Goal: Task Accomplishment & Management: Use online tool/utility

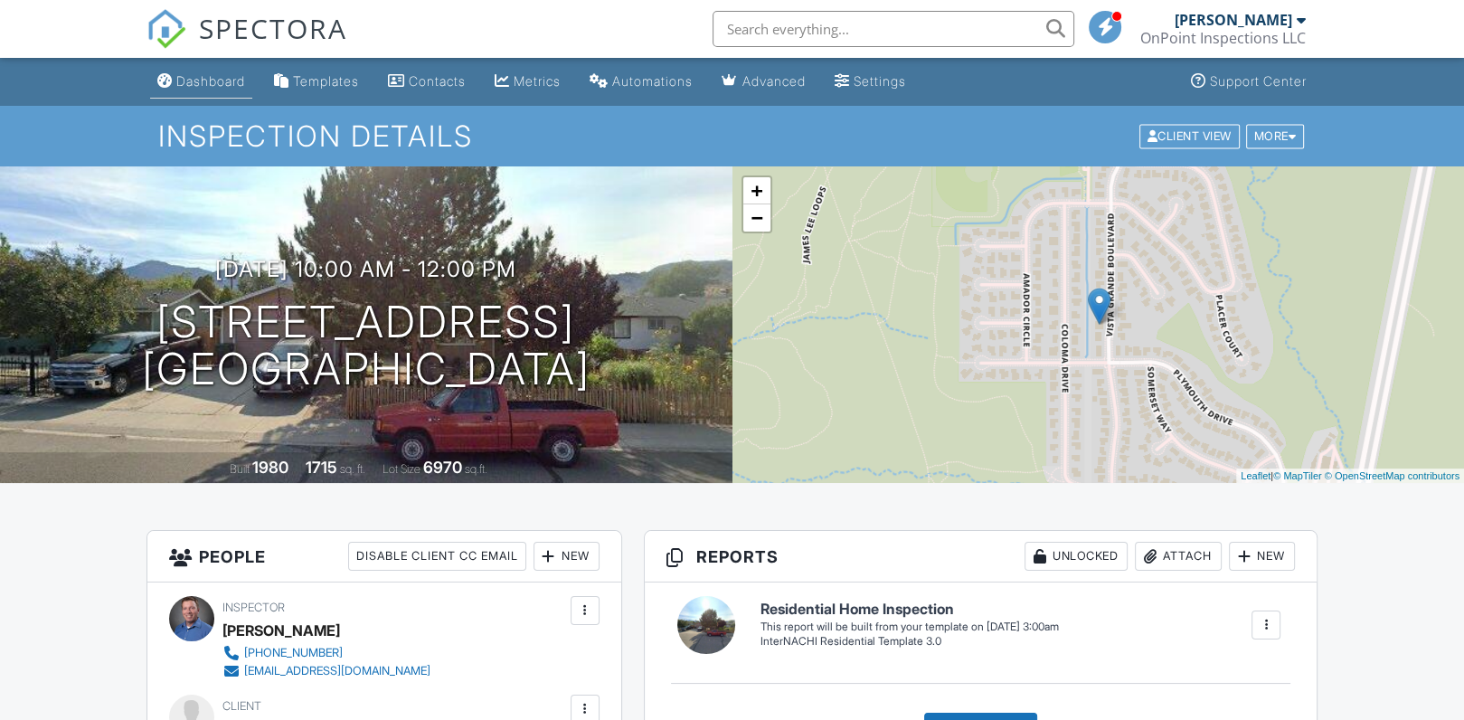
click at [224, 76] on div "Dashboard" at bounding box center [210, 80] width 69 height 15
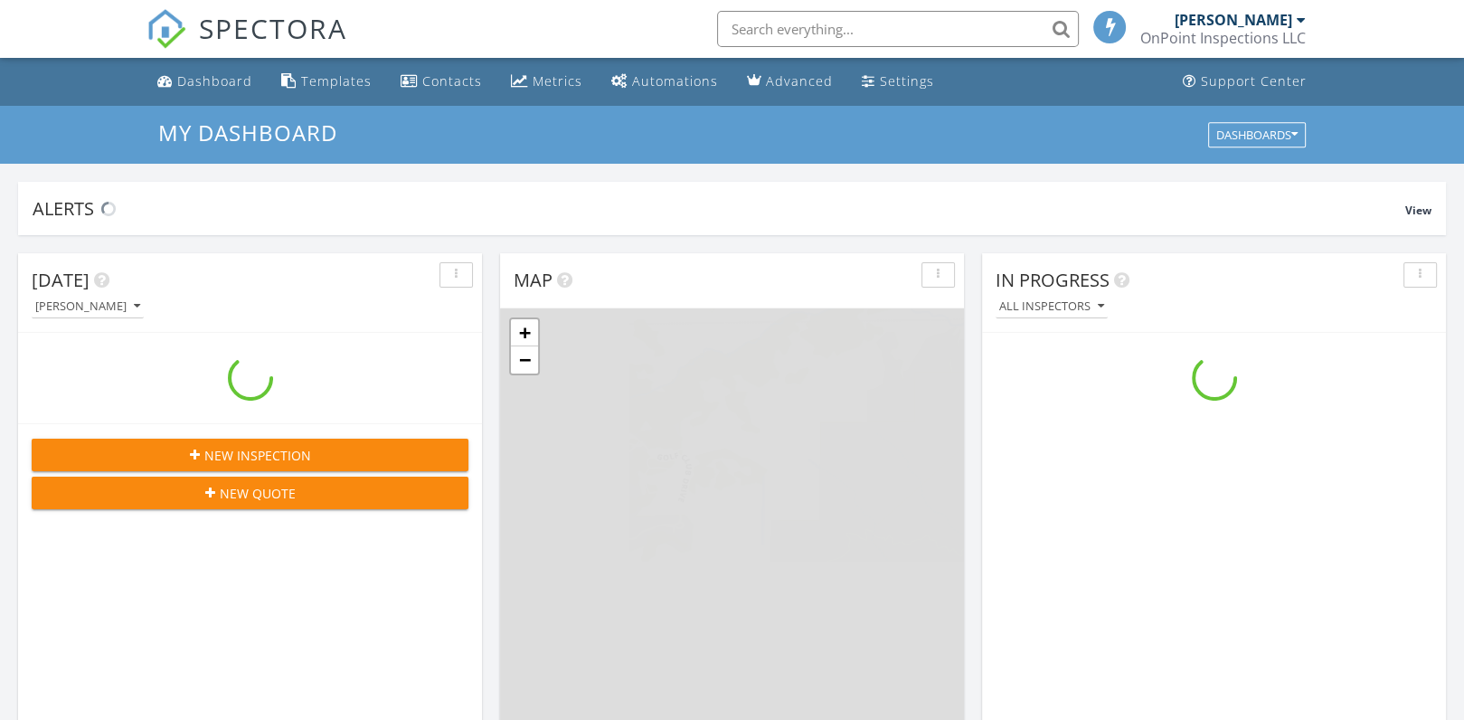
scroll to position [1673, 1492]
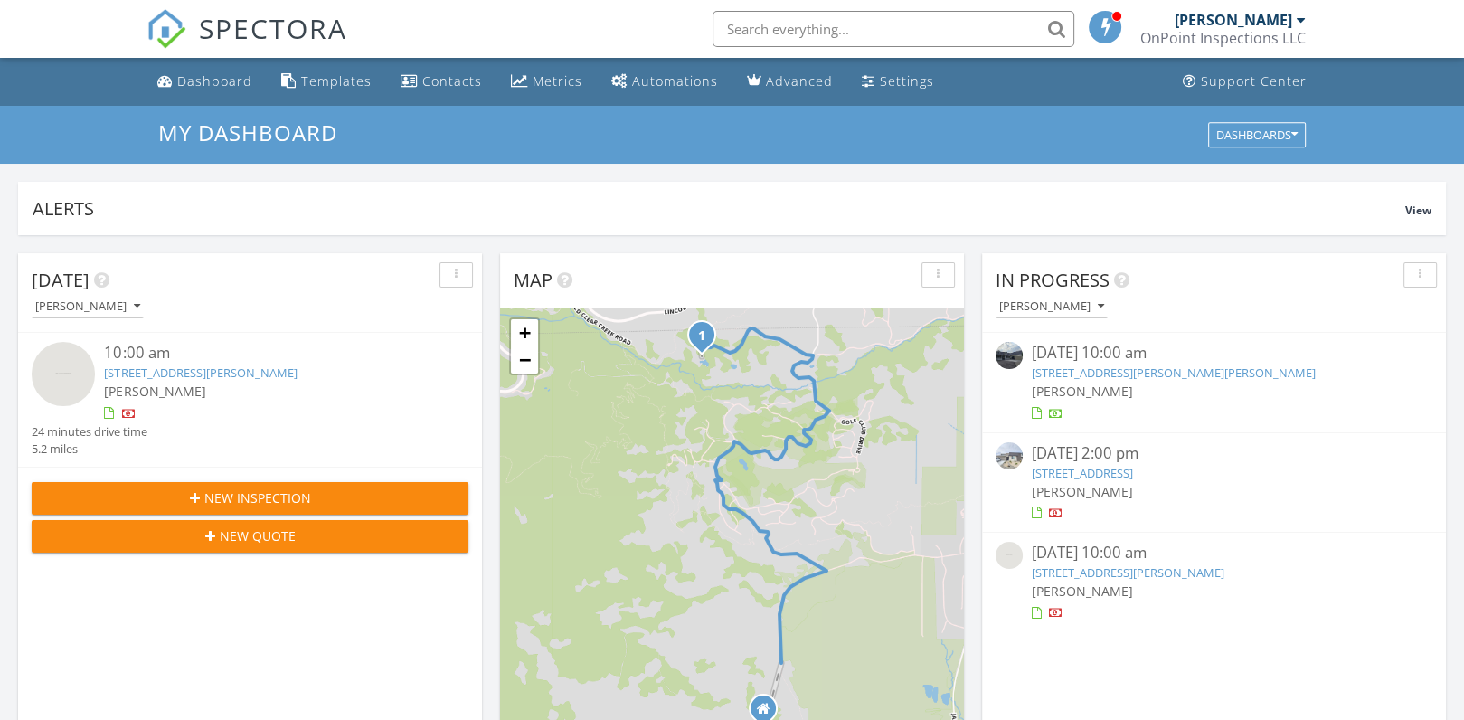
click at [1173, 375] on link "120 Quinn Wy, Smith Valley, NV 89444" at bounding box center [1174, 372] width 284 height 16
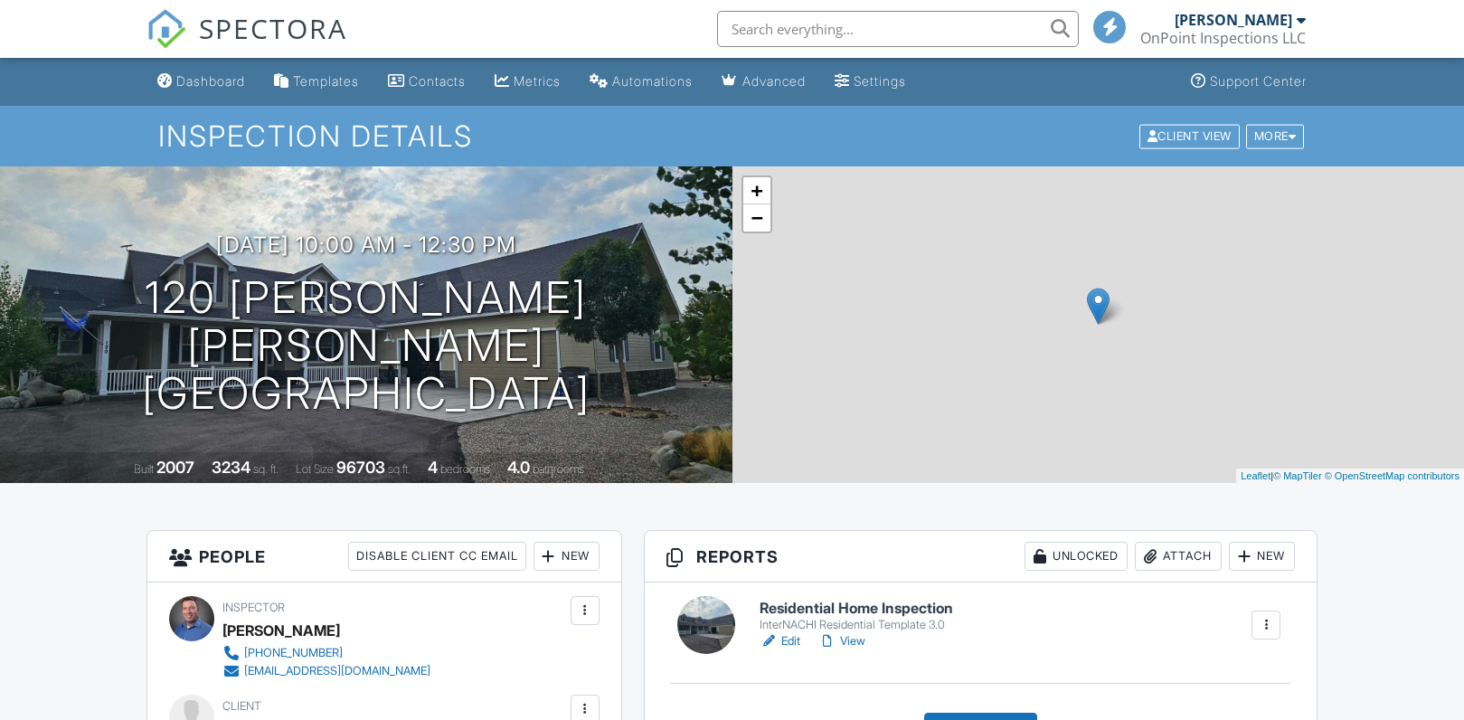
click at [794, 632] on link "Edit" at bounding box center [780, 641] width 41 height 18
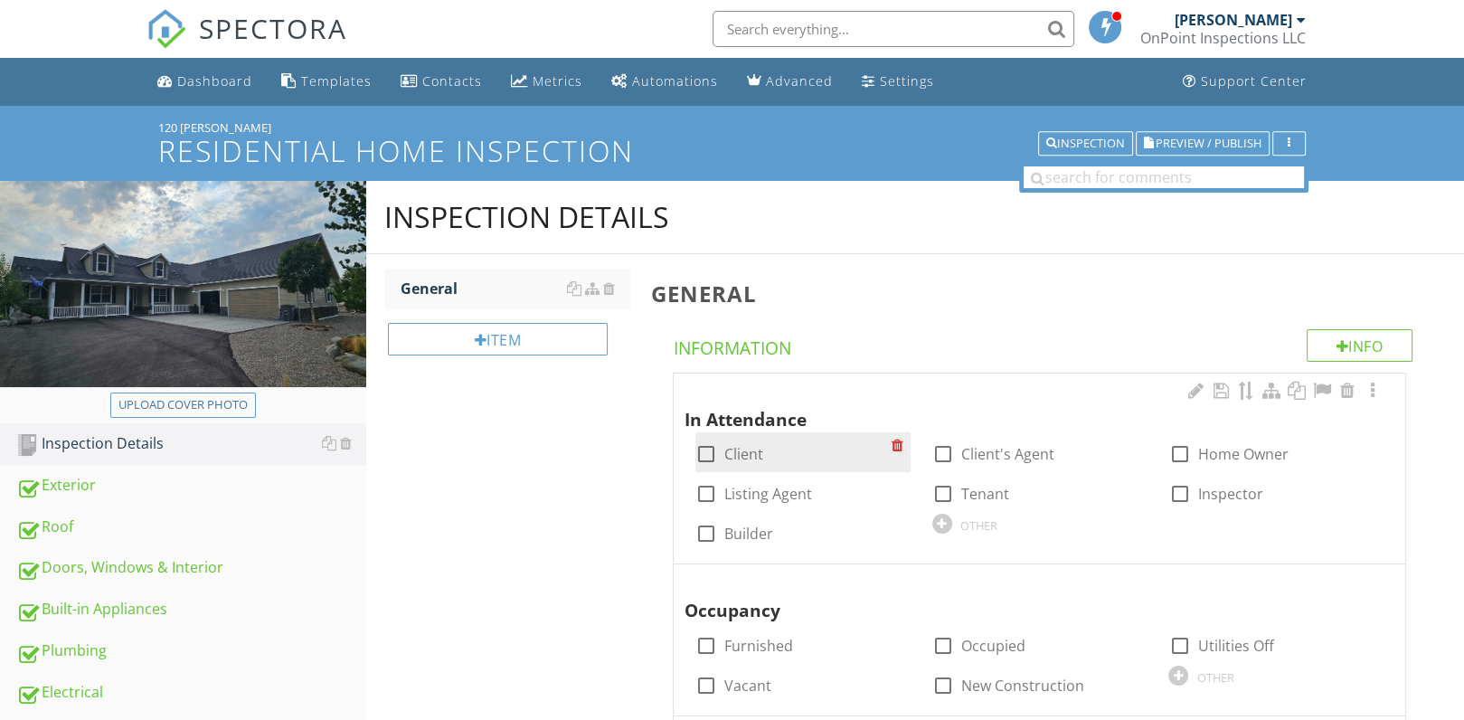
click at [714, 450] on div at bounding box center [706, 454] width 31 height 31
checkbox input "true"
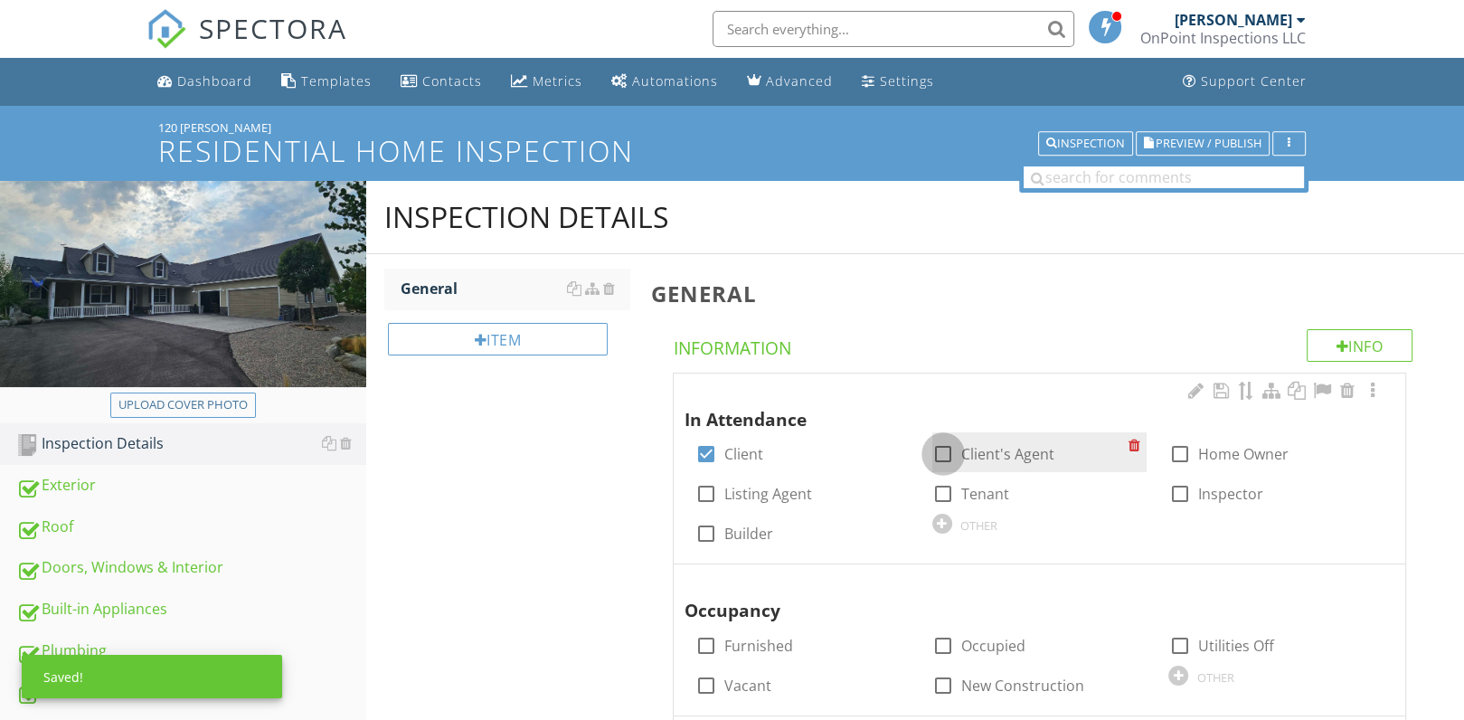
click at [942, 455] on div at bounding box center [943, 454] width 31 height 31
checkbox input "true"
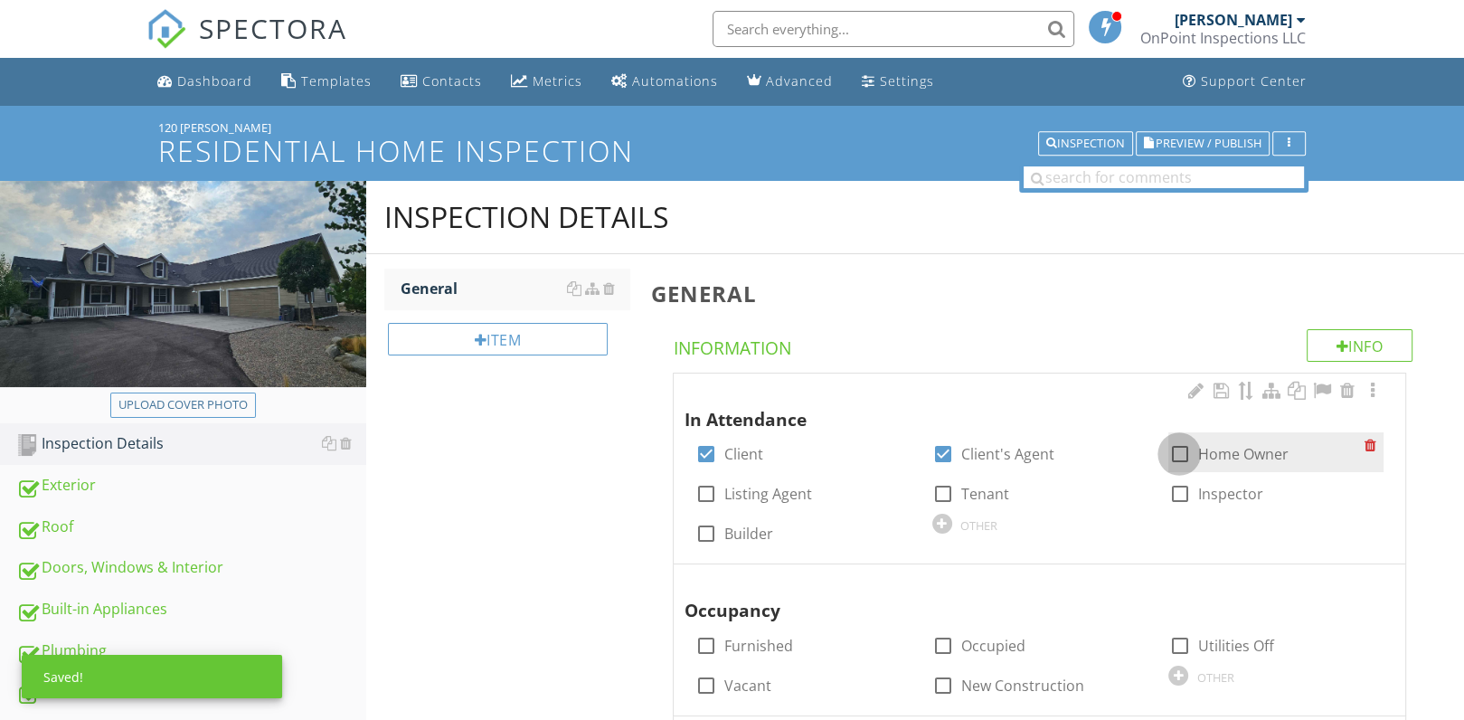
click at [1178, 458] on div at bounding box center [1179, 454] width 31 height 31
checkbox input "true"
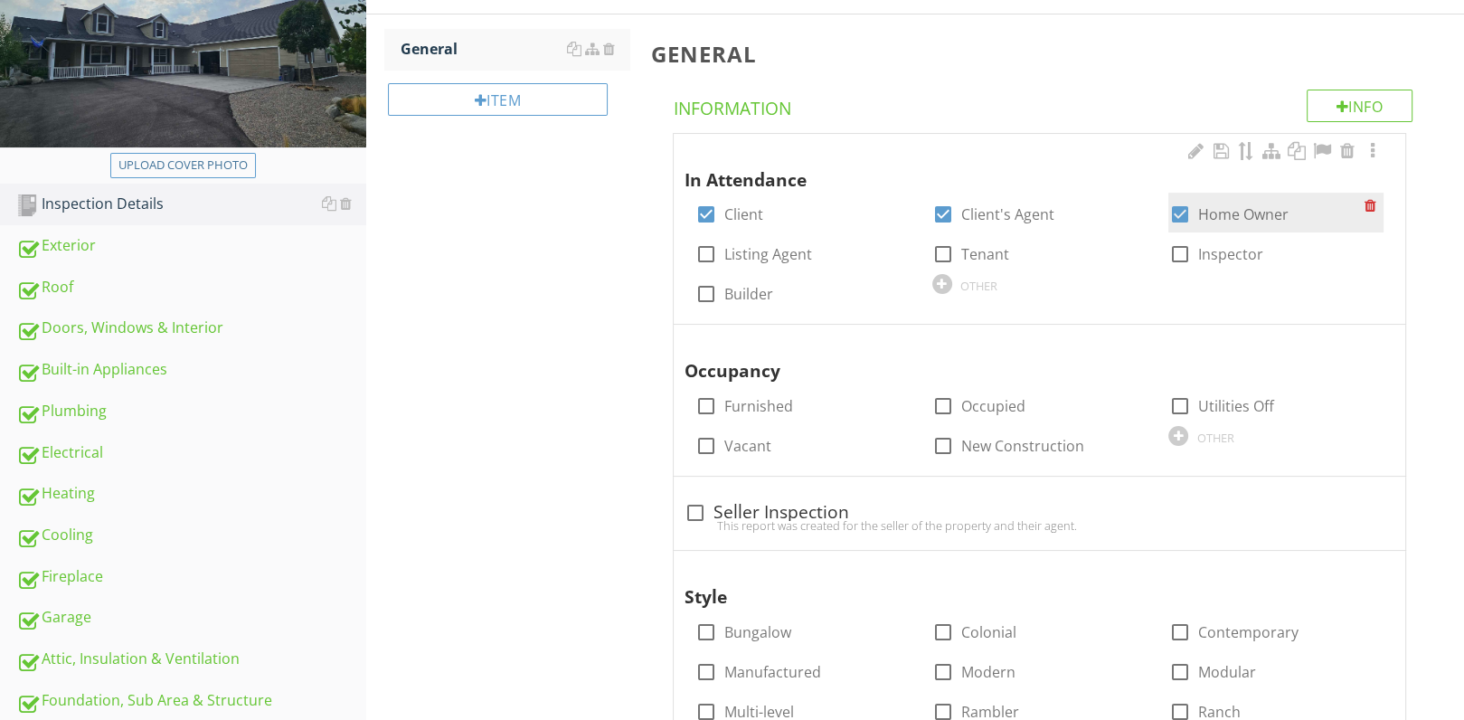
scroll to position [251, 0]
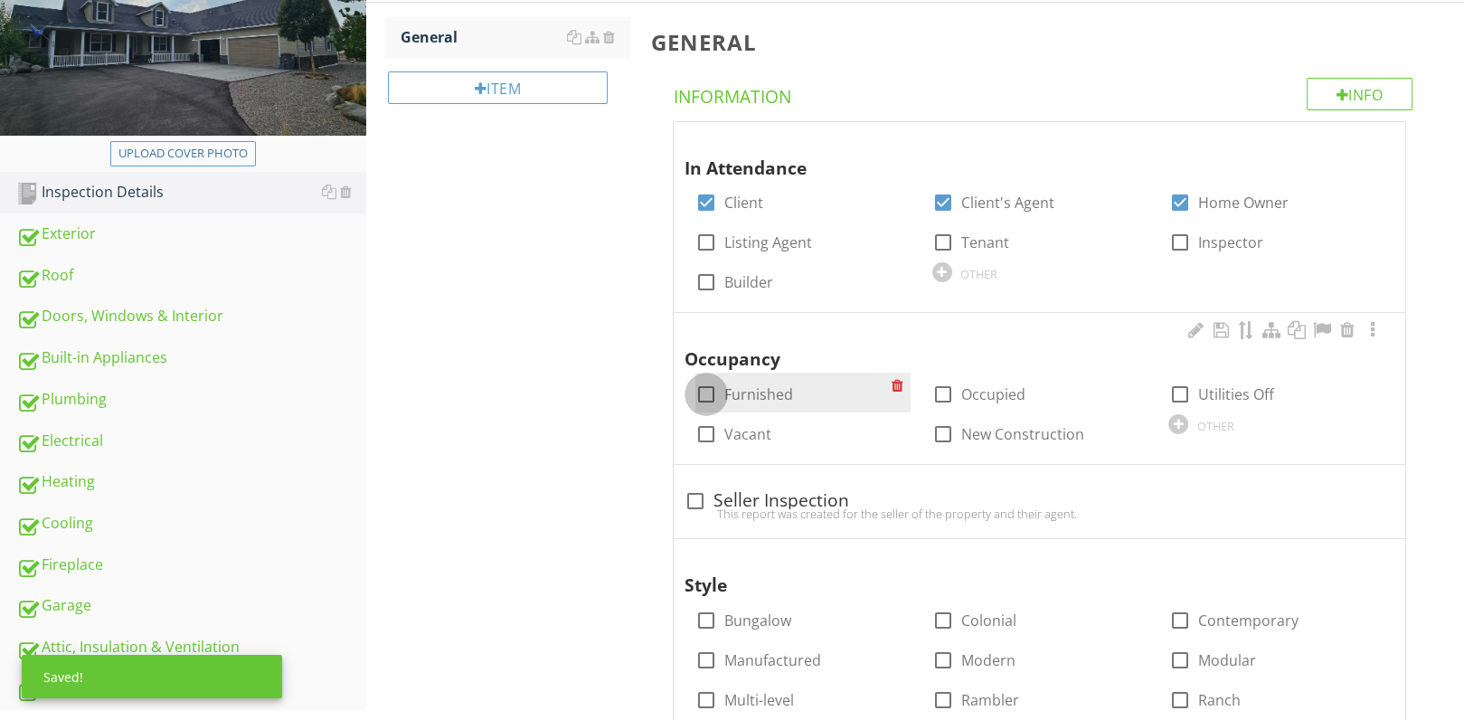
click at [706, 388] on div at bounding box center [706, 394] width 31 height 31
checkbox input "true"
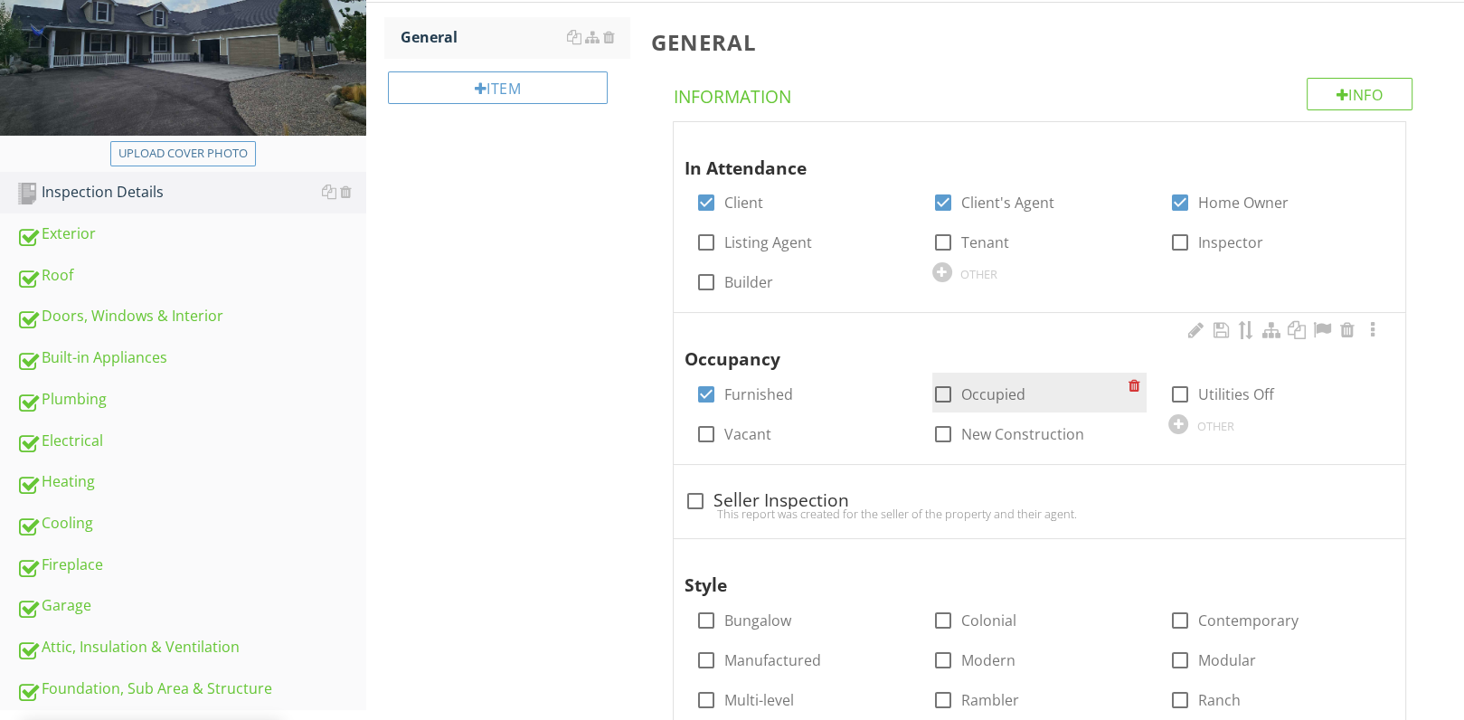
click at [939, 392] on div at bounding box center [943, 394] width 31 height 31
checkbox input "true"
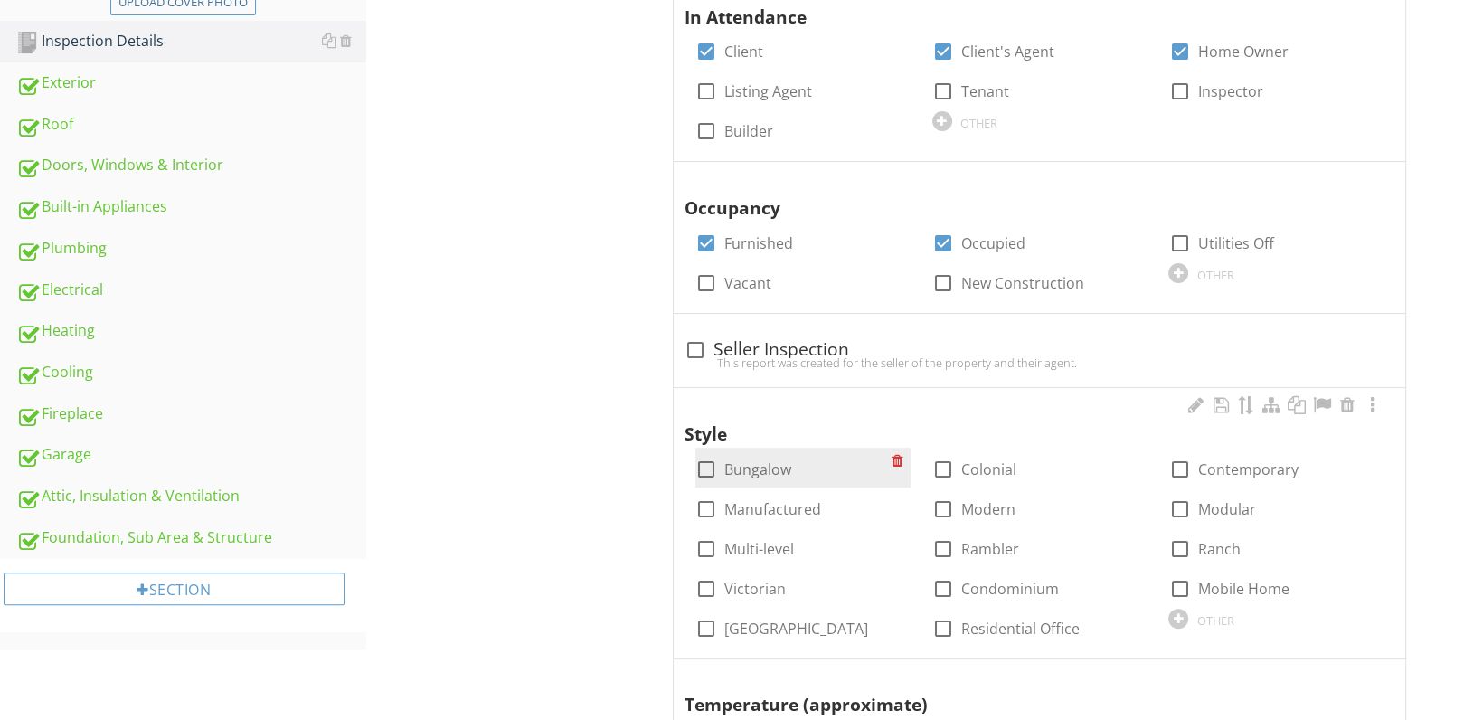
scroll to position [404, 0]
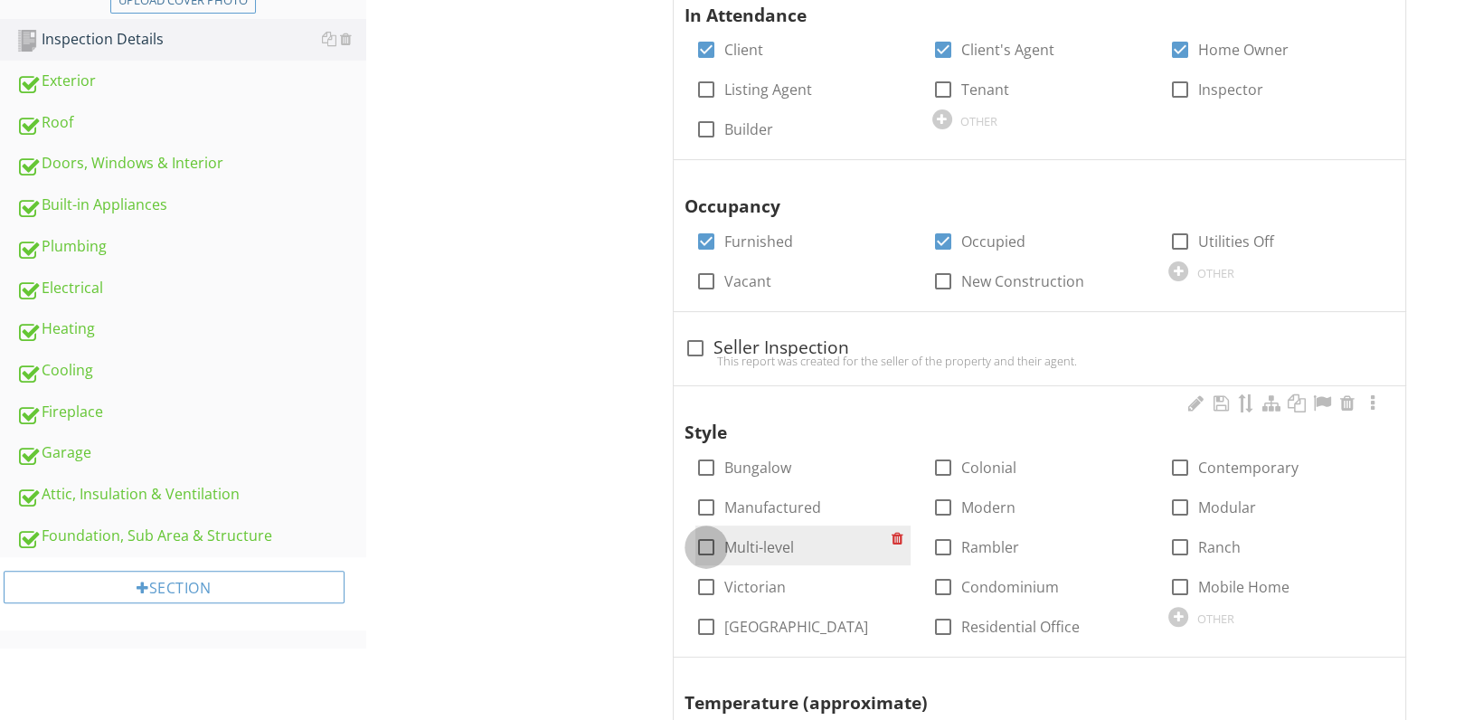
click at [706, 542] on div at bounding box center [706, 547] width 31 height 31
checkbox input "true"
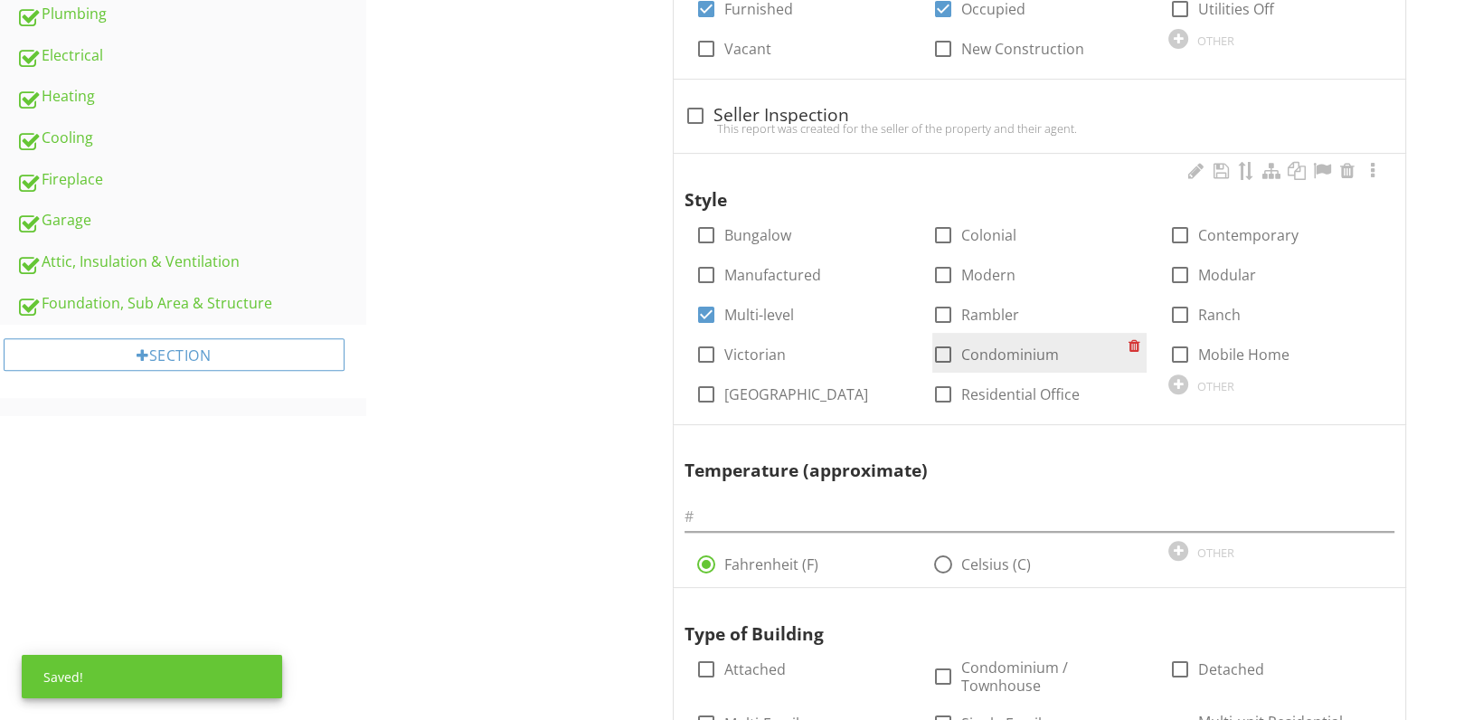
scroll to position [639, 0]
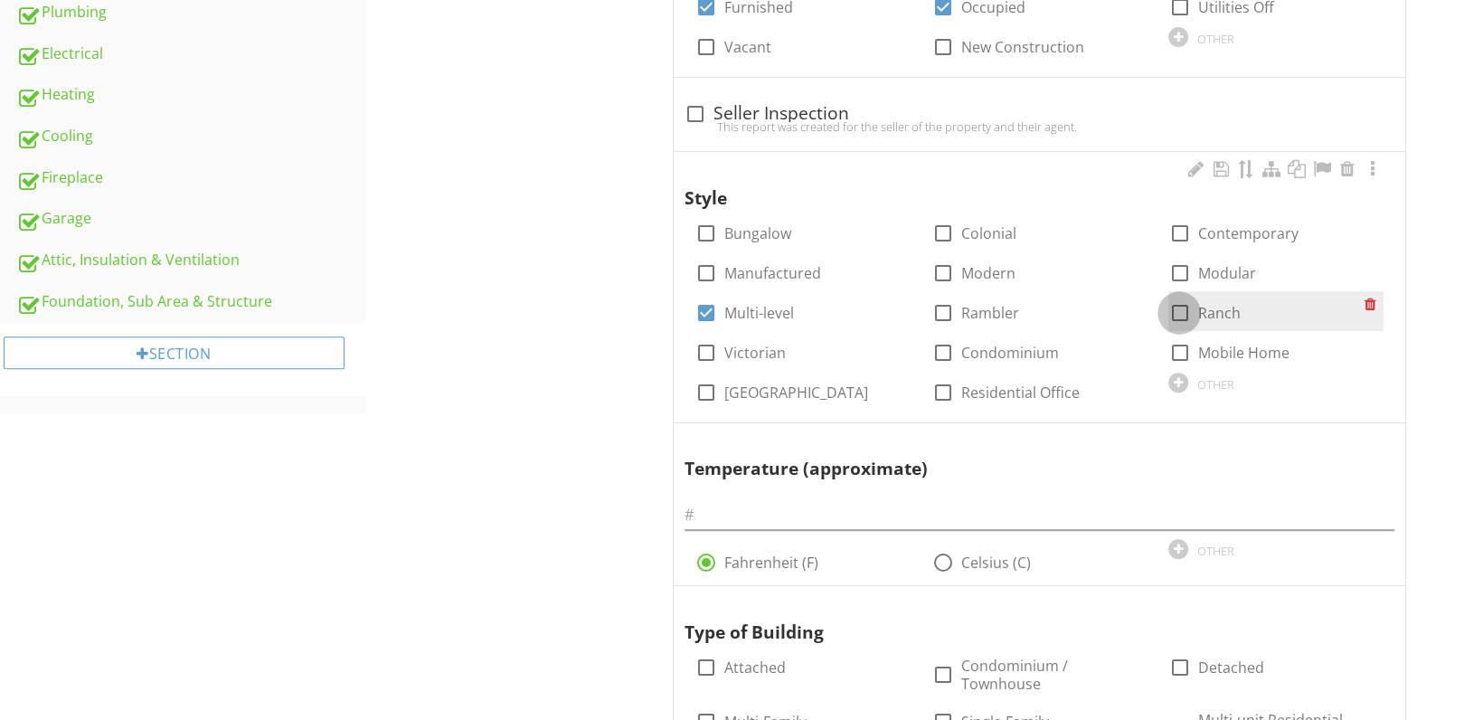
click at [1180, 307] on div at bounding box center [1179, 313] width 31 height 31
checkbox input "true"
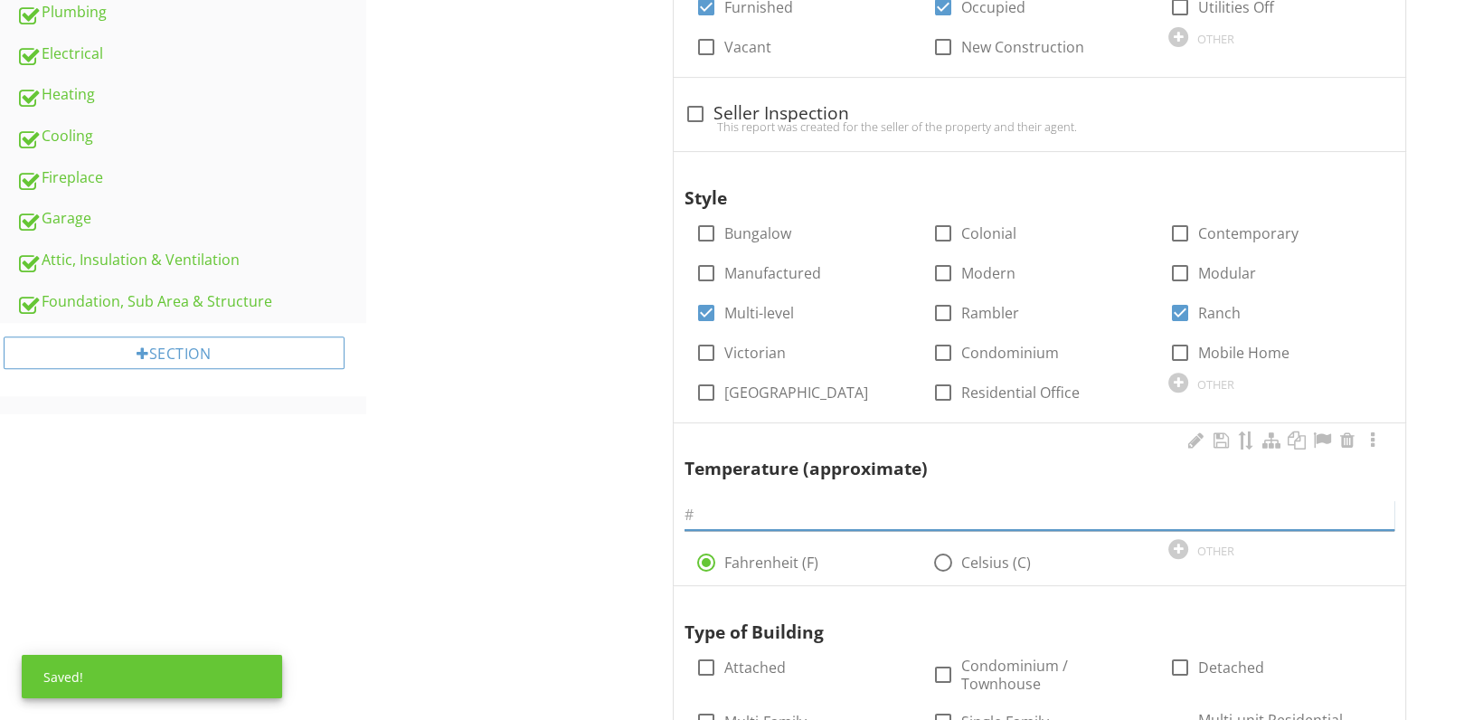
click at [762, 517] on input "text" at bounding box center [1040, 515] width 710 height 30
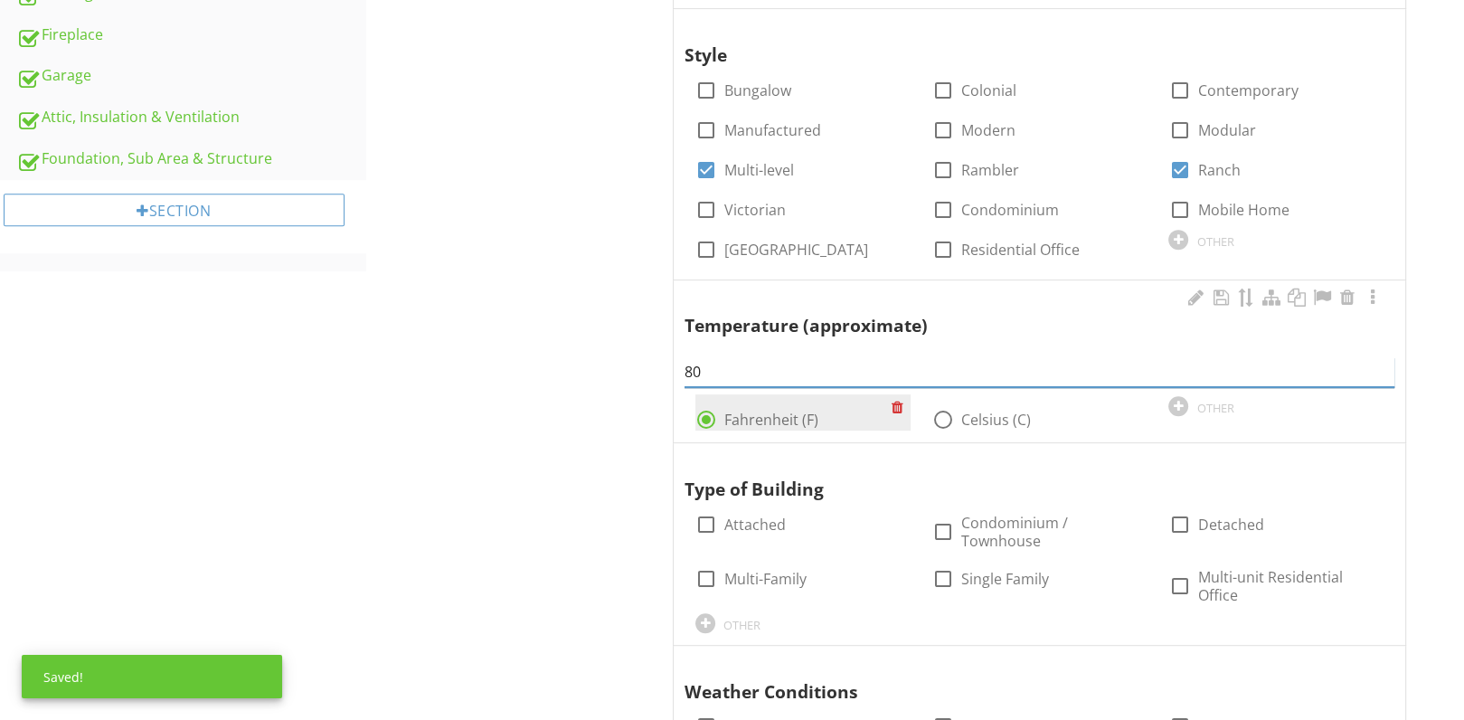
scroll to position [789, 0]
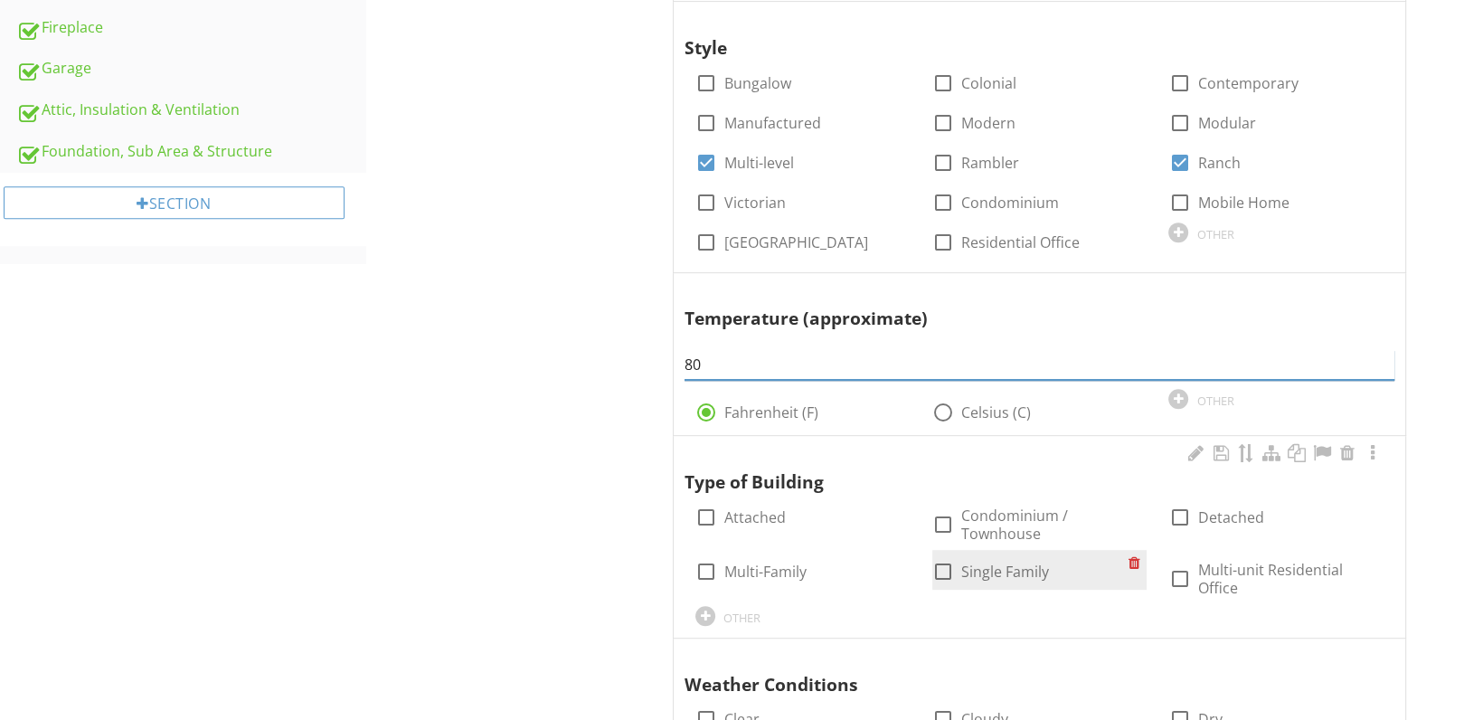
type input "80"
click at [947, 569] on div at bounding box center [943, 571] width 31 height 31
checkbox input "true"
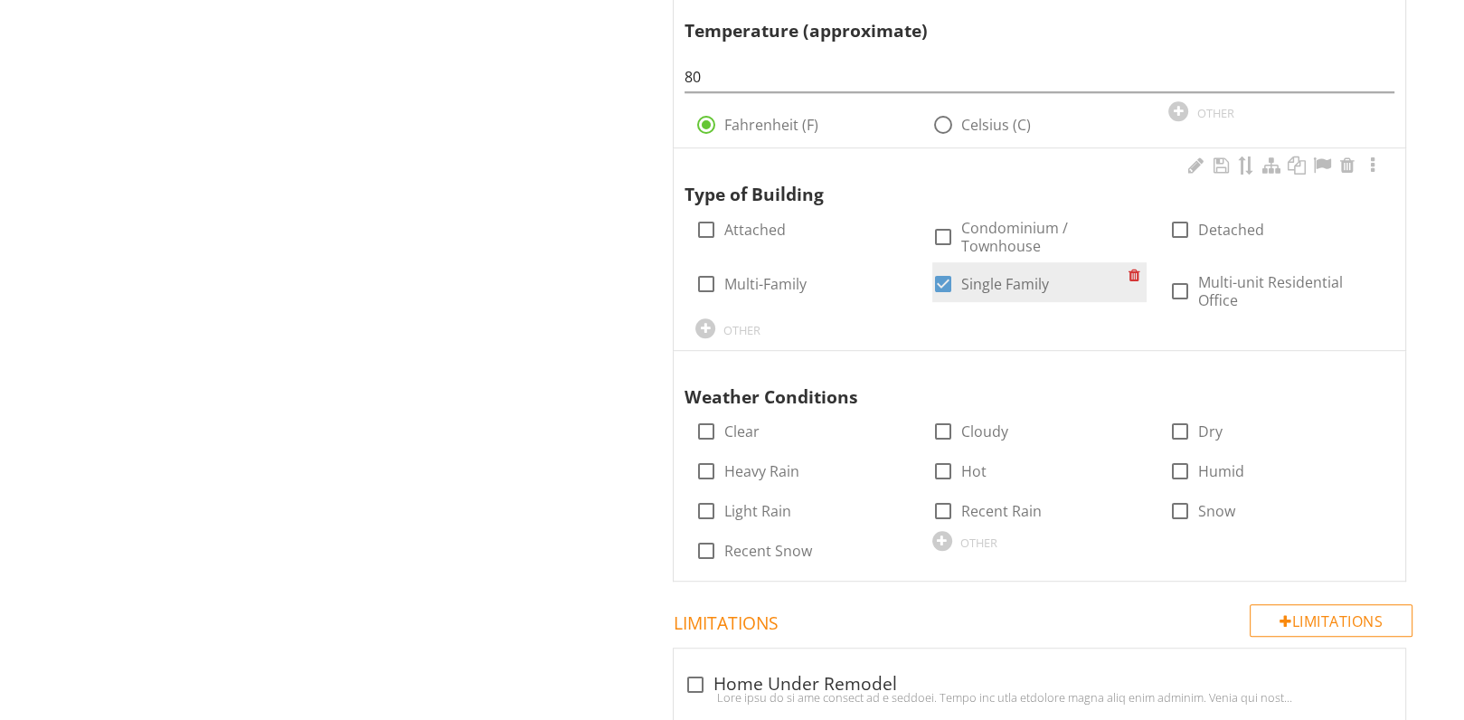
scroll to position [1091, 0]
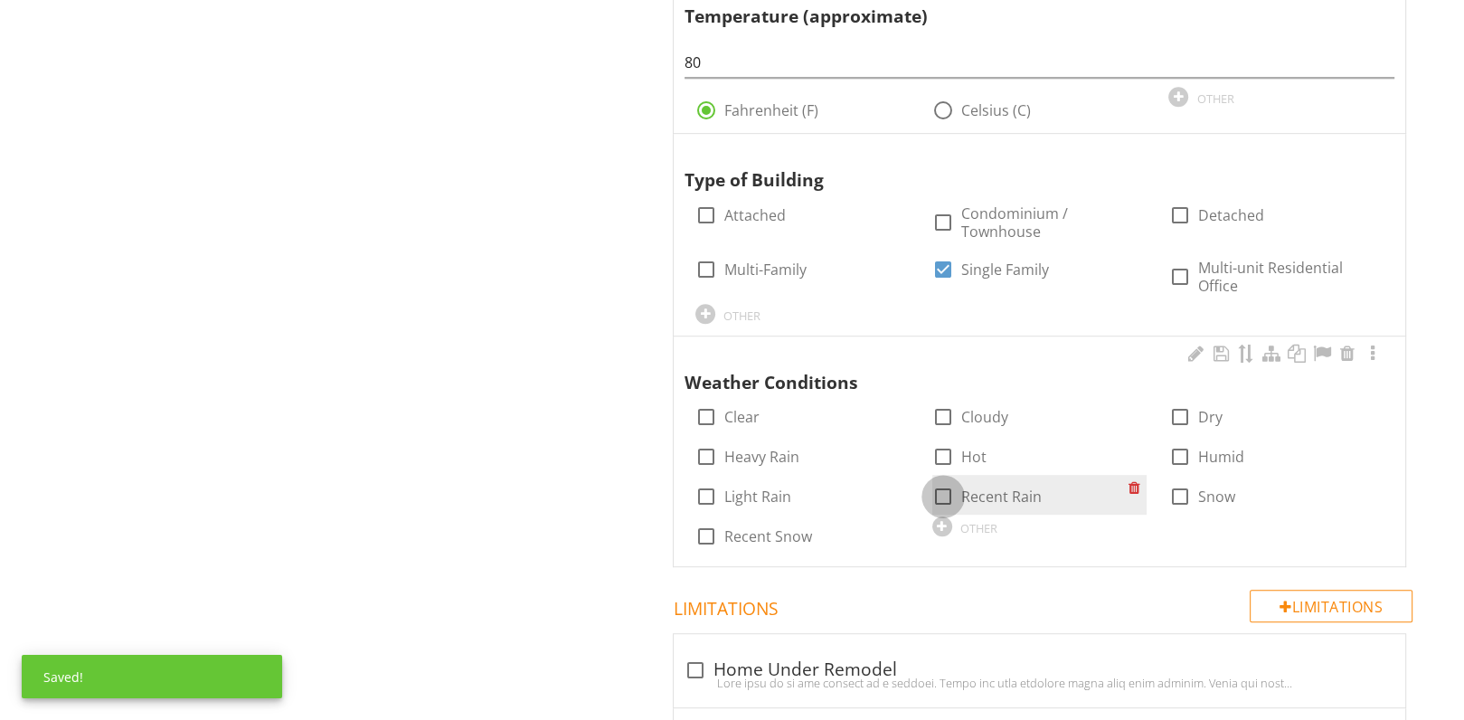
click at [940, 491] on div at bounding box center [943, 496] width 31 height 31
checkbox input "true"
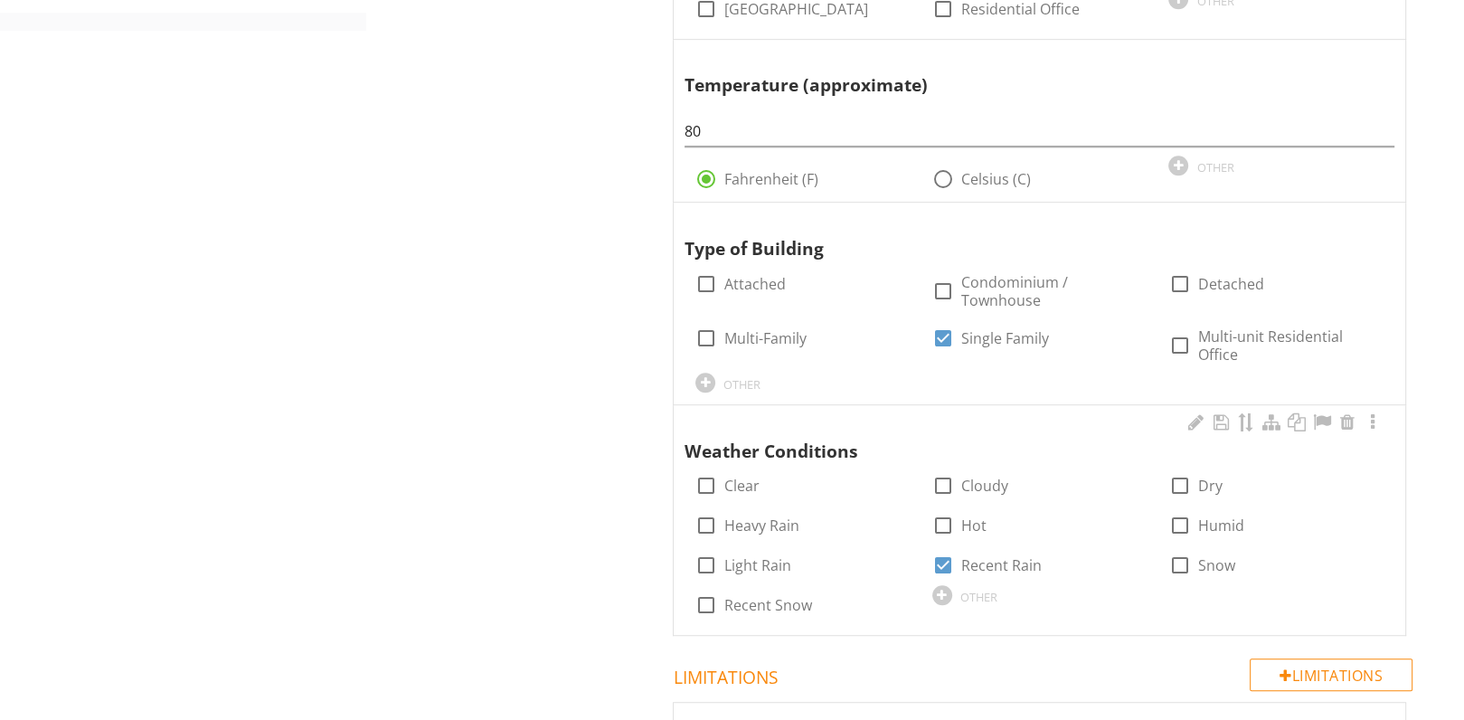
scroll to position [1048, 0]
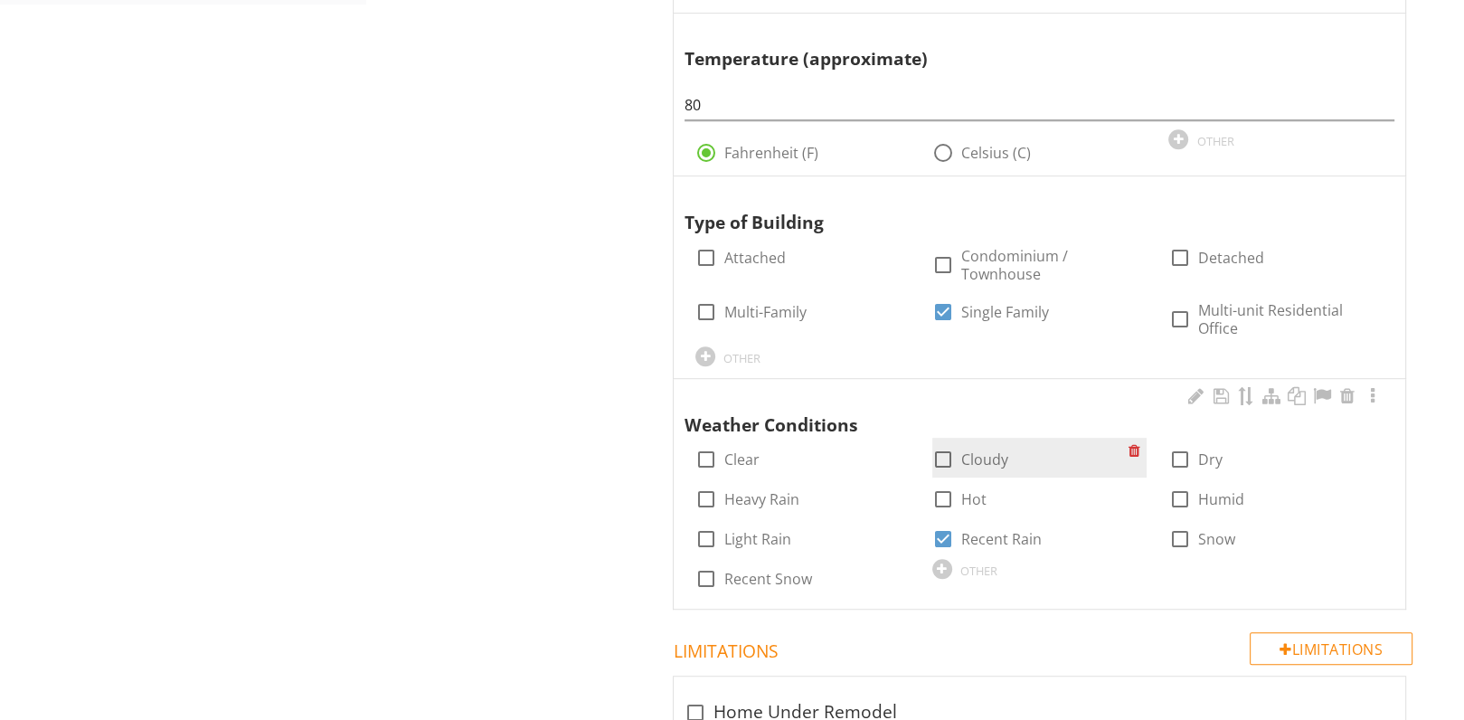
click at [945, 455] on div at bounding box center [943, 459] width 31 height 31
checkbox input "true"
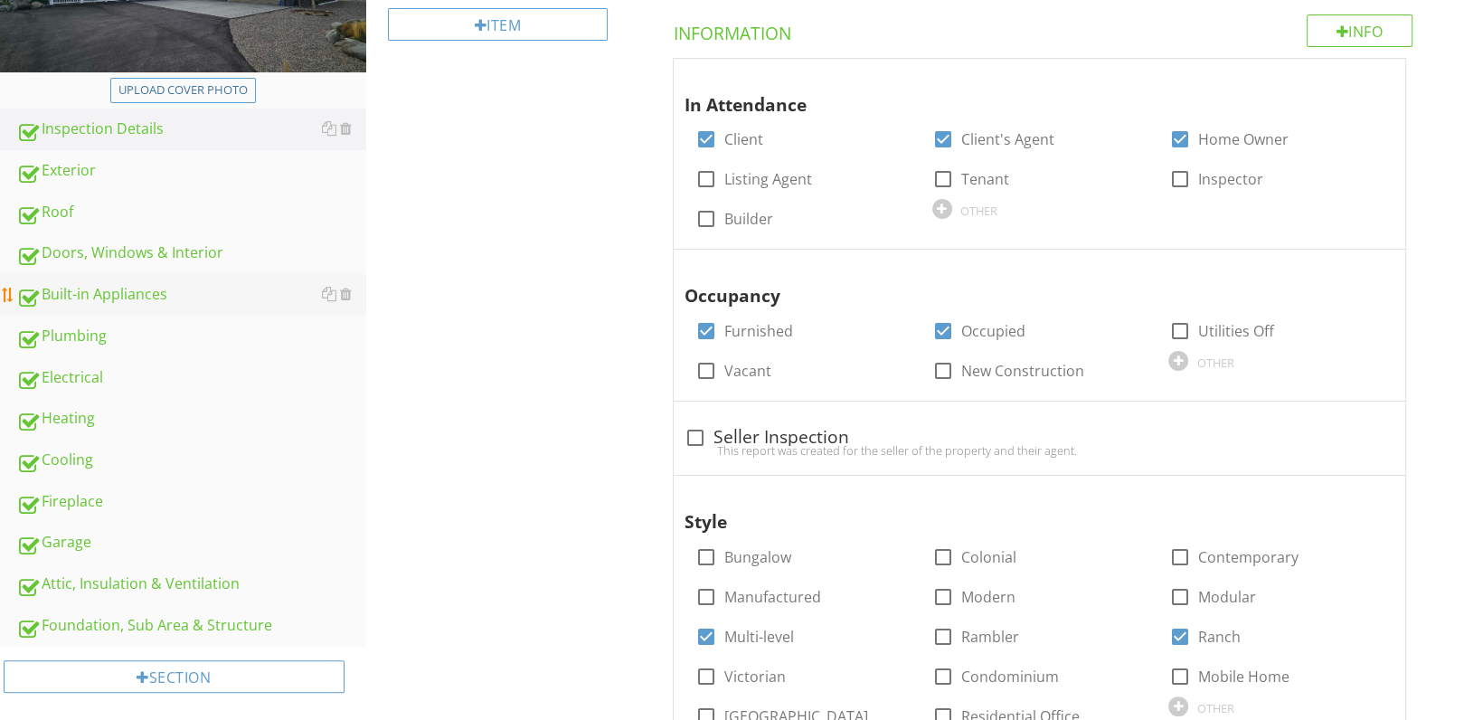
scroll to position [318, 0]
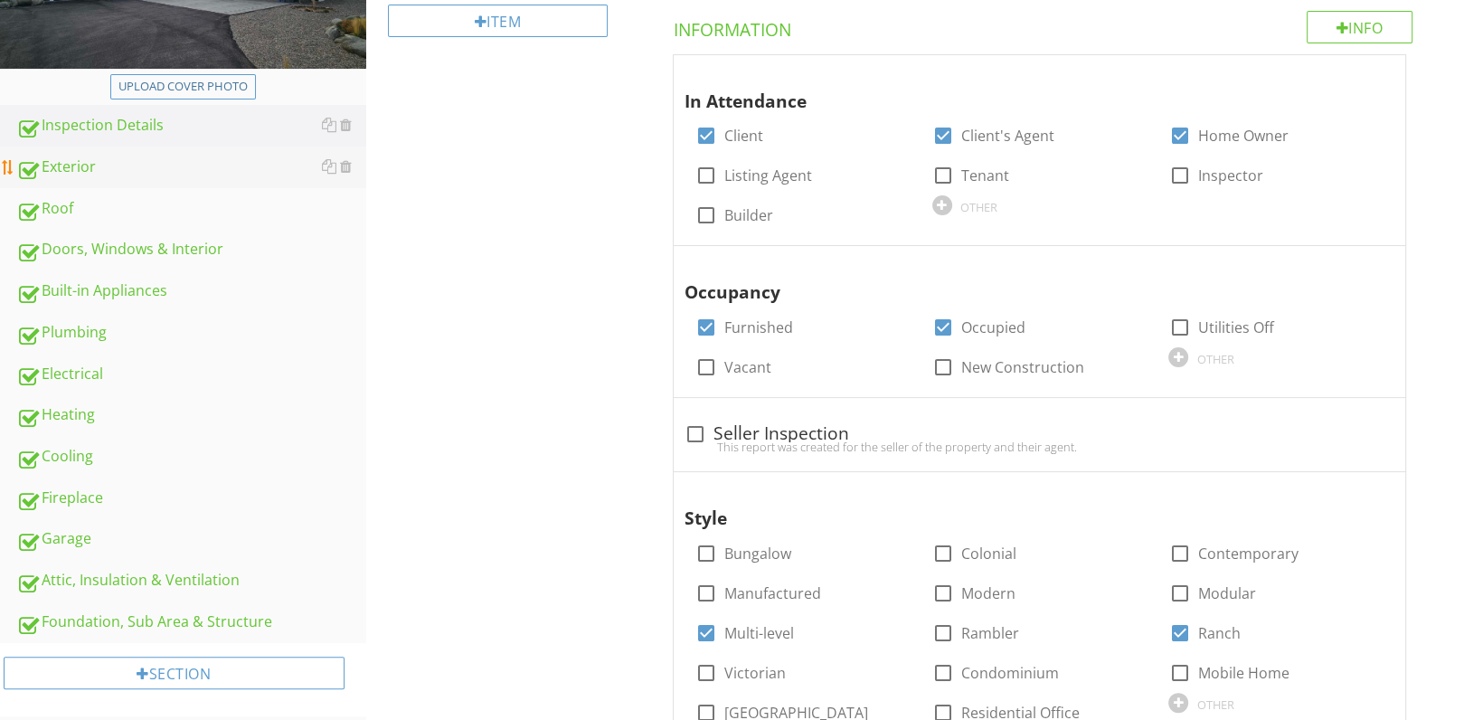
click at [105, 166] on div "Exterior" at bounding box center [191, 168] width 350 height 24
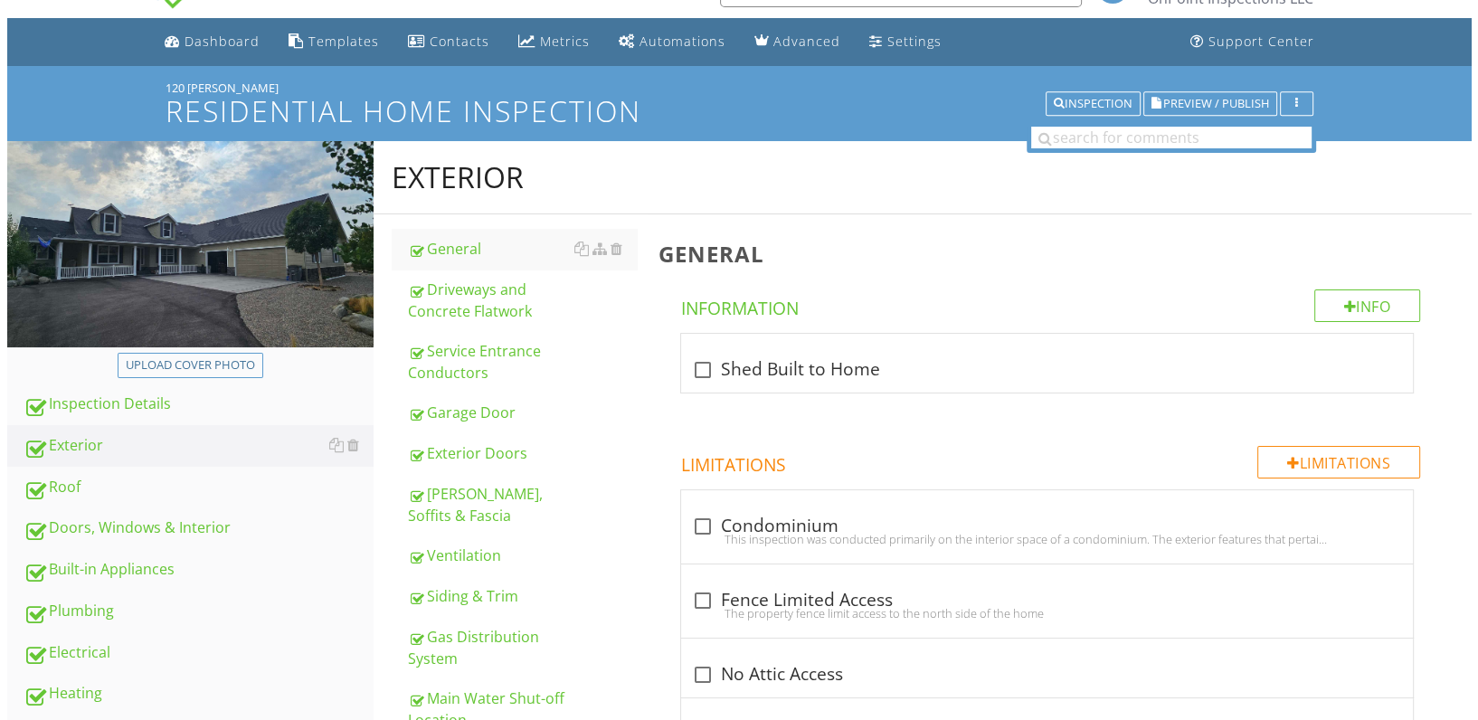
scroll to position [36, 0]
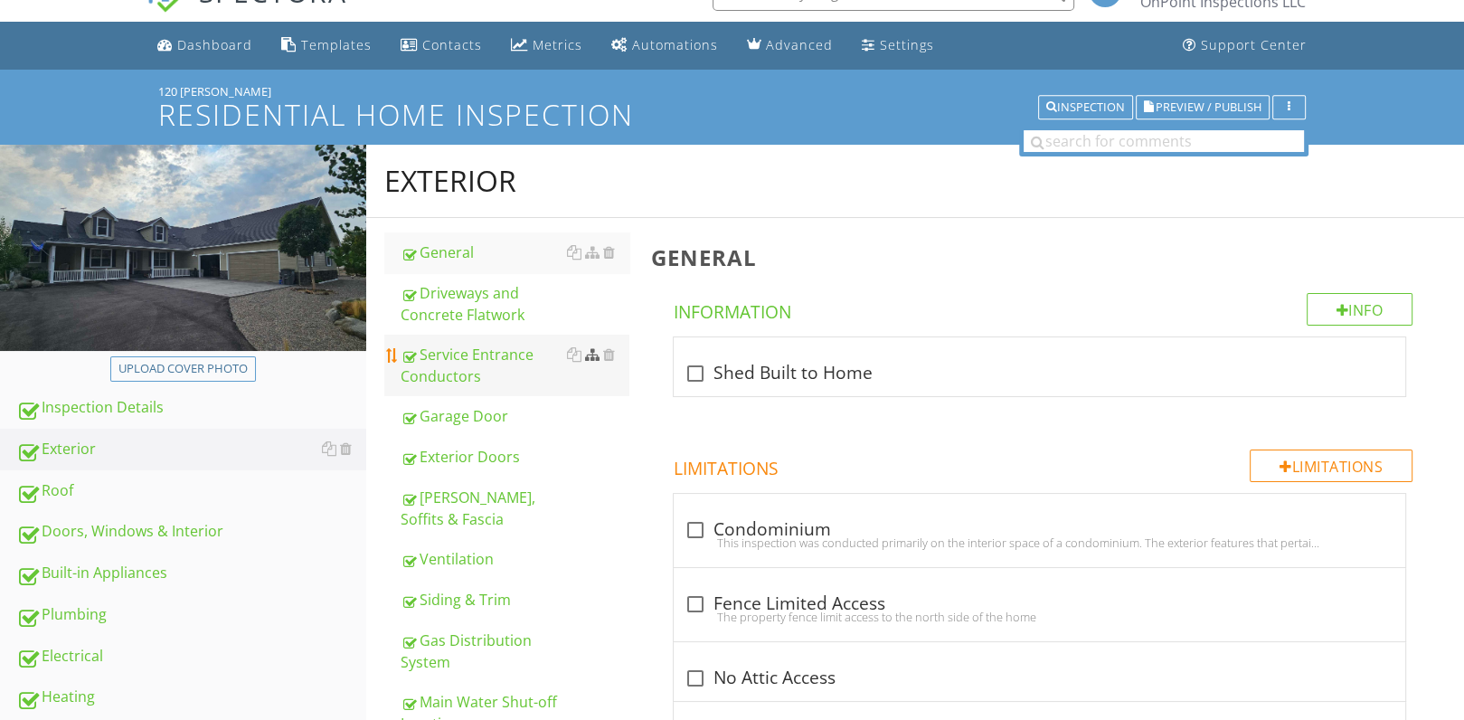
click at [592, 353] on div at bounding box center [592, 354] width 14 height 14
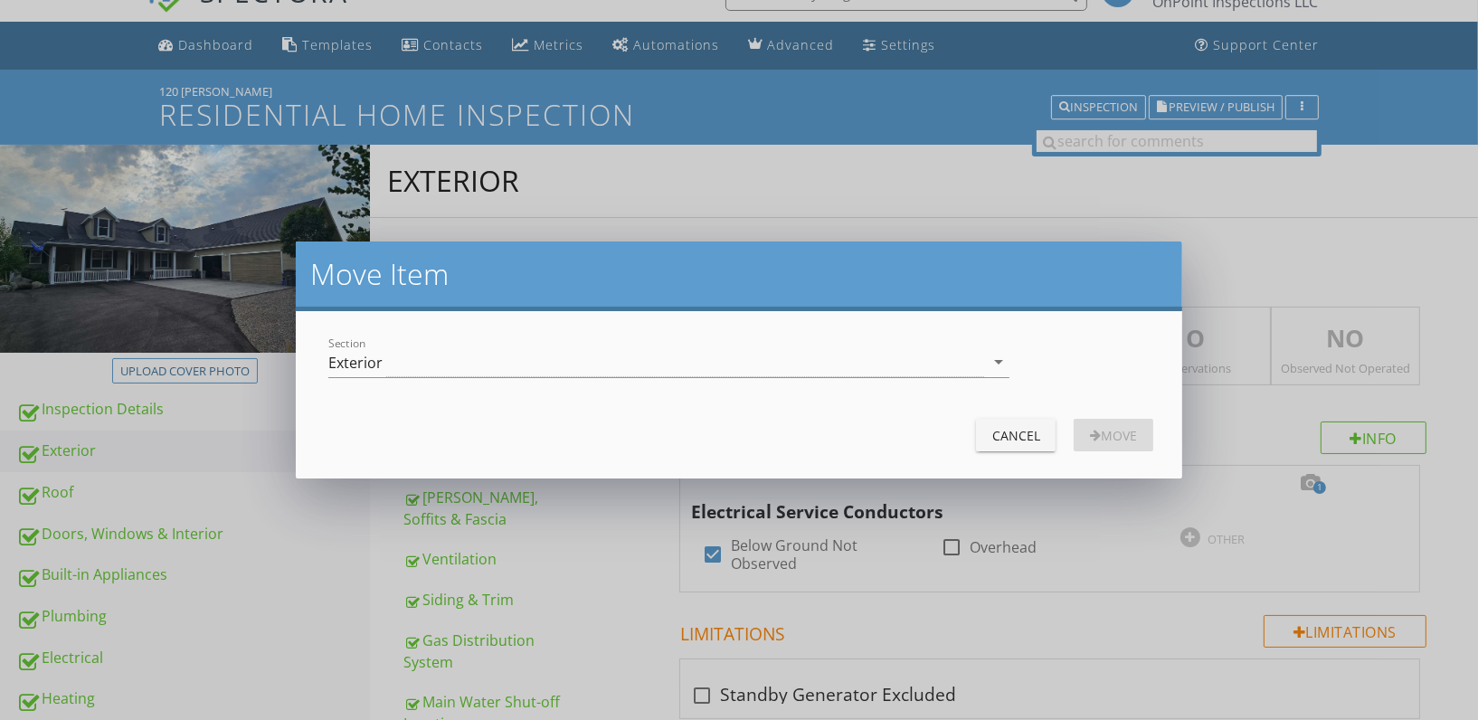
click at [592, 353] on div "Exterior" at bounding box center [656, 362] width 656 height 30
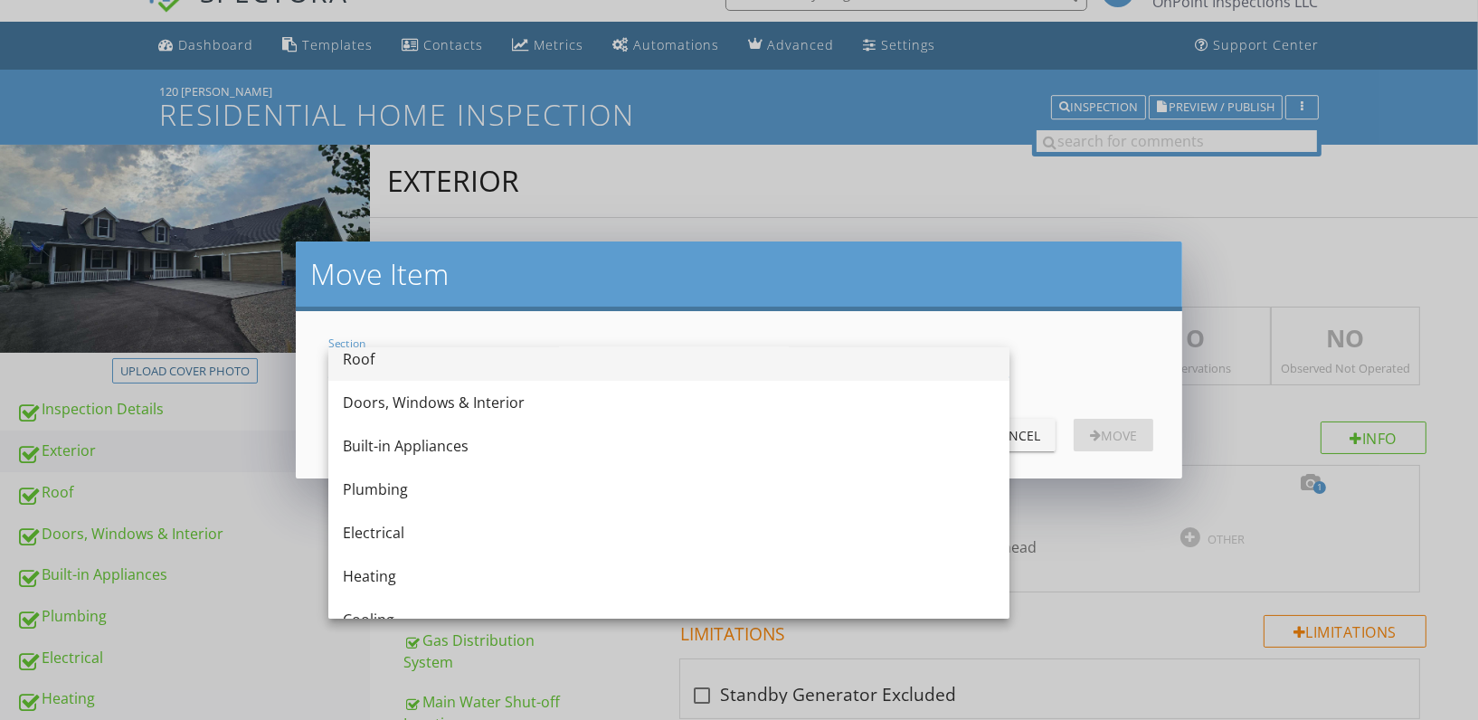
scroll to position [106, 0]
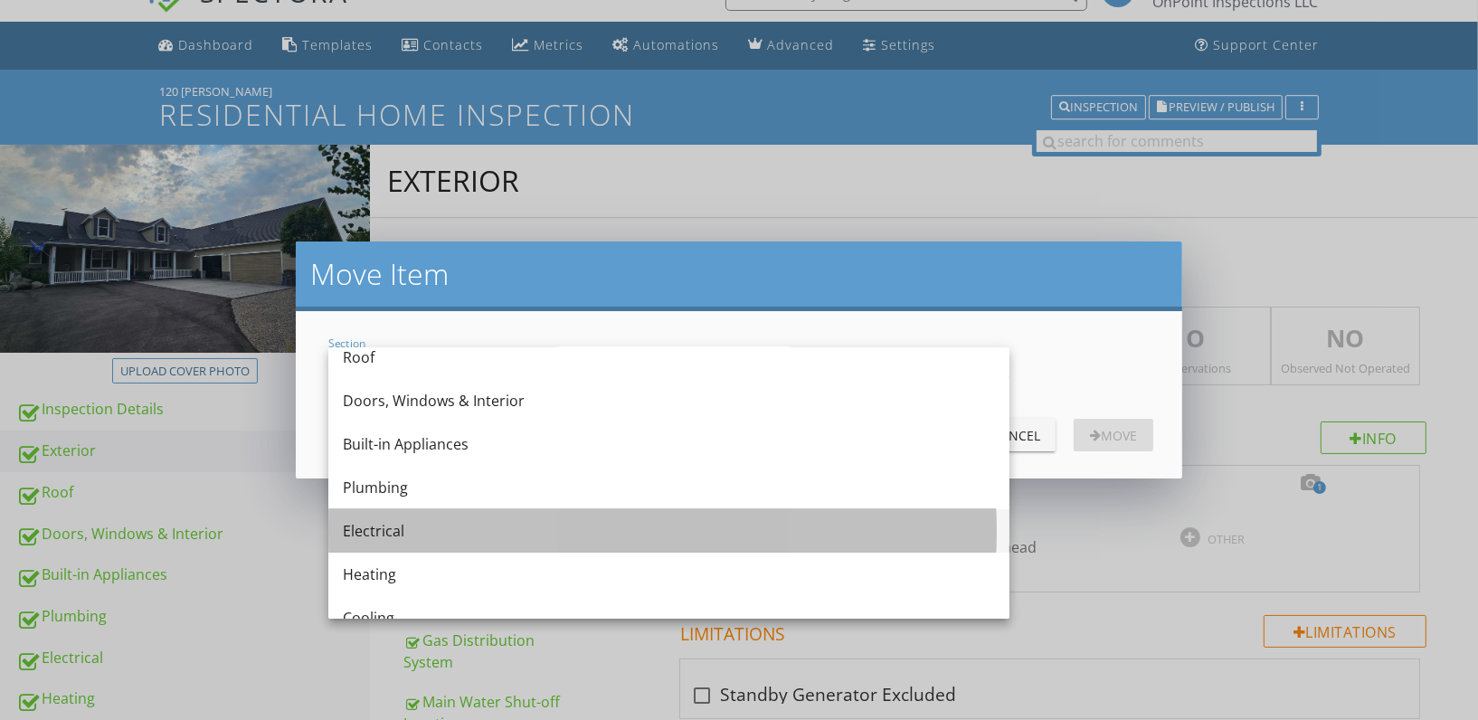
click at [524, 525] on div "Electrical" at bounding box center [669, 531] width 652 height 22
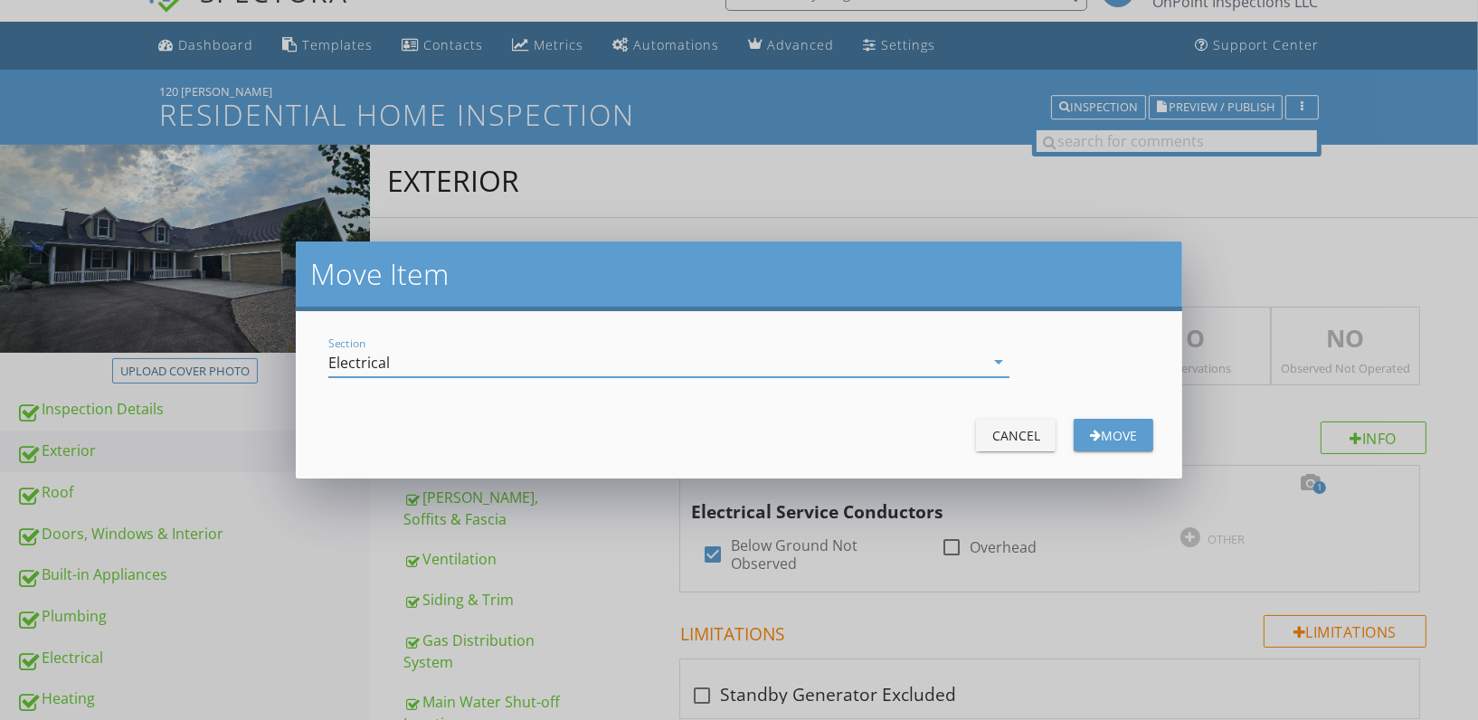
click at [1112, 426] on div "Move" at bounding box center [1113, 435] width 51 height 19
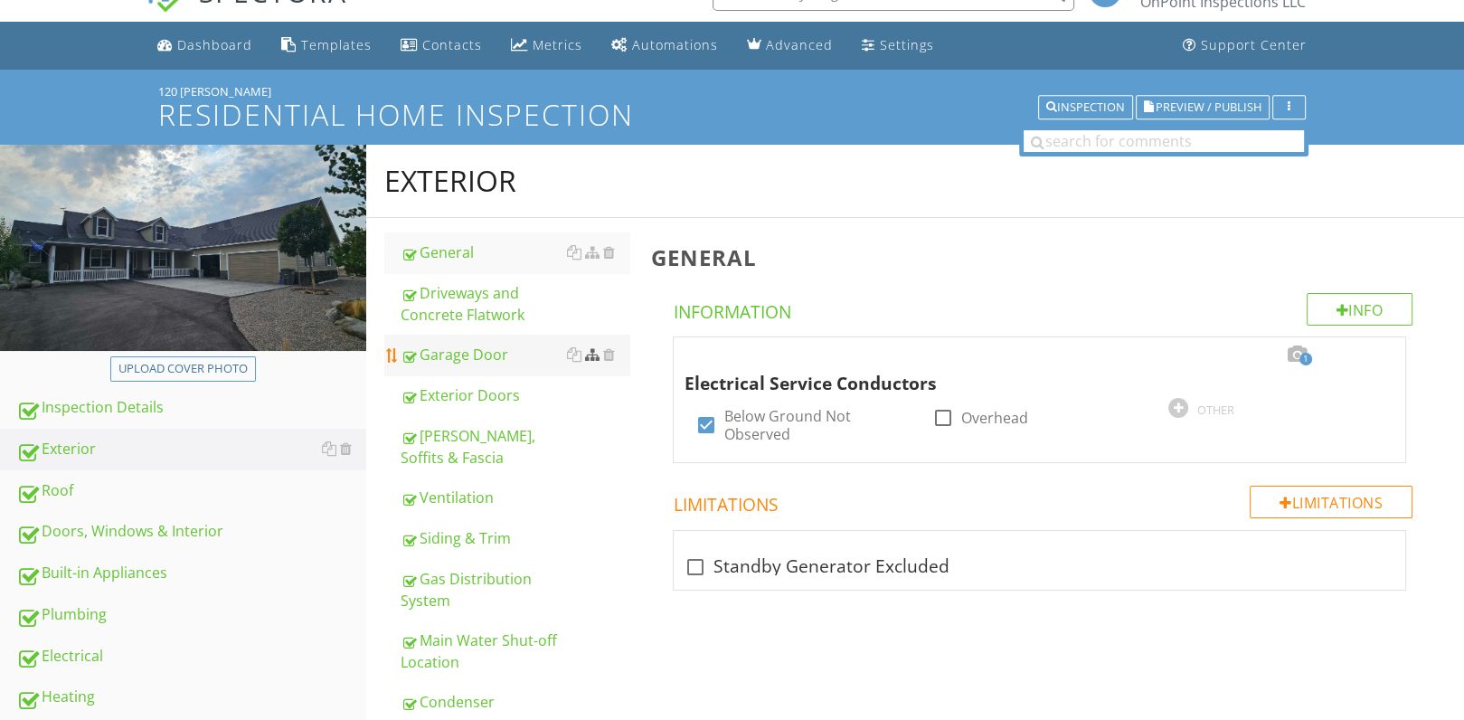
click at [592, 356] on div at bounding box center [592, 354] width 14 height 14
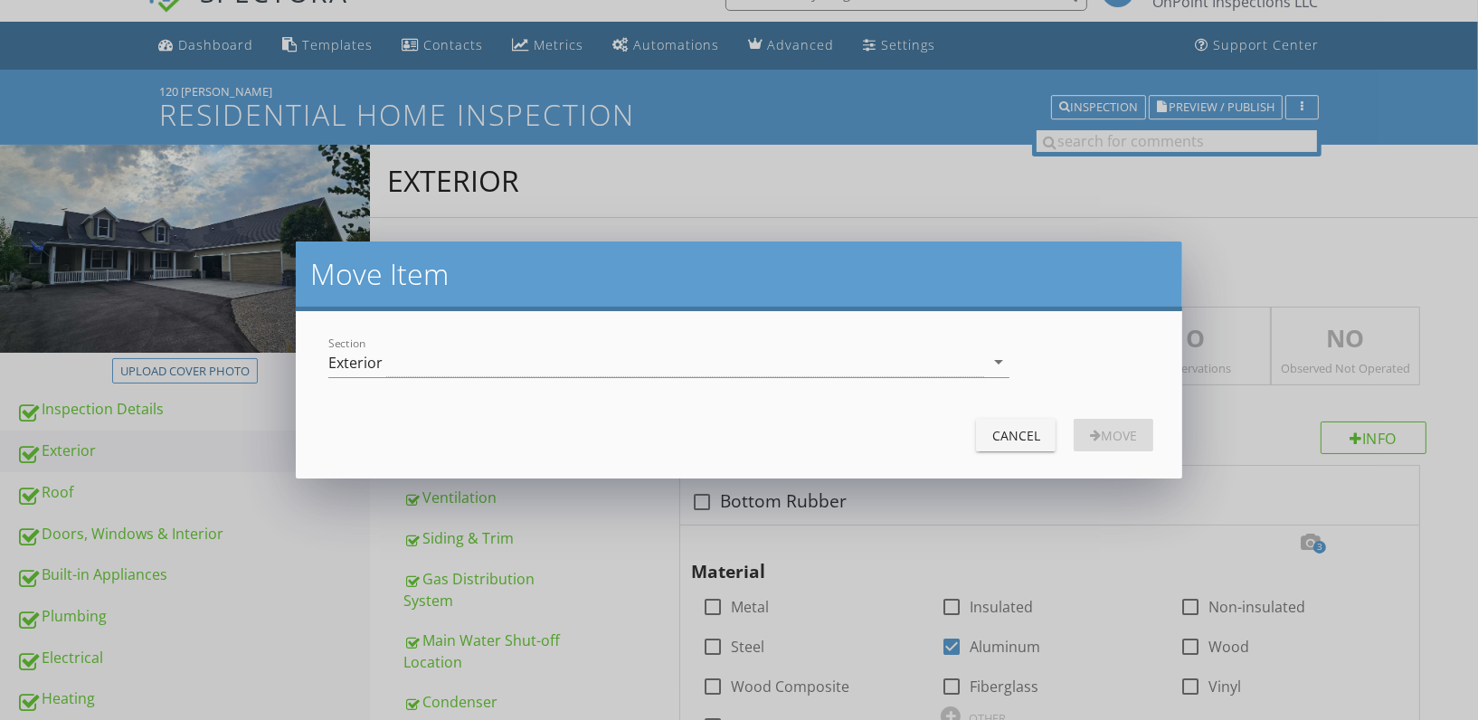
click at [592, 356] on div "Exterior" at bounding box center [656, 362] width 656 height 30
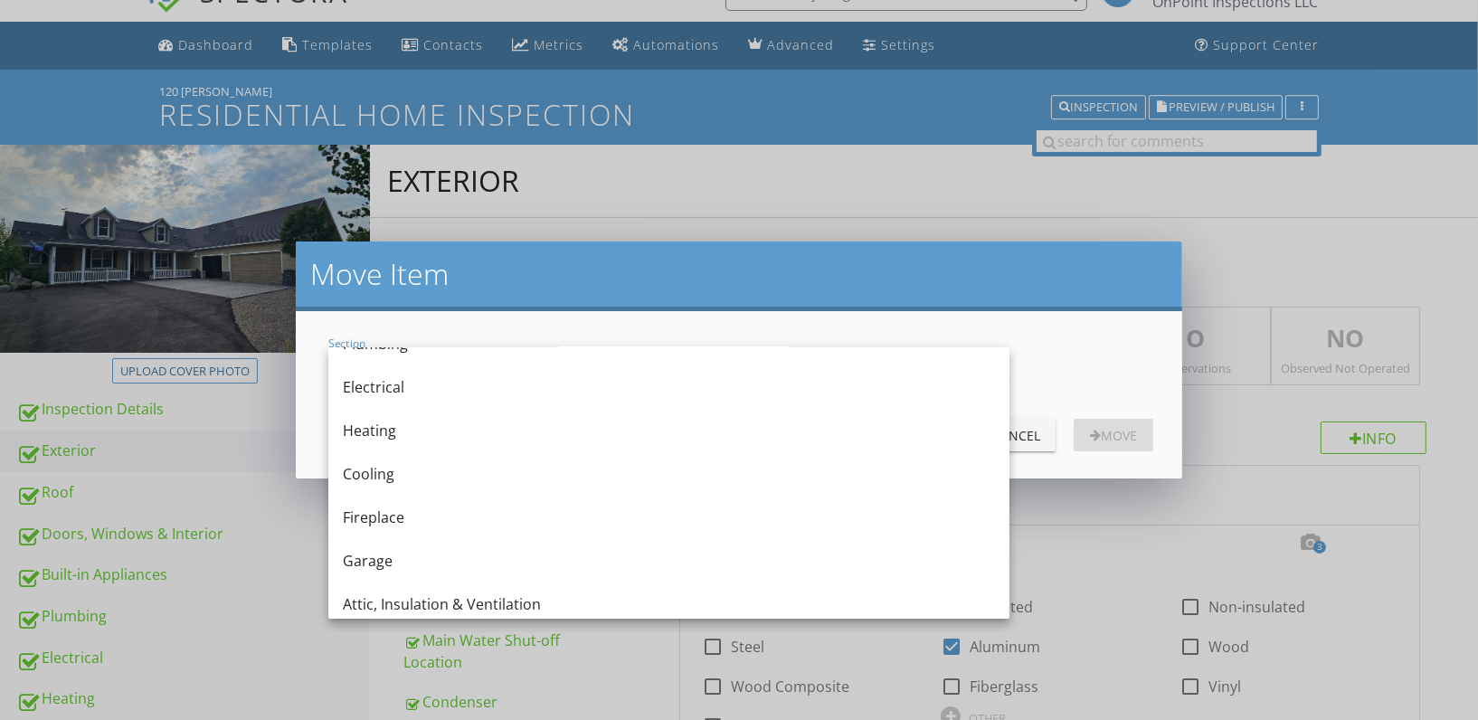
scroll to position [272, 0]
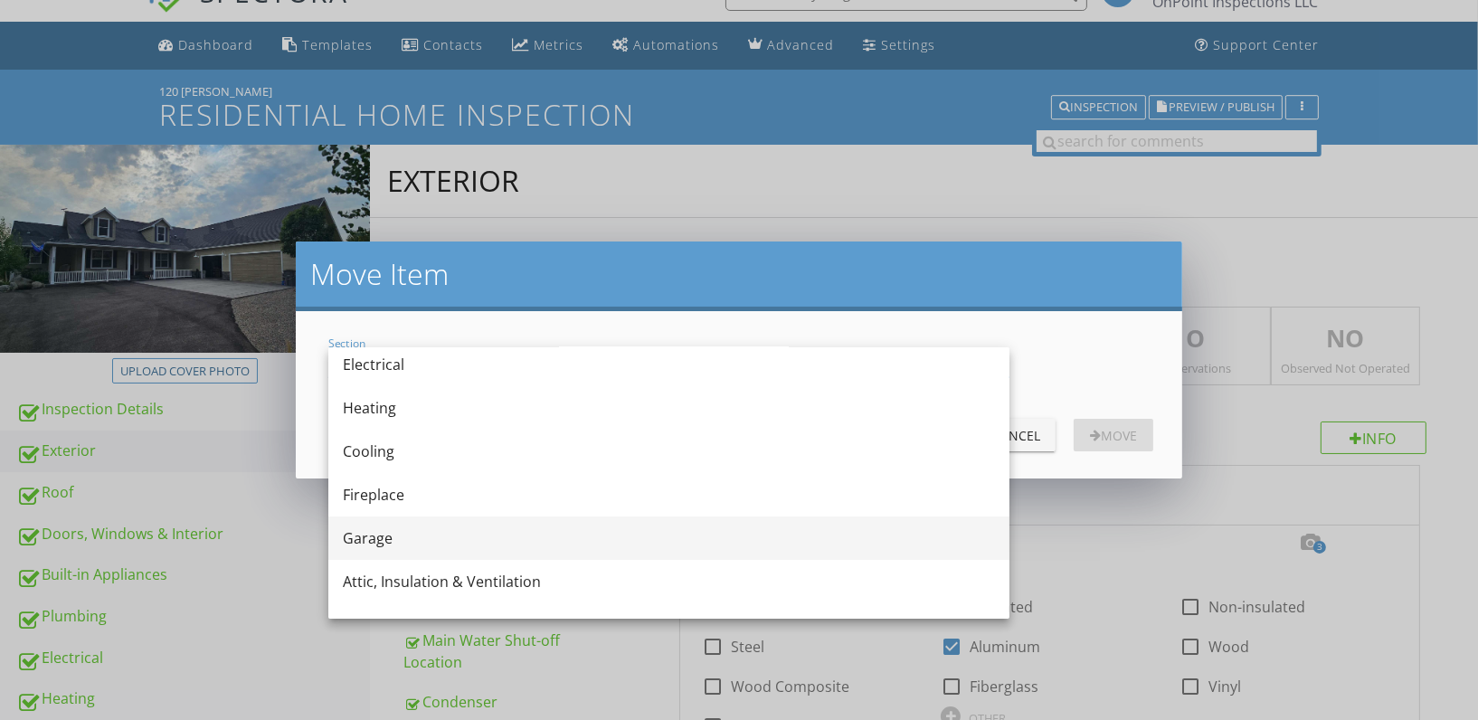
click at [516, 527] on div "Garage" at bounding box center [669, 538] width 652 height 22
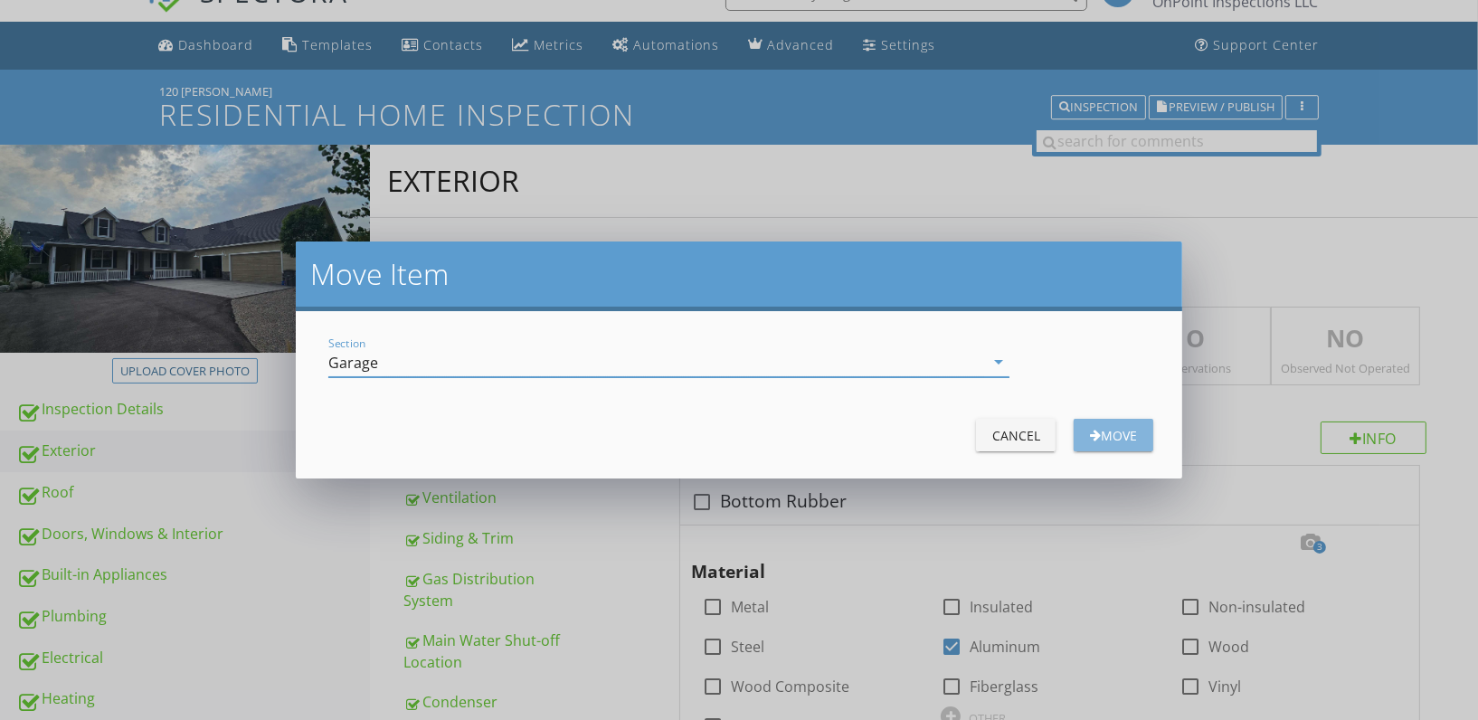
click at [1112, 438] on div "Move" at bounding box center [1113, 435] width 51 height 19
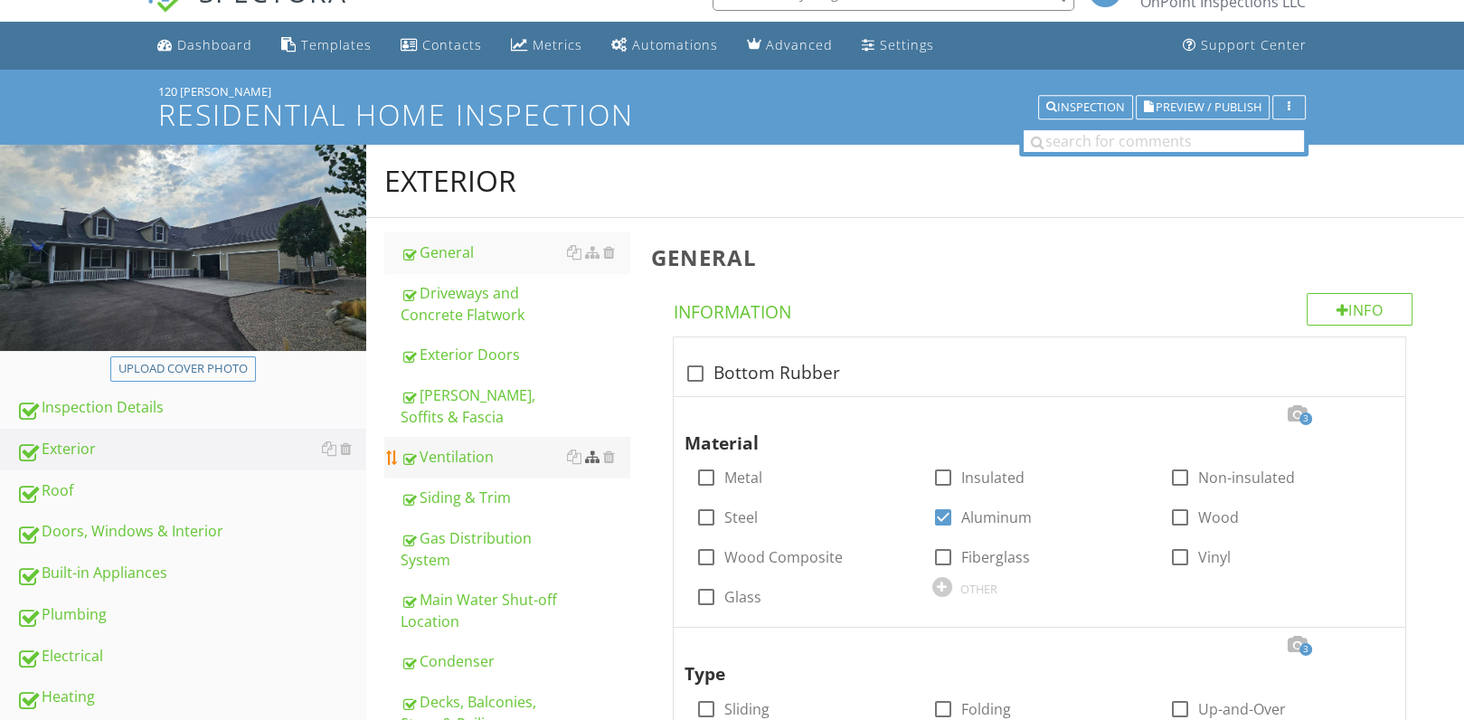
click at [596, 449] on div at bounding box center [592, 456] width 14 height 14
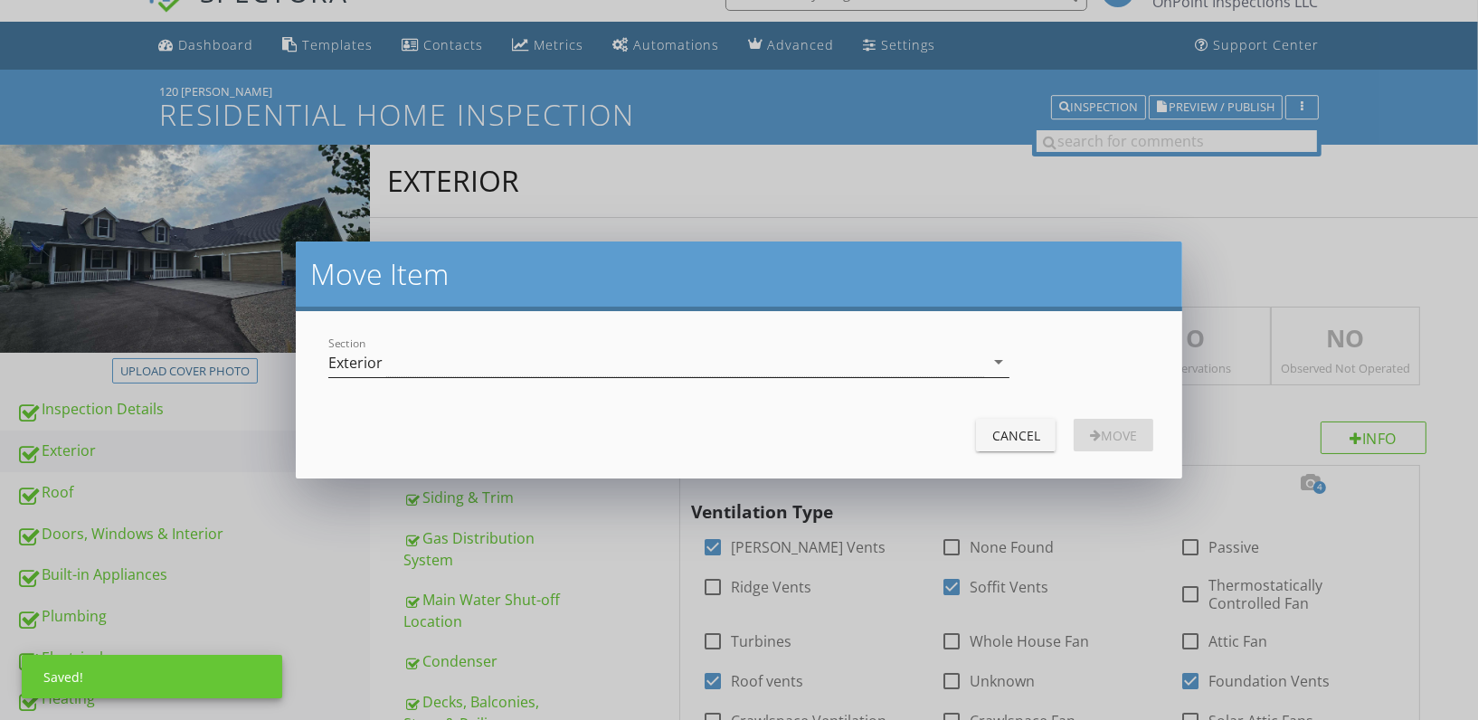
click at [631, 370] on div "Exterior" at bounding box center [656, 362] width 656 height 30
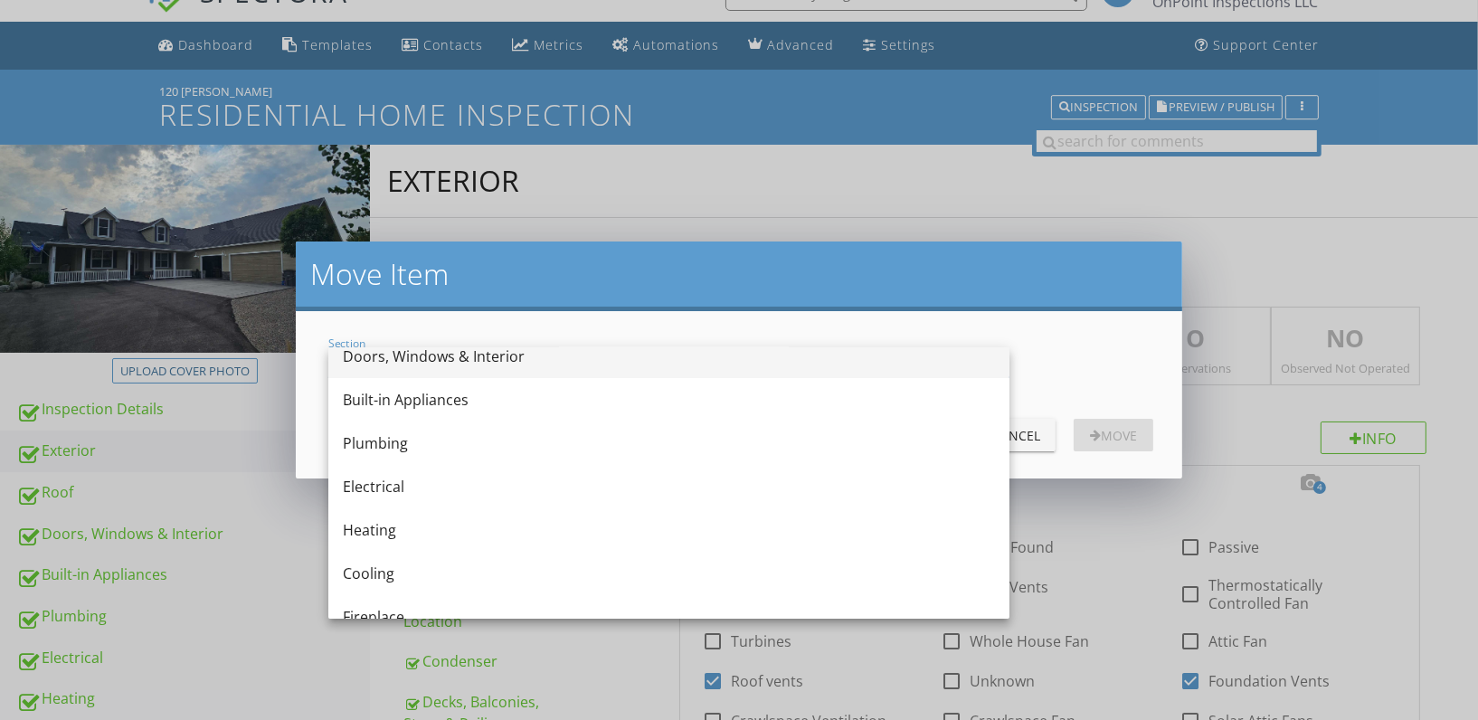
scroll to position [307, 0]
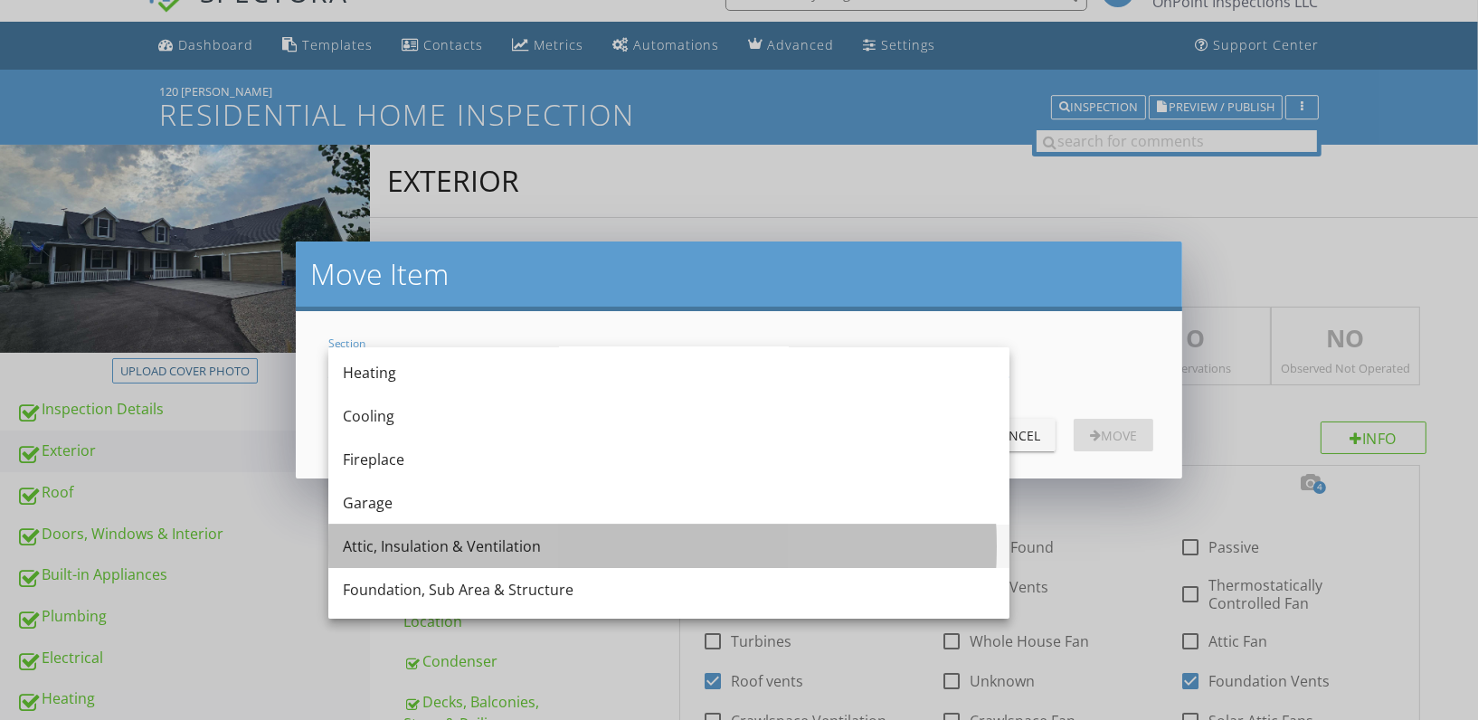
click at [582, 531] on div "Attic, Insulation & Ventilation" at bounding box center [669, 546] width 652 height 43
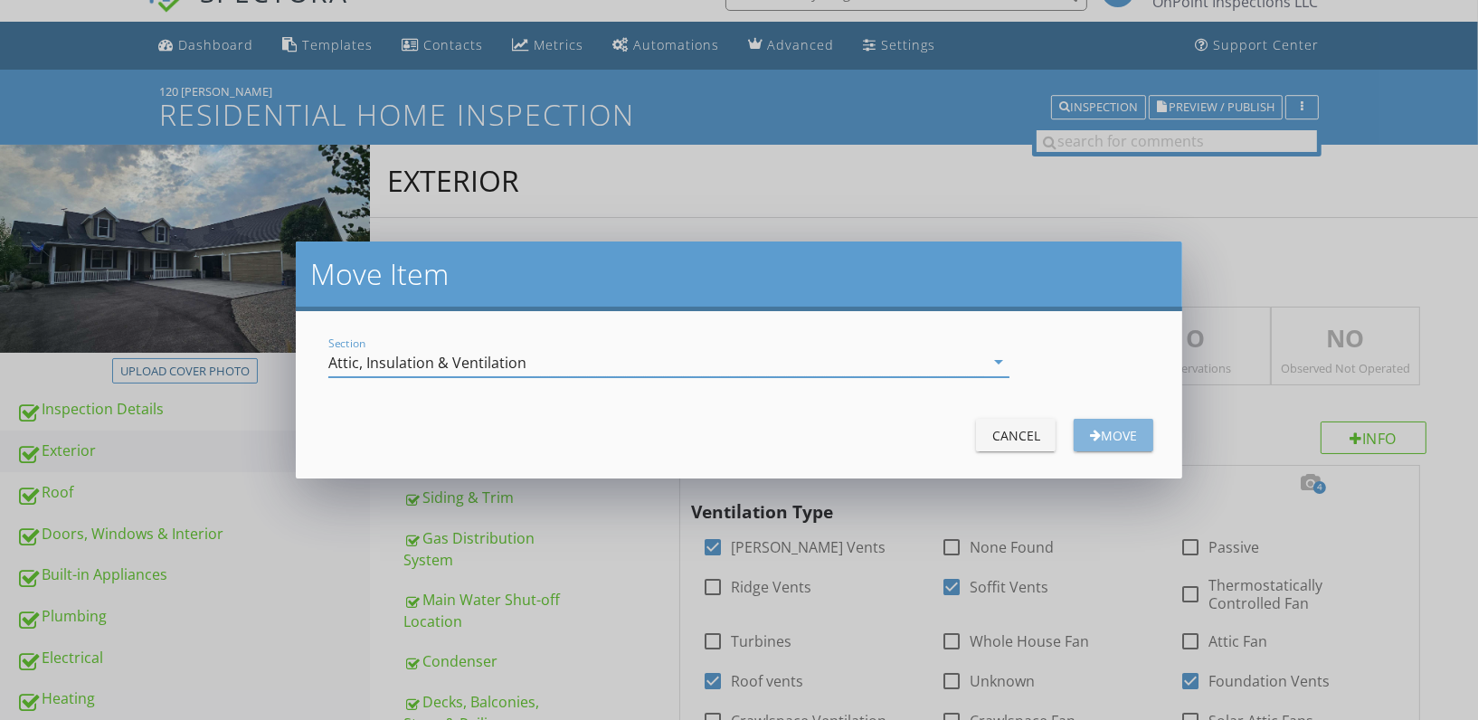
click at [1124, 432] on div "Move" at bounding box center [1113, 435] width 51 height 19
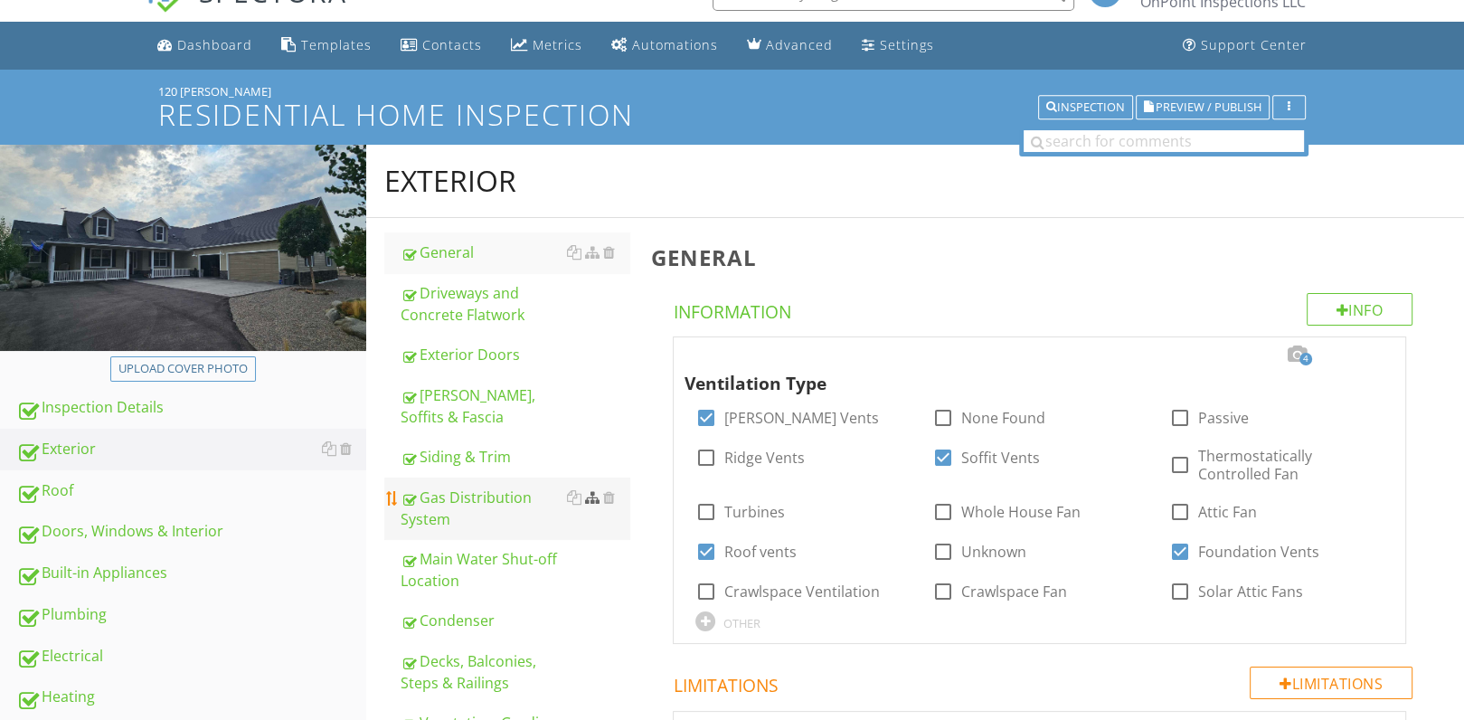
click at [593, 490] on div at bounding box center [592, 497] width 14 height 14
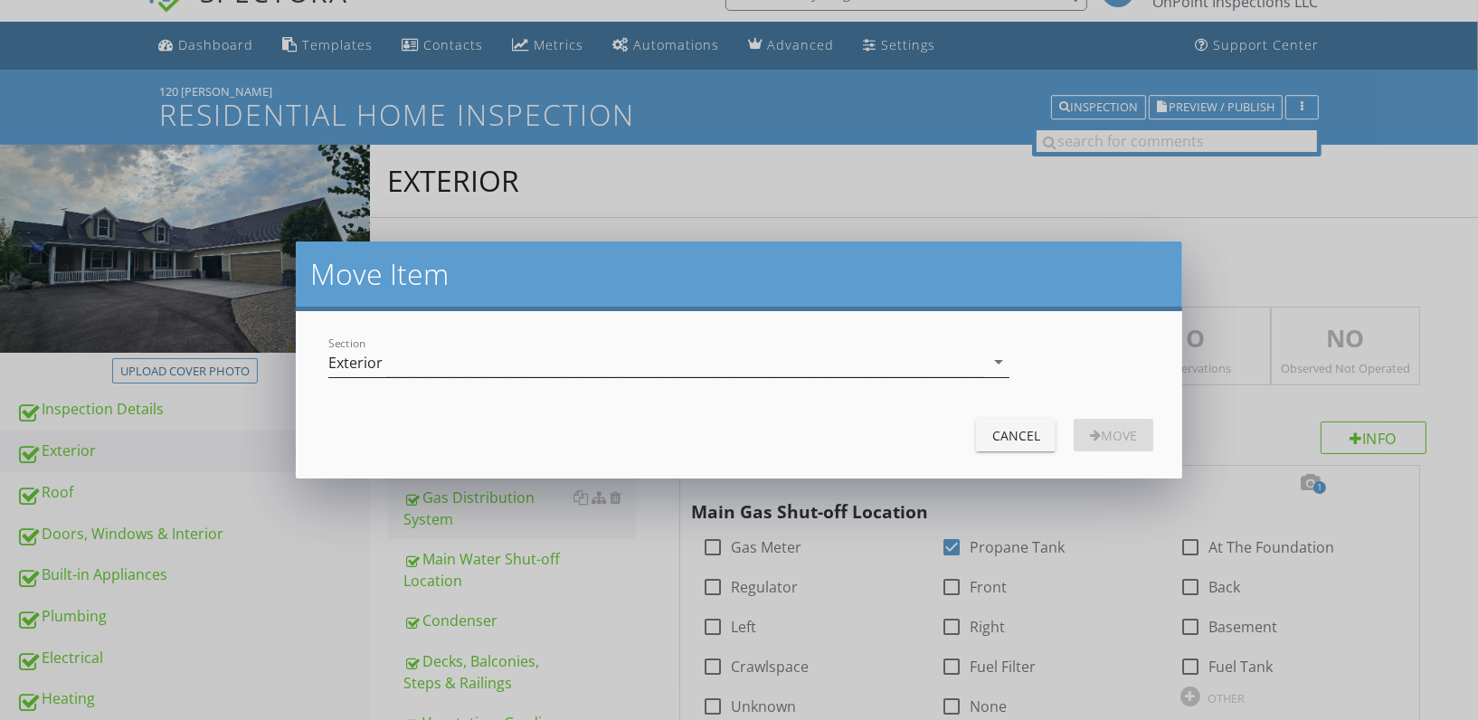
click at [689, 357] on div "Exterior" at bounding box center [656, 362] width 656 height 30
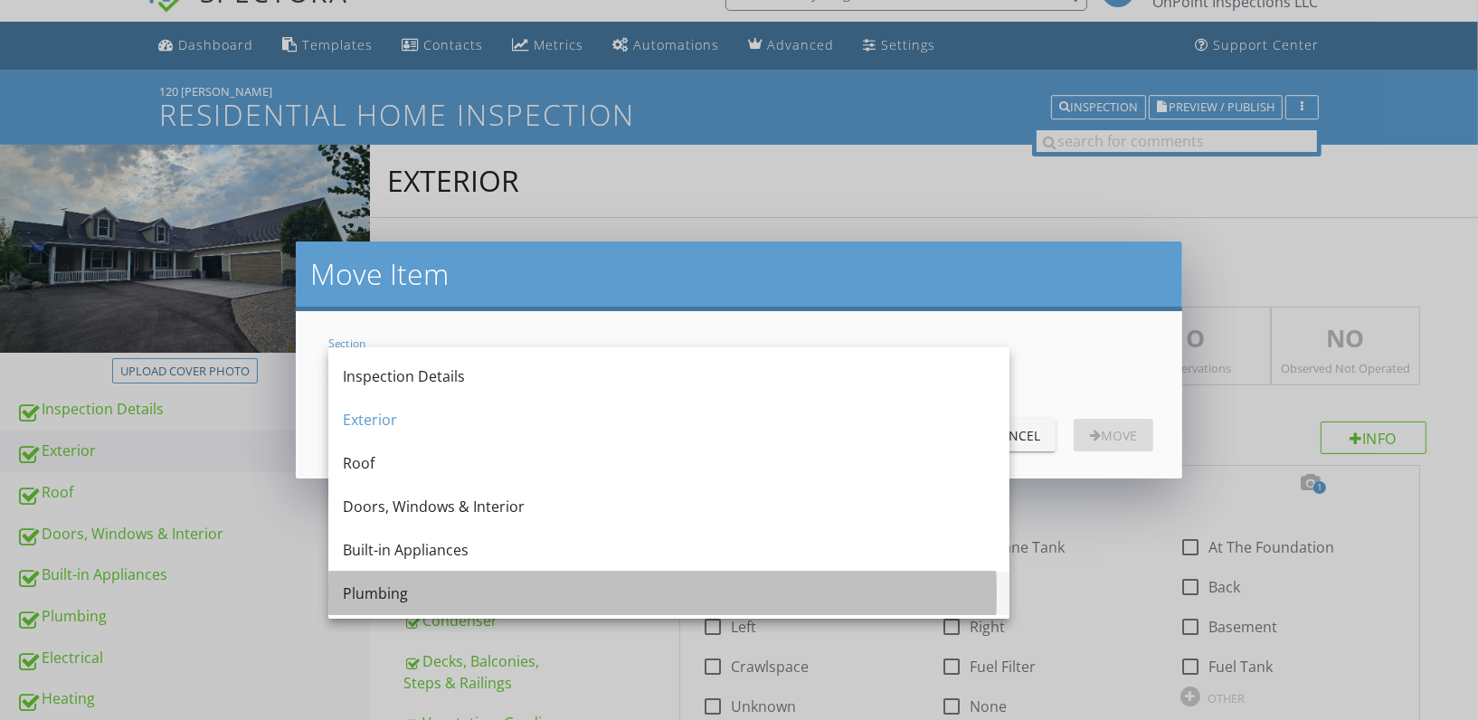
click at [578, 589] on div "Plumbing" at bounding box center [669, 593] width 652 height 22
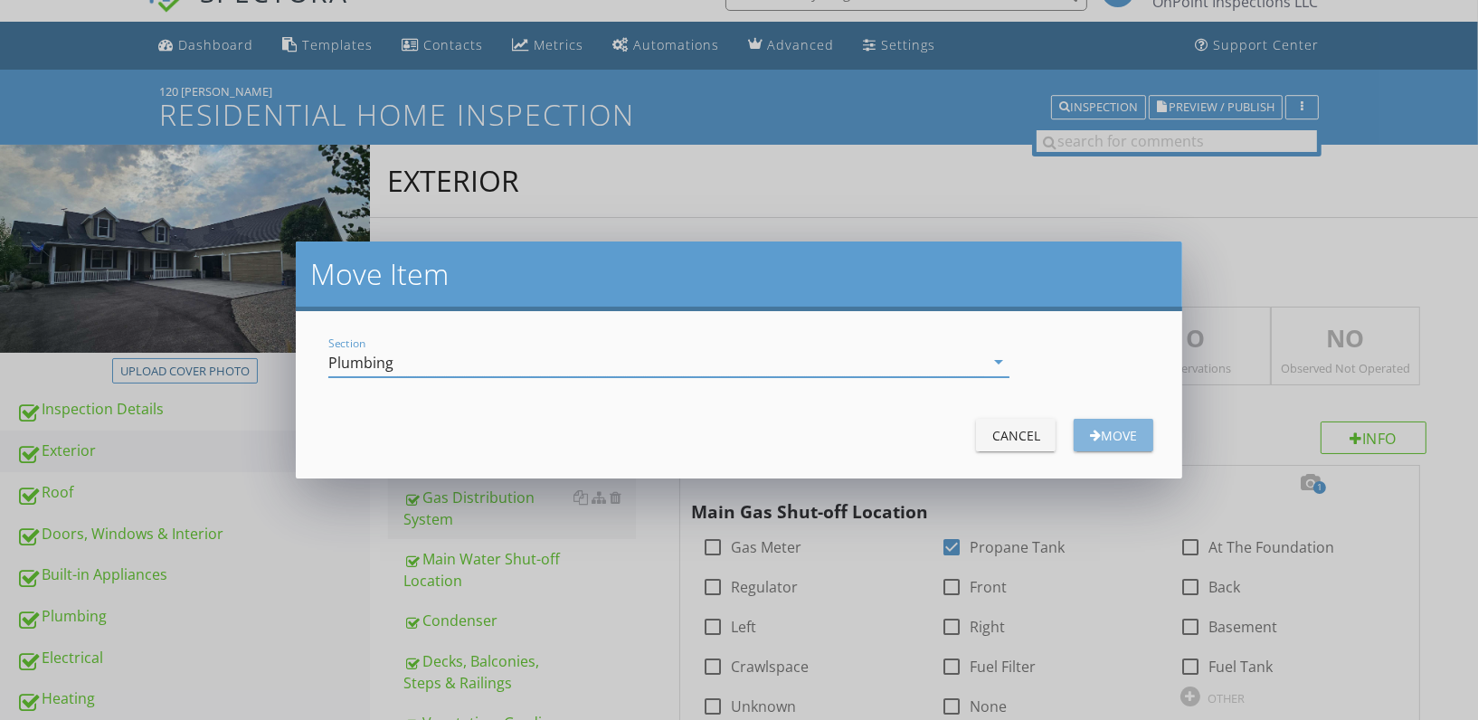
click at [1121, 436] on div "Move" at bounding box center [1113, 435] width 51 height 19
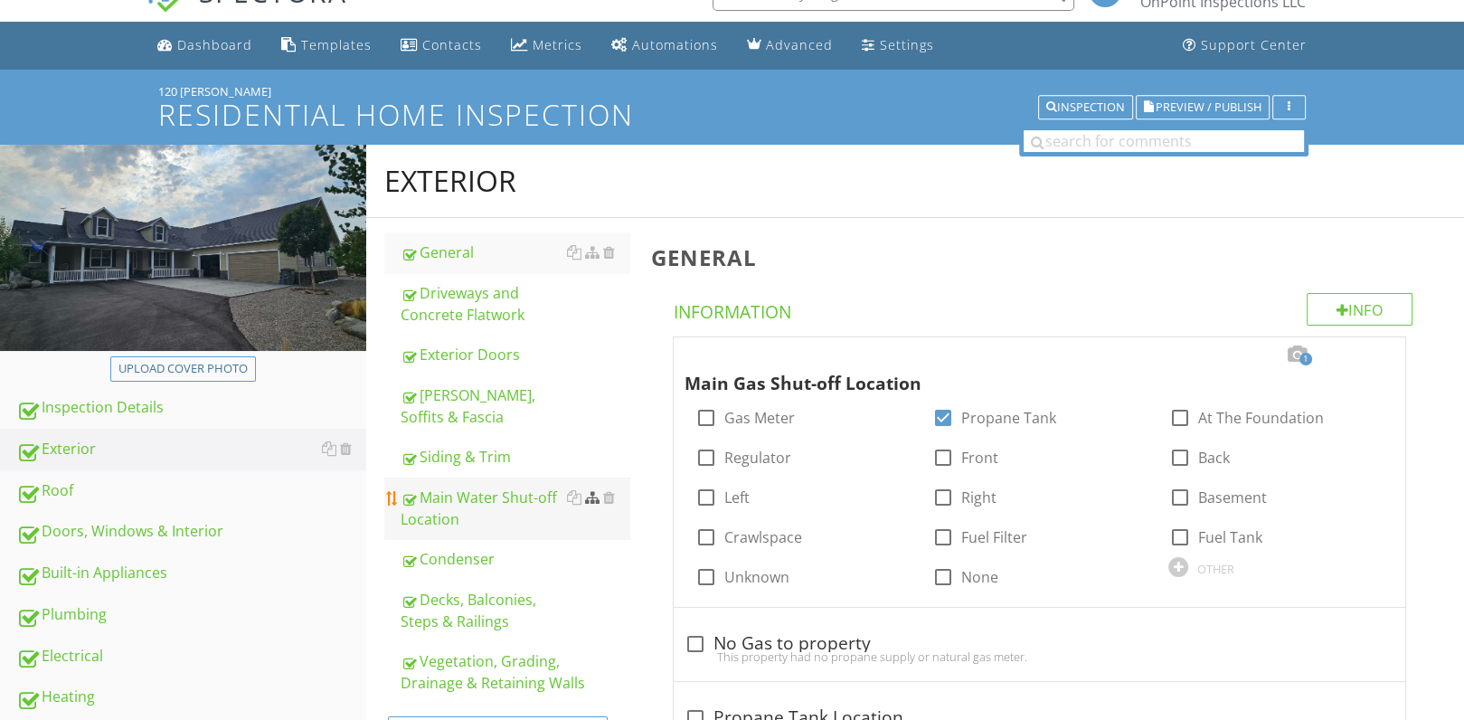
click at [597, 490] on div at bounding box center [592, 497] width 14 height 14
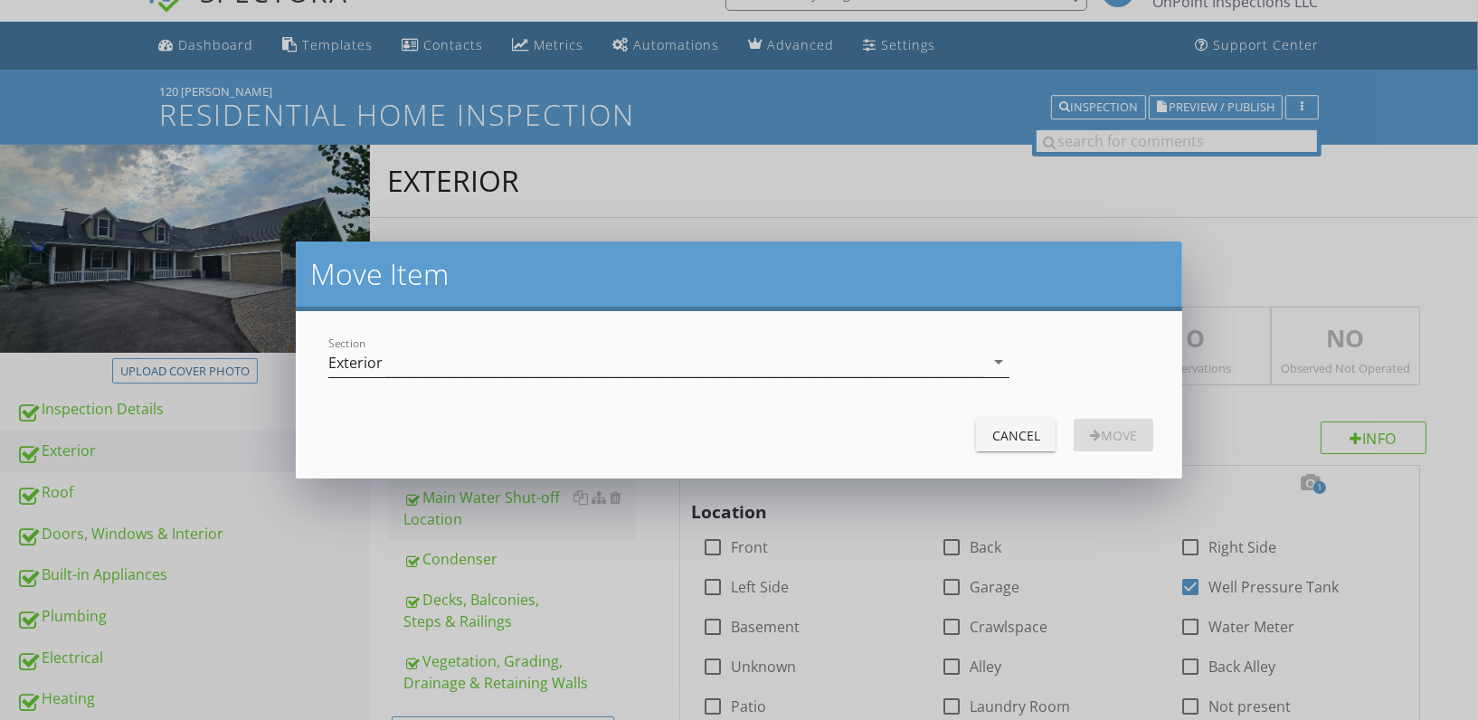
click at [828, 363] on div "Exterior" at bounding box center [656, 362] width 656 height 30
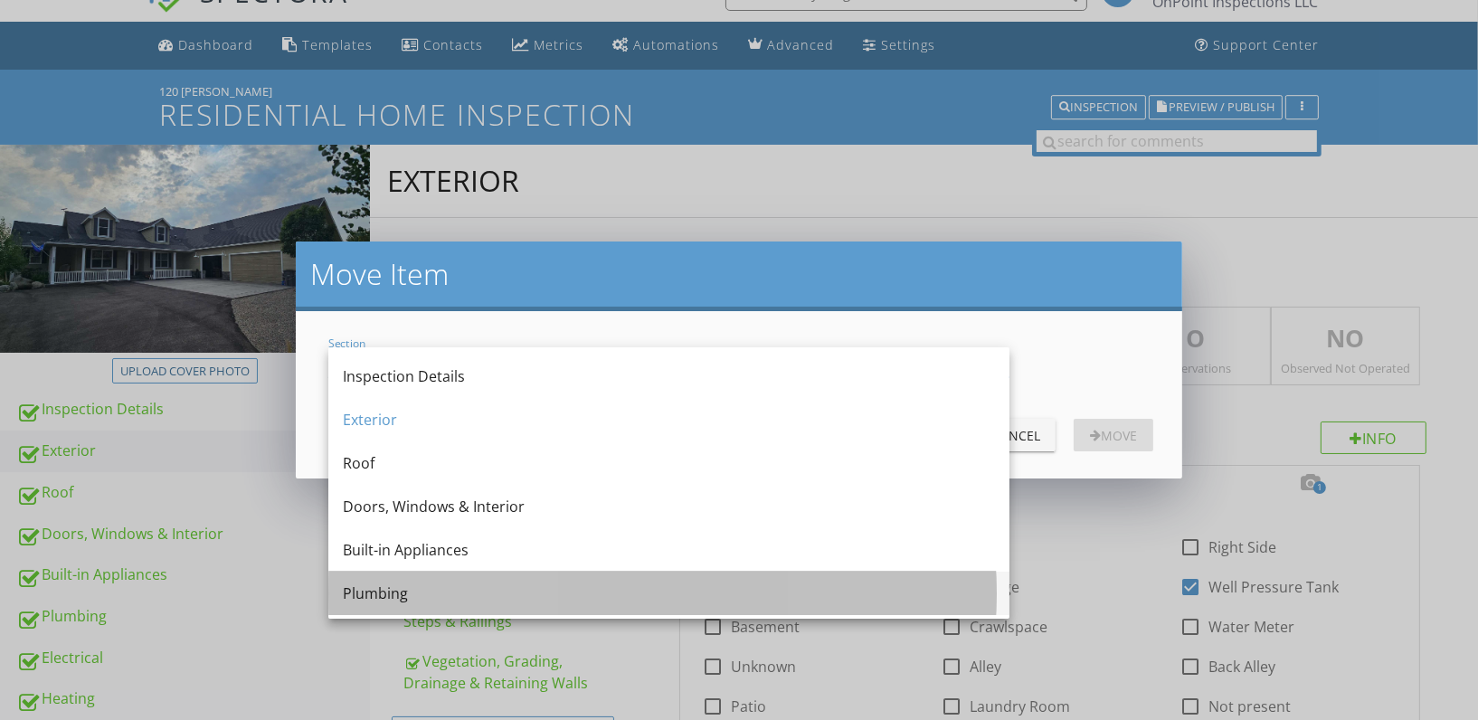
click at [507, 598] on div "Plumbing" at bounding box center [669, 593] width 652 height 22
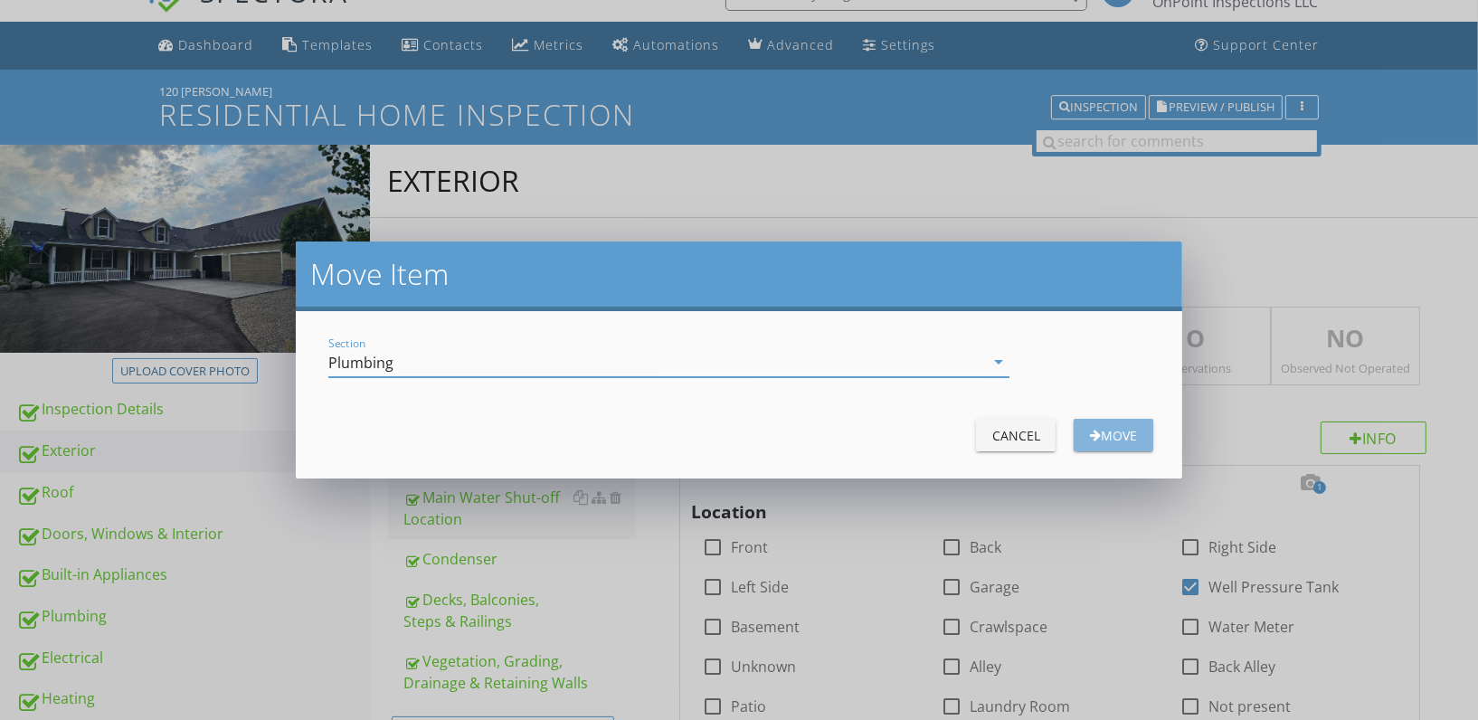
click at [1121, 436] on div "Move" at bounding box center [1113, 435] width 51 height 19
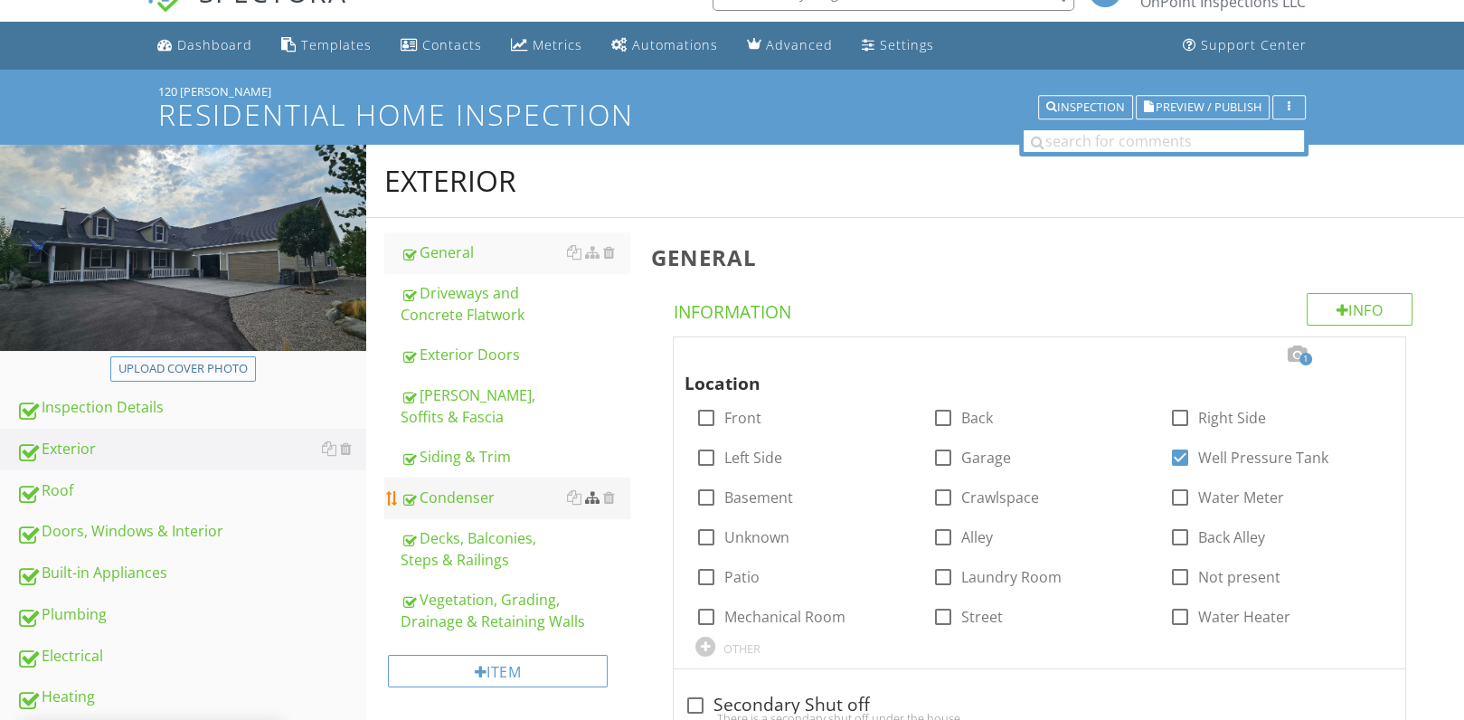
click at [590, 490] on div at bounding box center [592, 497] width 14 height 14
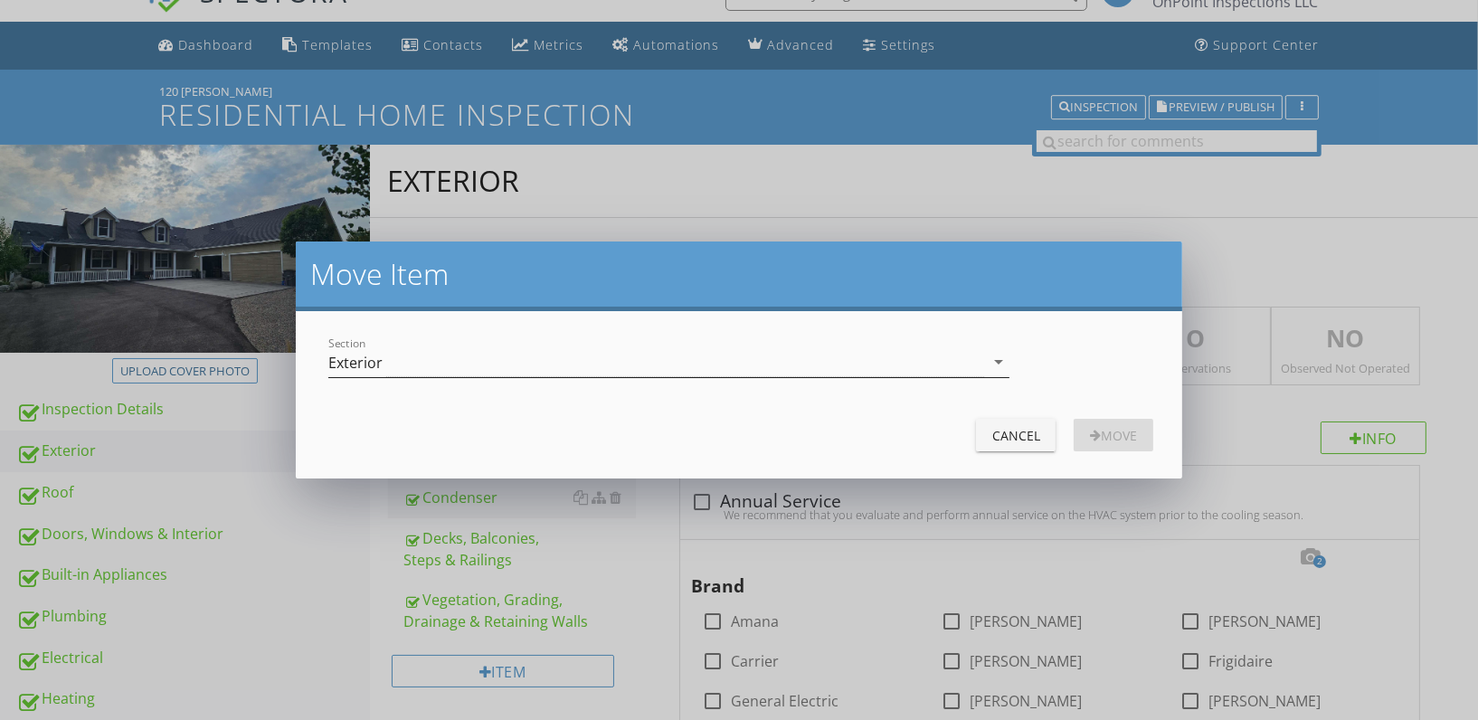
click at [684, 364] on div "Exterior" at bounding box center [656, 362] width 656 height 30
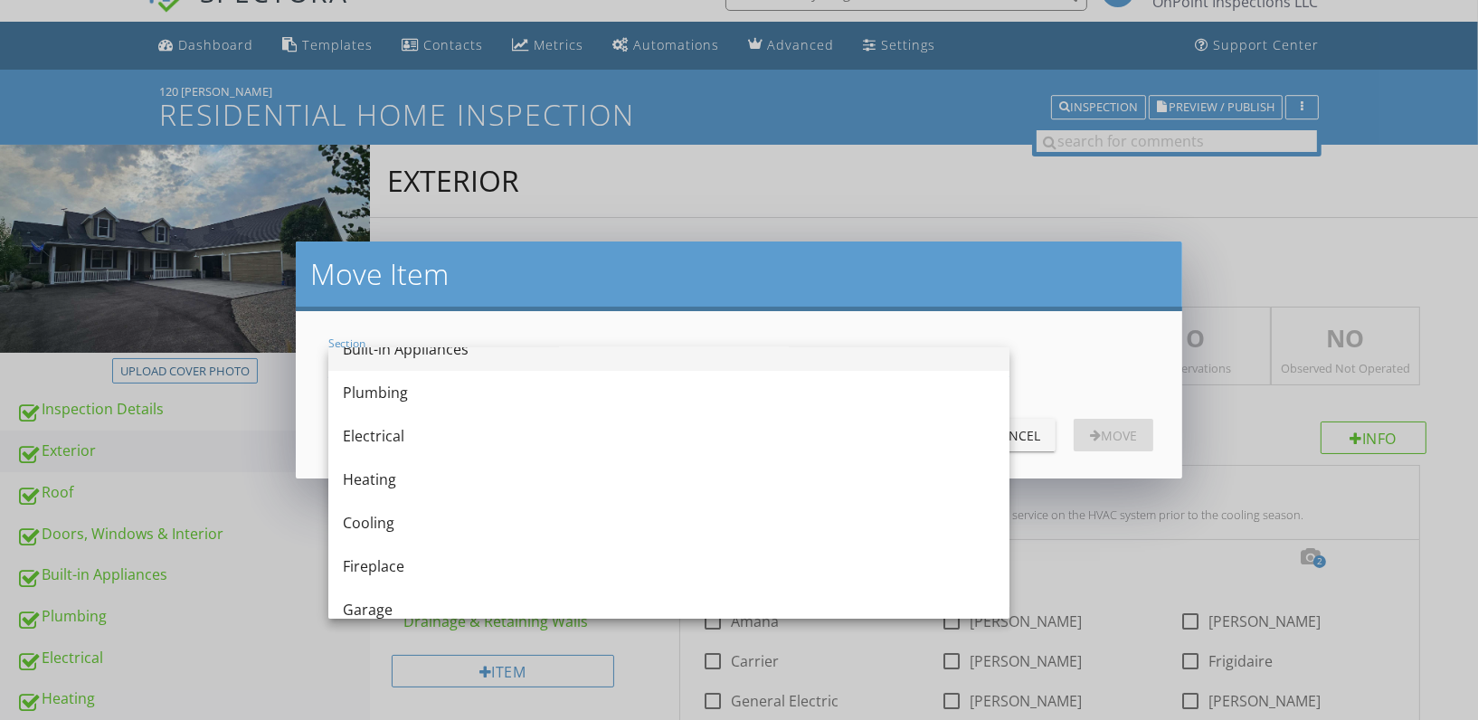
scroll to position [200, 0]
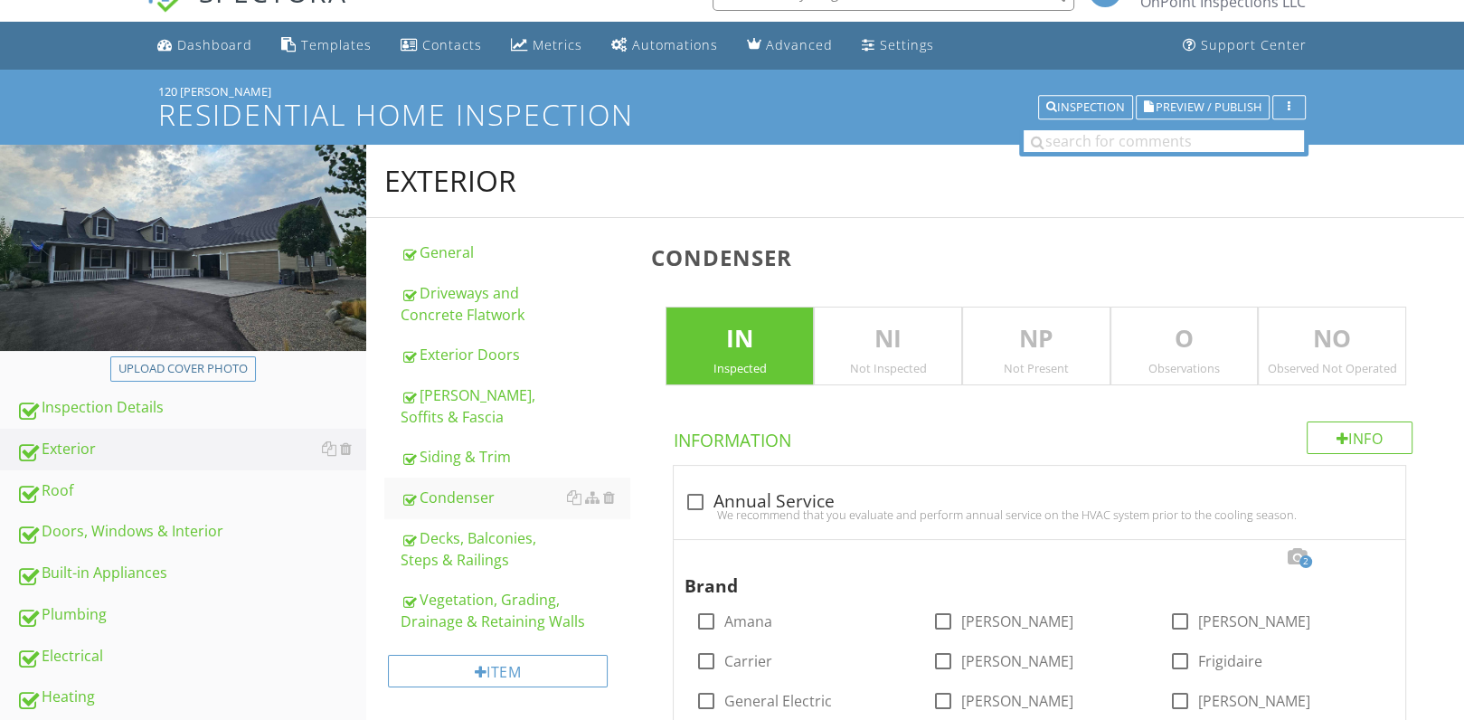
click at [1150, 511] on div at bounding box center [732, 360] width 1464 height 720
click at [496, 487] on div "Condenser" at bounding box center [516, 498] width 230 height 22
click at [591, 490] on div at bounding box center [592, 497] width 14 height 14
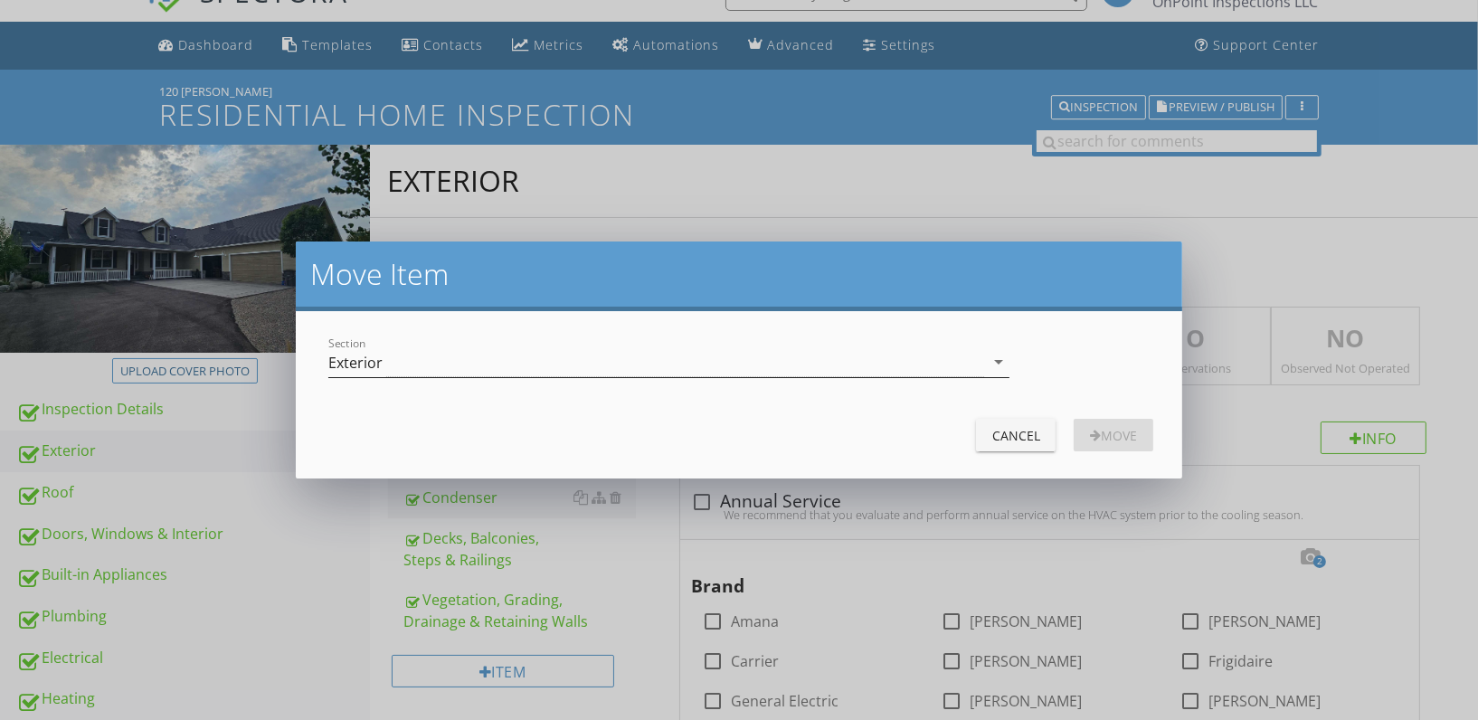
click at [576, 353] on div "Exterior" at bounding box center [656, 362] width 656 height 30
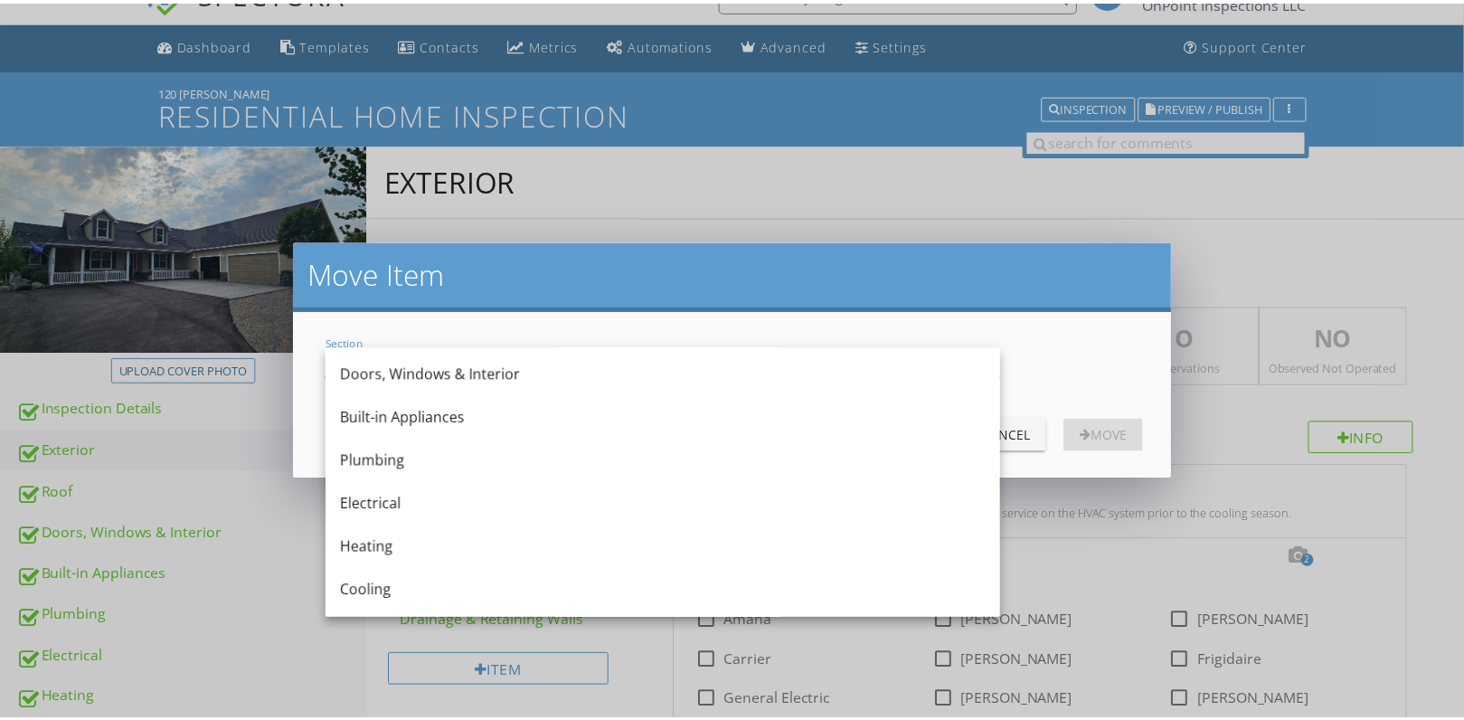
scroll to position [134, 0]
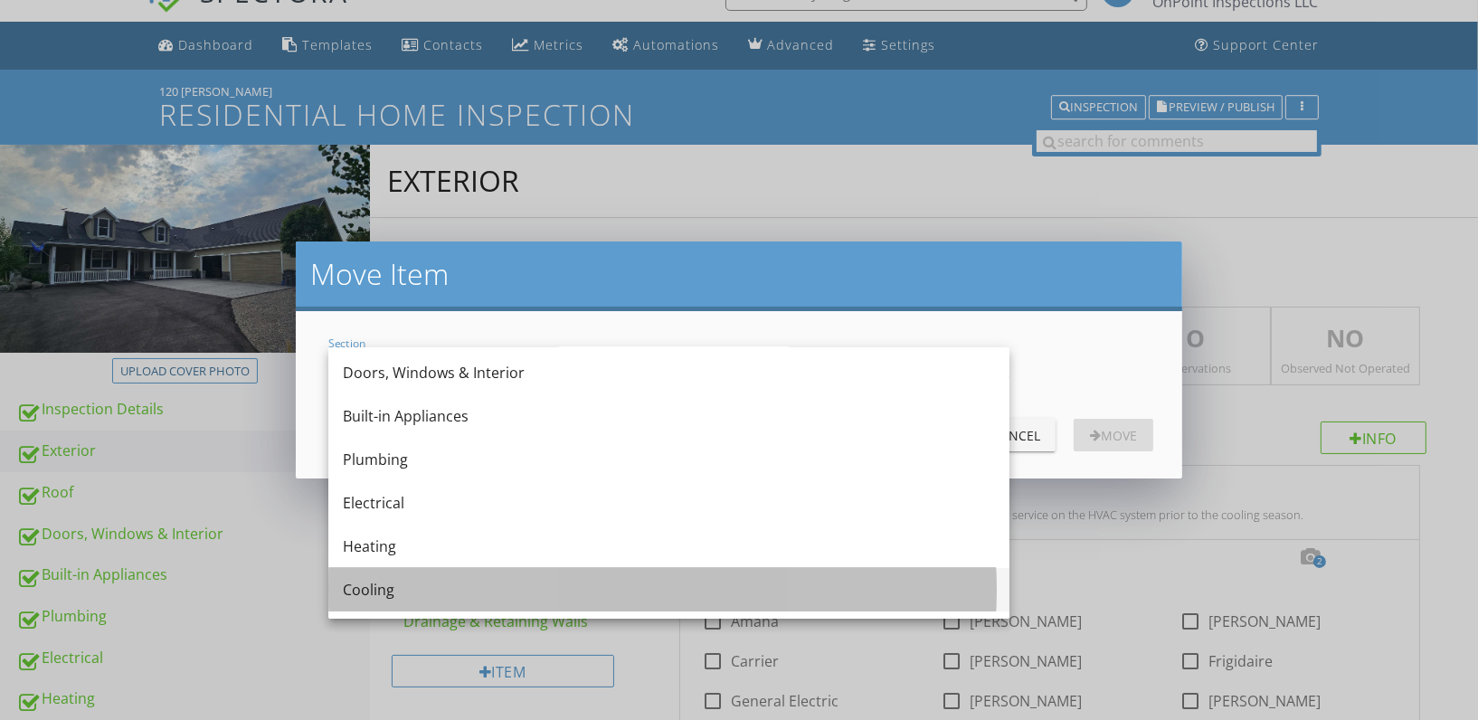
click at [510, 581] on div "Cooling" at bounding box center [669, 590] width 652 height 22
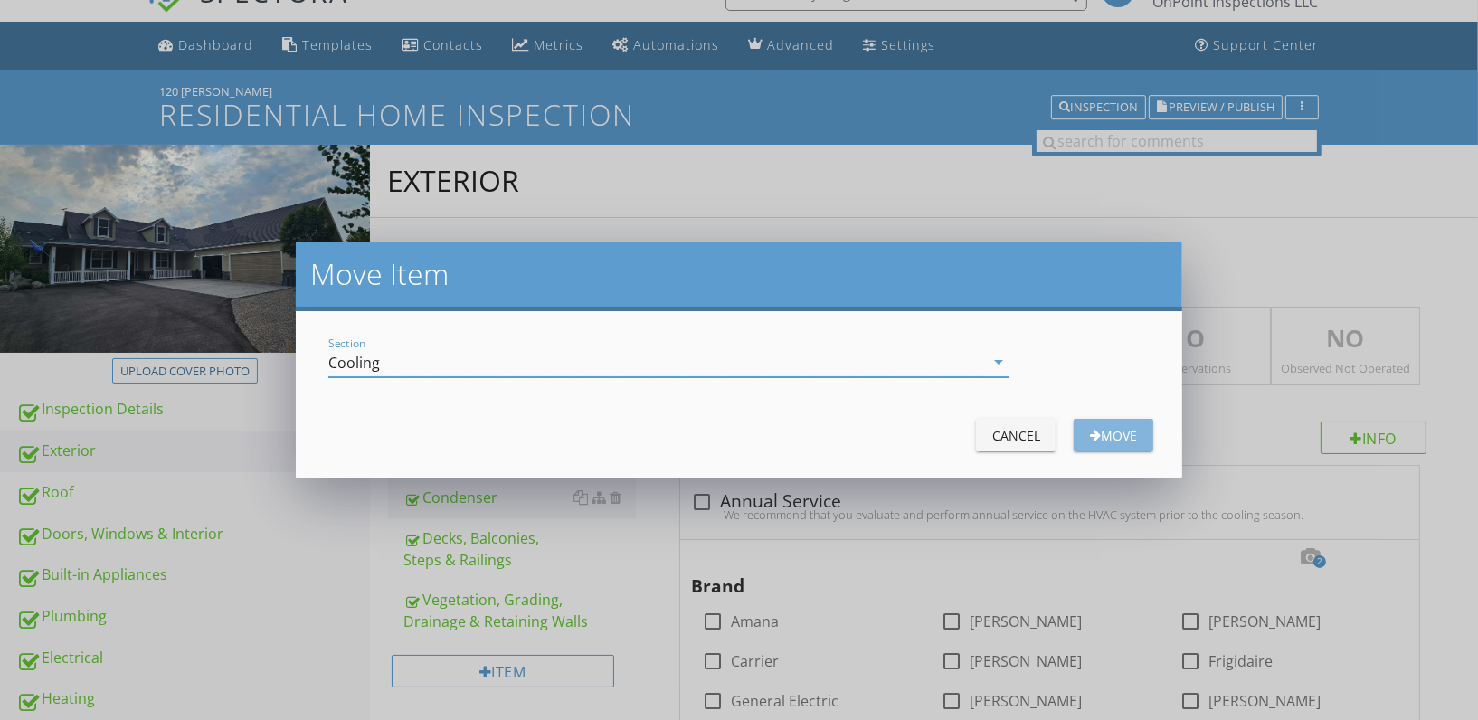
click at [1121, 430] on div "Move" at bounding box center [1113, 435] width 51 height 19
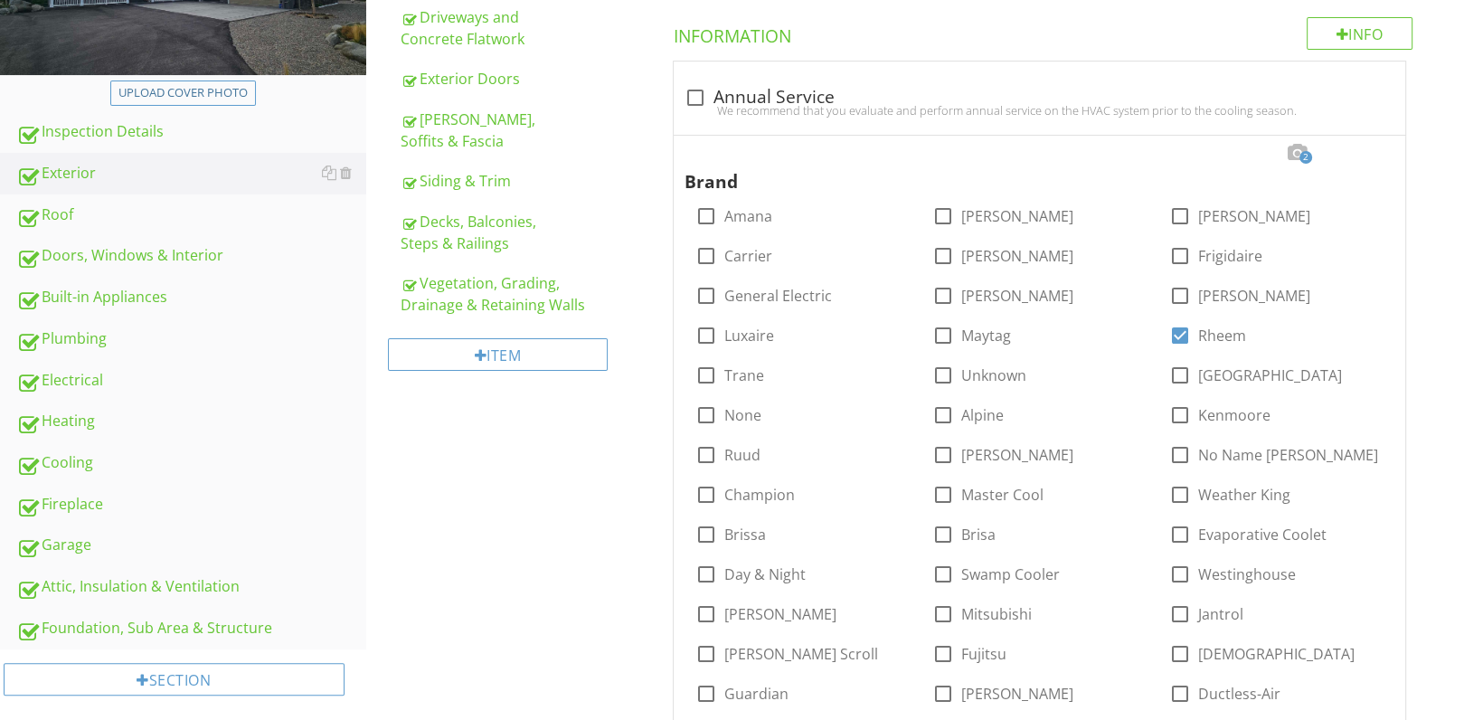
scroll to position [313, 0]
drag, startPoint x: 1440, startPoint y: 451, endPoint x: 1423, endPoint y: 519, distance: 70.0
click at [1423, 519] on span "check_box_outline_blank Annual Service We recommend that you evaluate and perfo…" at bounding box center [1043, 574] width 784 height 1029
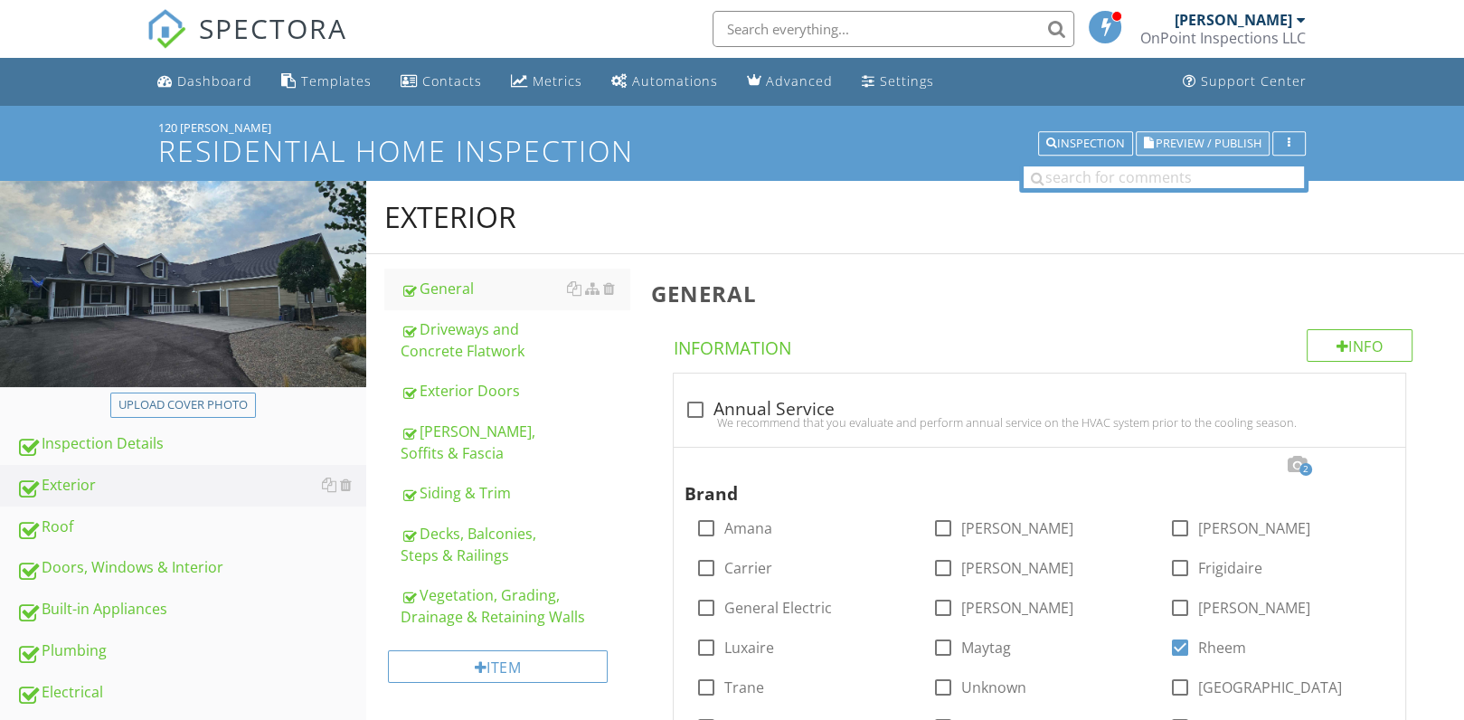
click at [1216, 134] on button "Preview / Publish" at bounding box center [1203, 143] width 134 height 25
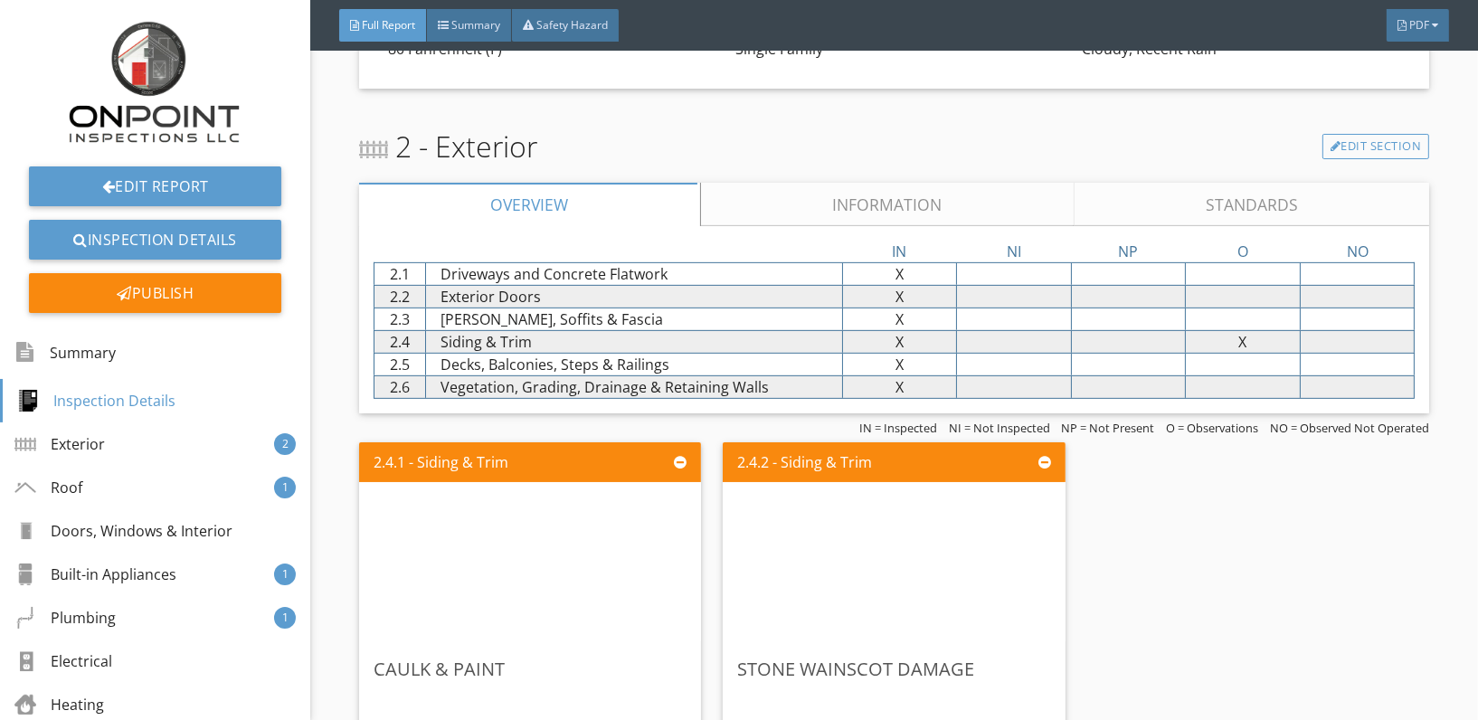
scroll to position [854, 0]
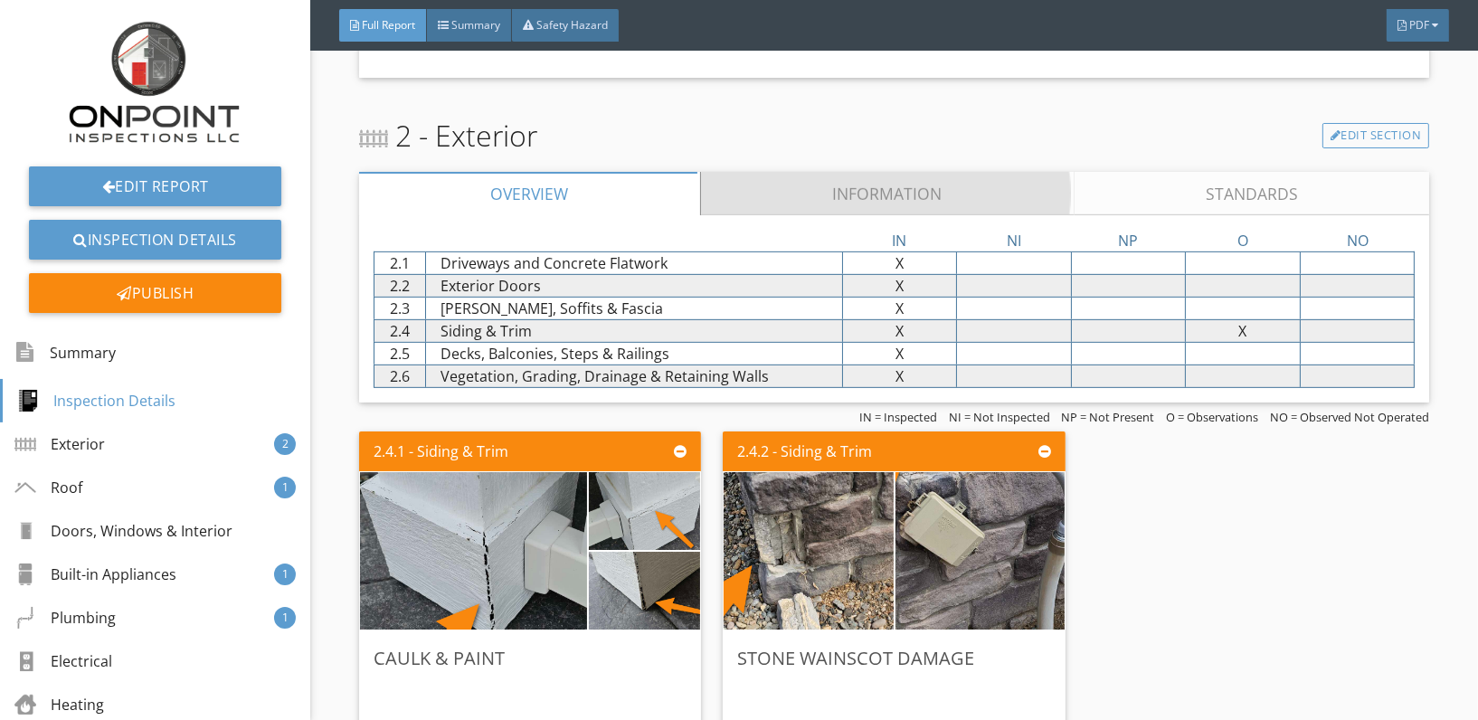
click at [863, 187] on link "Information" at bounding box center [888, 193] width 374 height 43
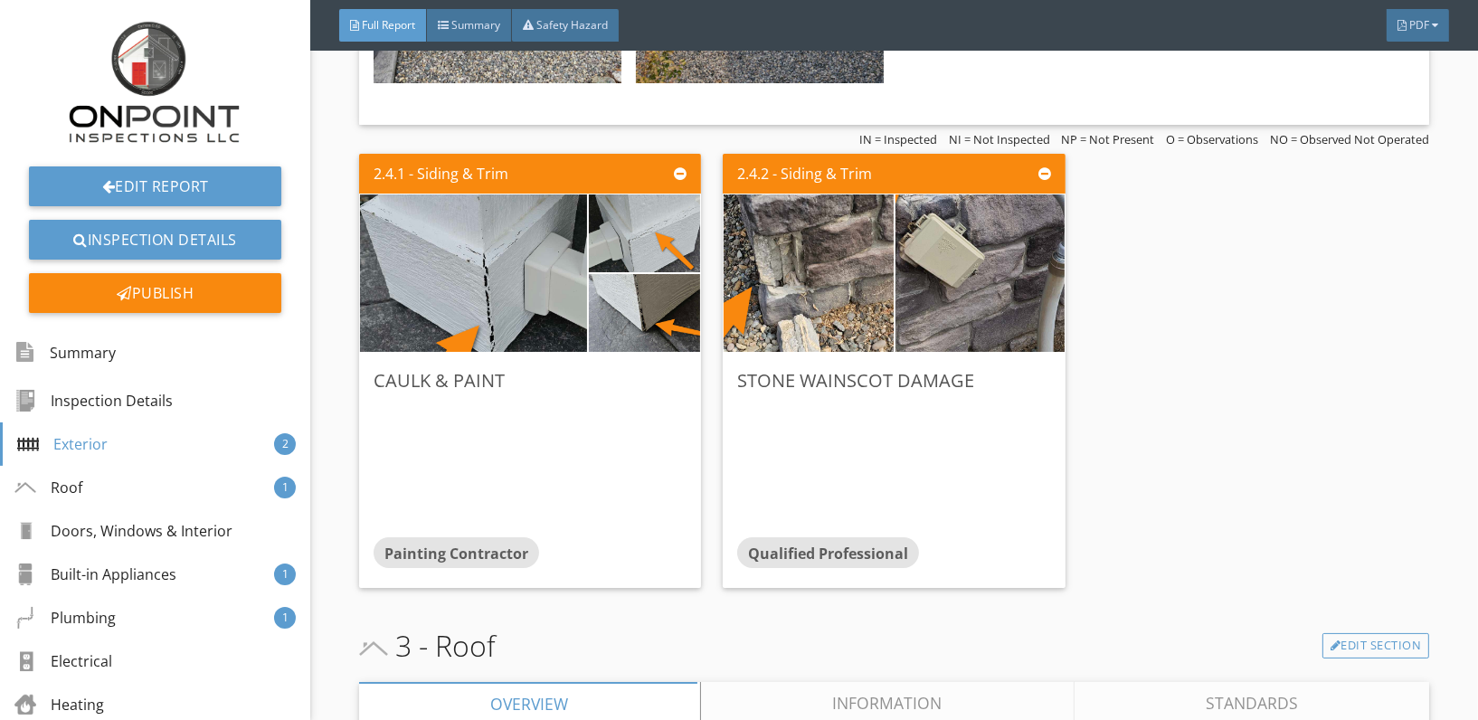
scroll to position [3262, 0]
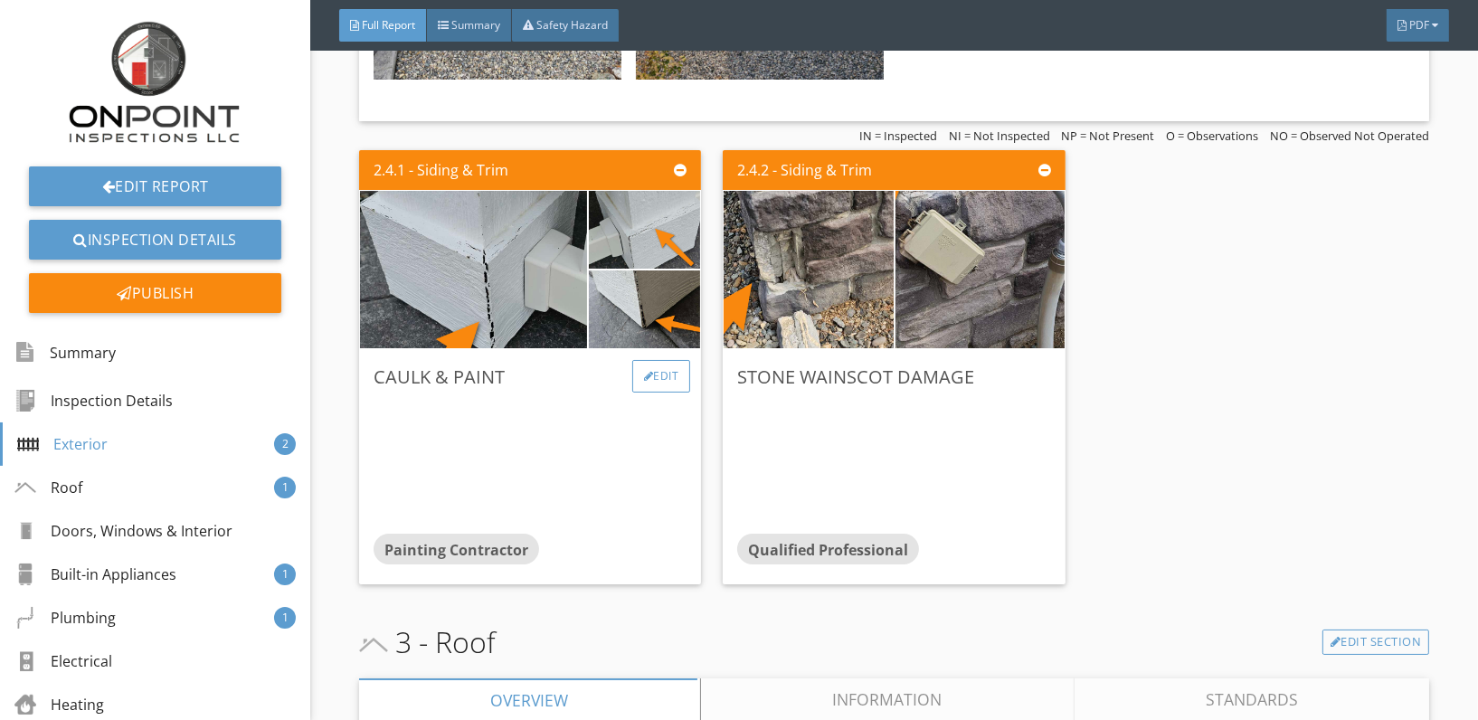
click at [649, 361] on div "Edit" at bounding box center [661, 376] width 59 height 33
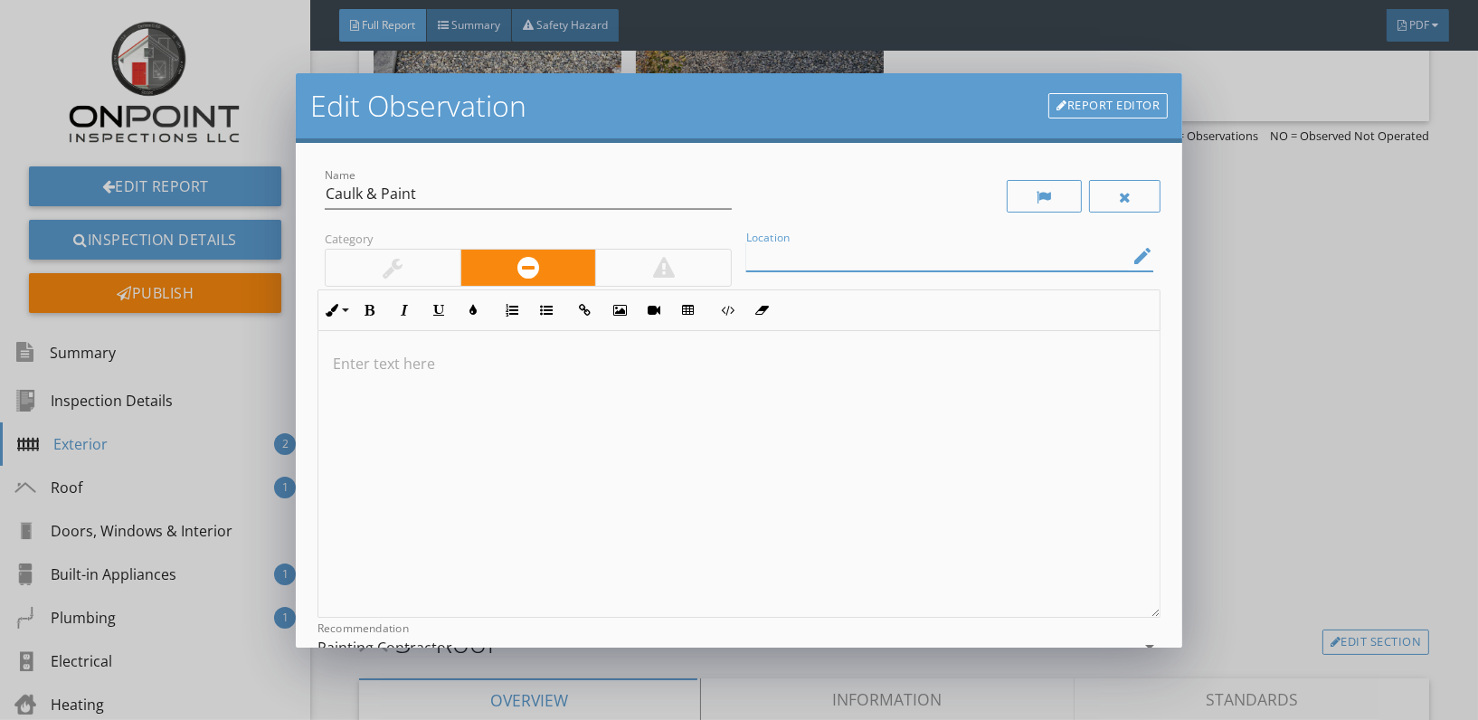
click at [863, 262] on input "Location" at bounding box center [937, 256] width 382 height 30
type input "Porch Trim"
click at [330, 368] on div "There were gaps in the caulking on the porch post trim." at bounding box center [738, 474] width 841 height 287
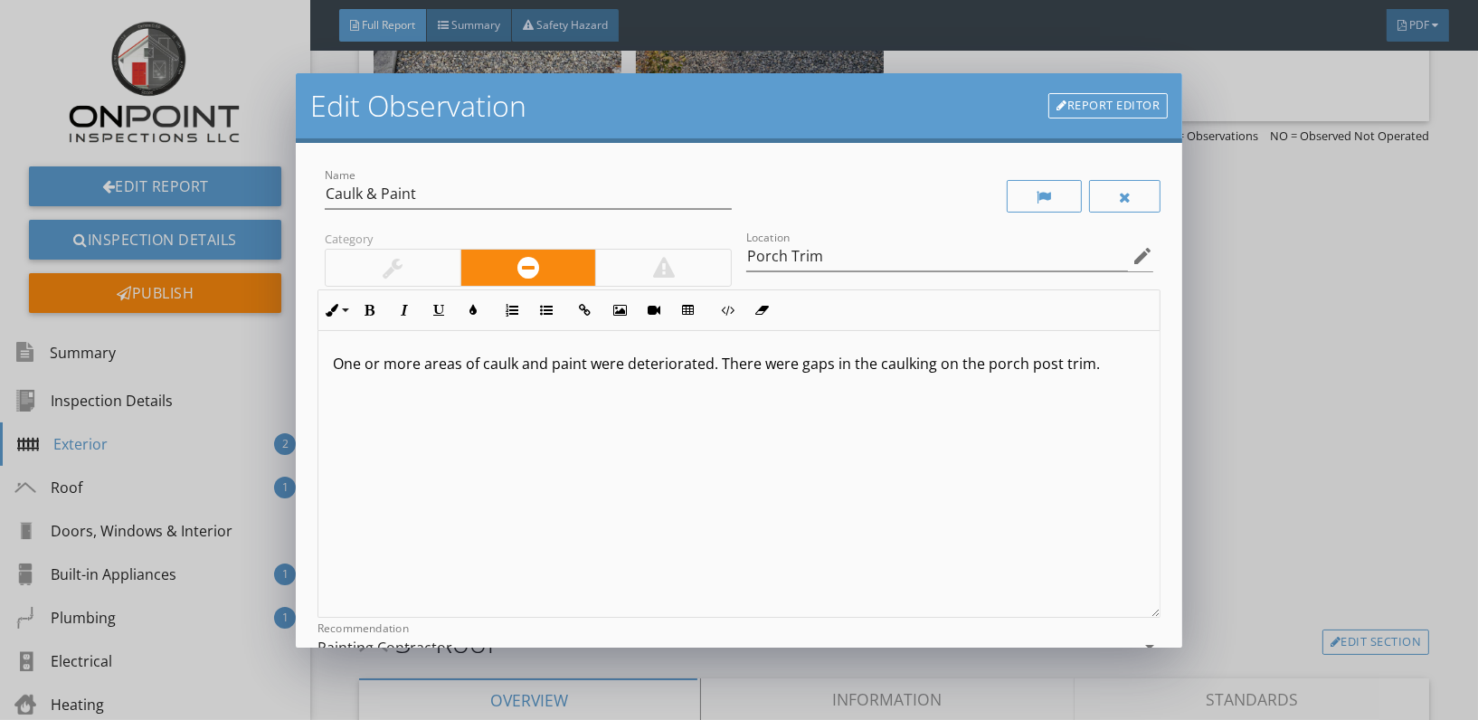
click at [1113, 365] on p "One or more areas of caulk and paint were deteriorated. There were gaps in the …" at bounding box center [739, 364] width 812 height 22
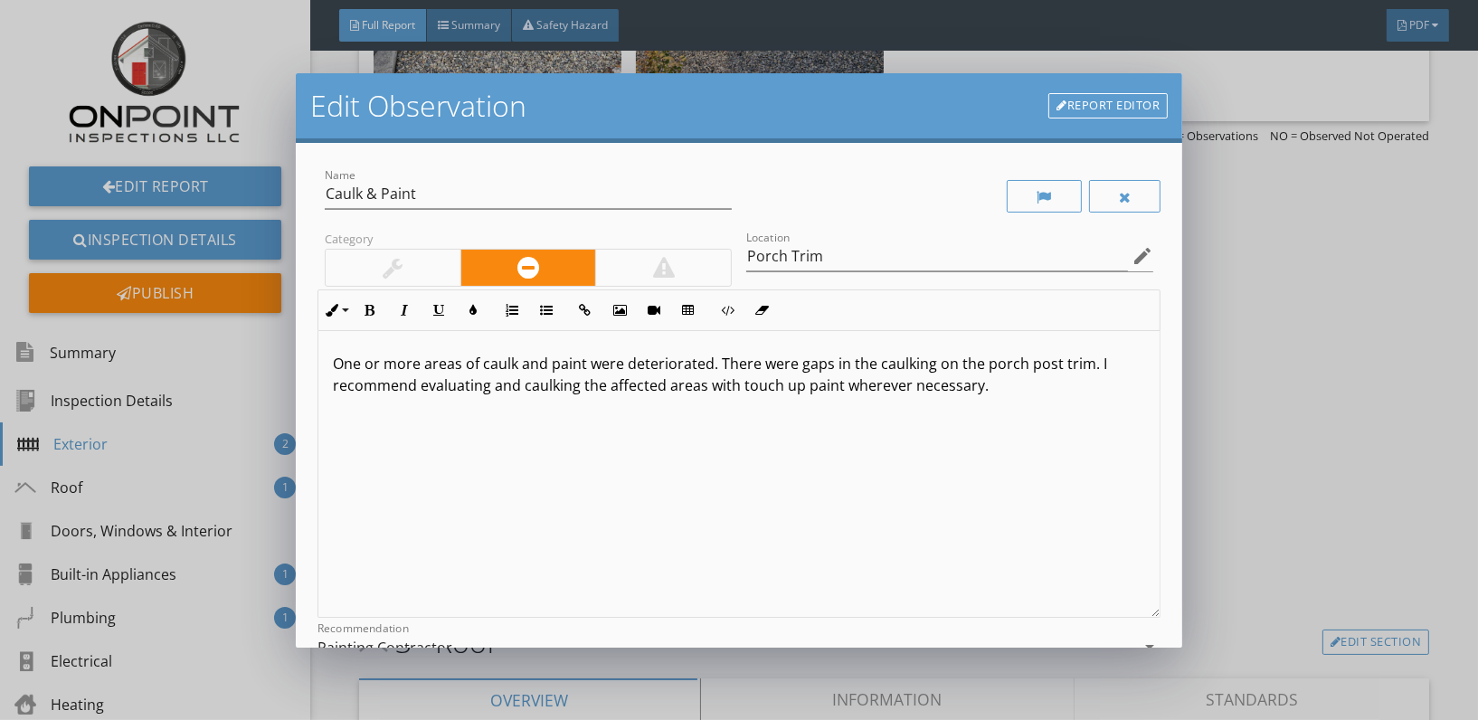
scroll to position [207, 0]
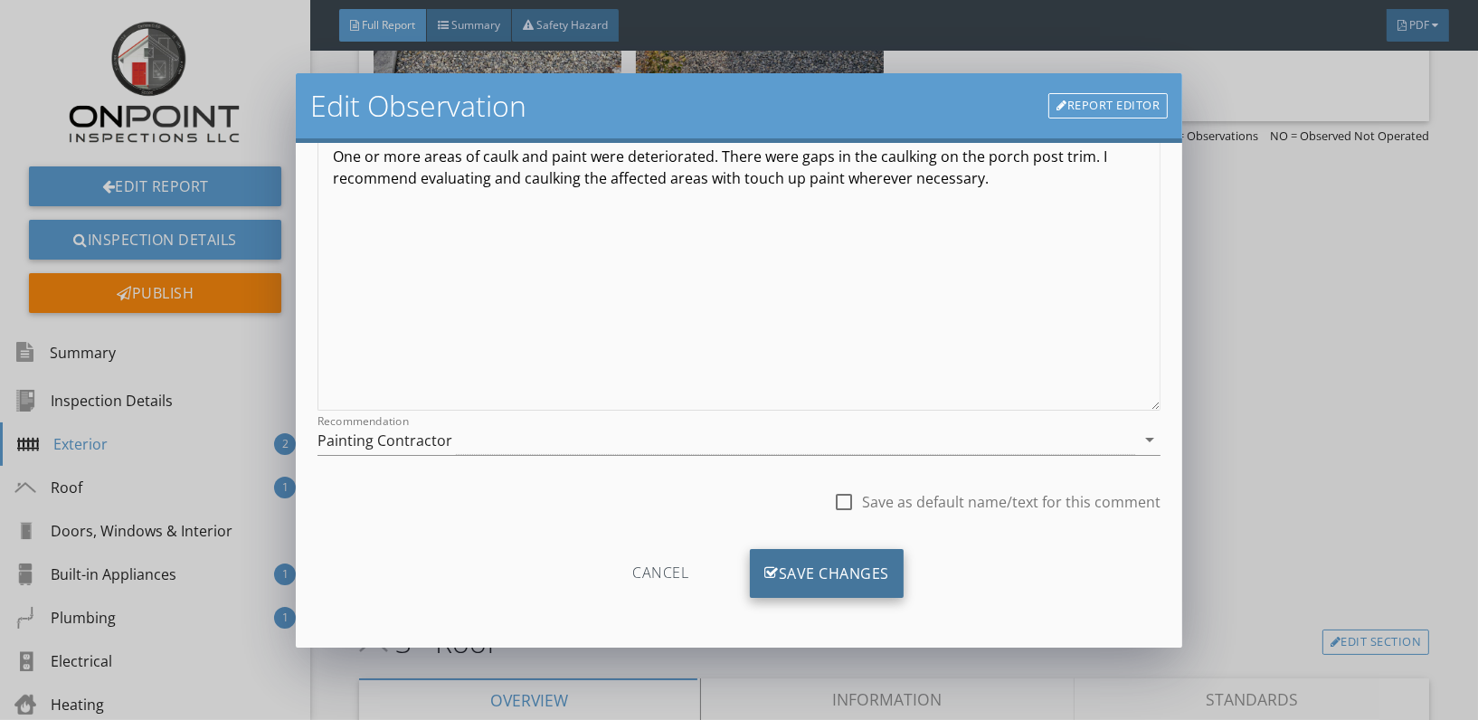
click at [836, 563] on div "Save Changes" at bounding box center [827, 573] width 154 height 49
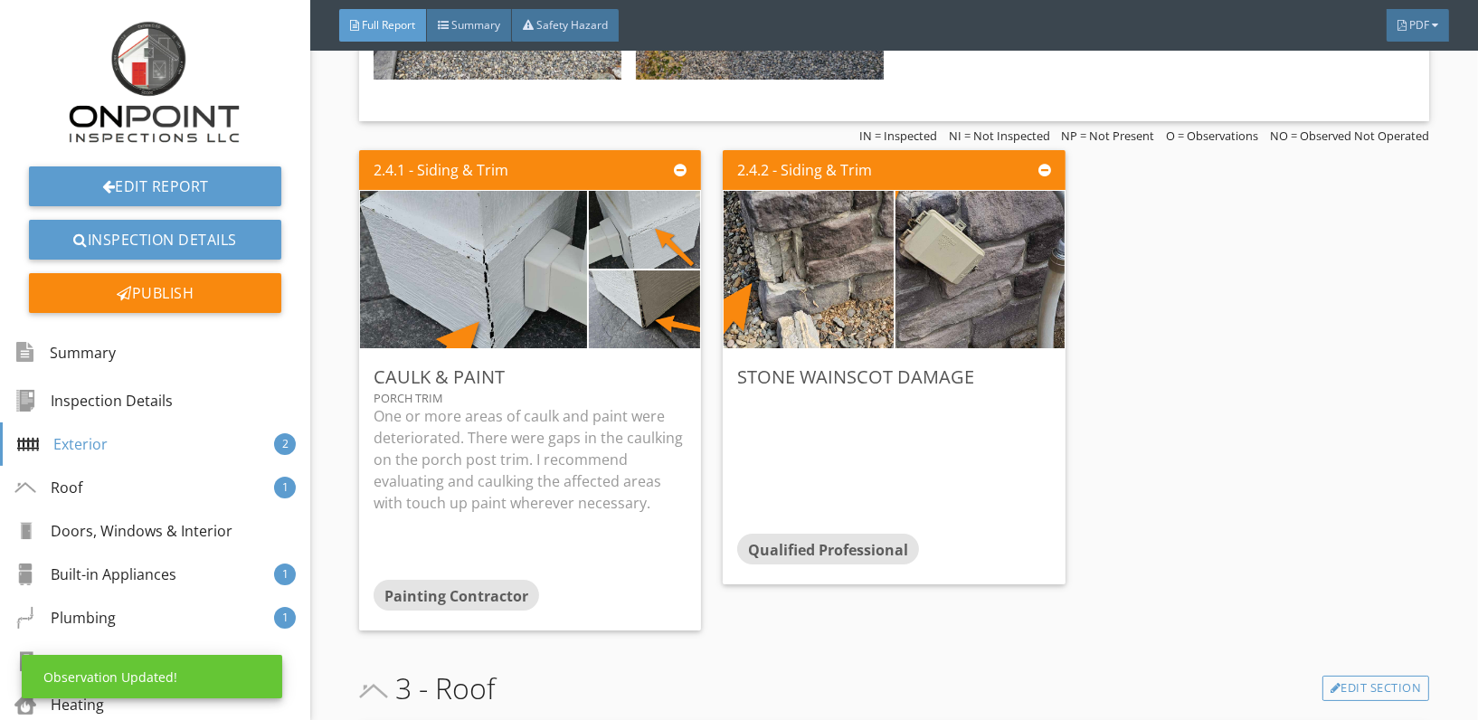
scroll to position [0, 0]
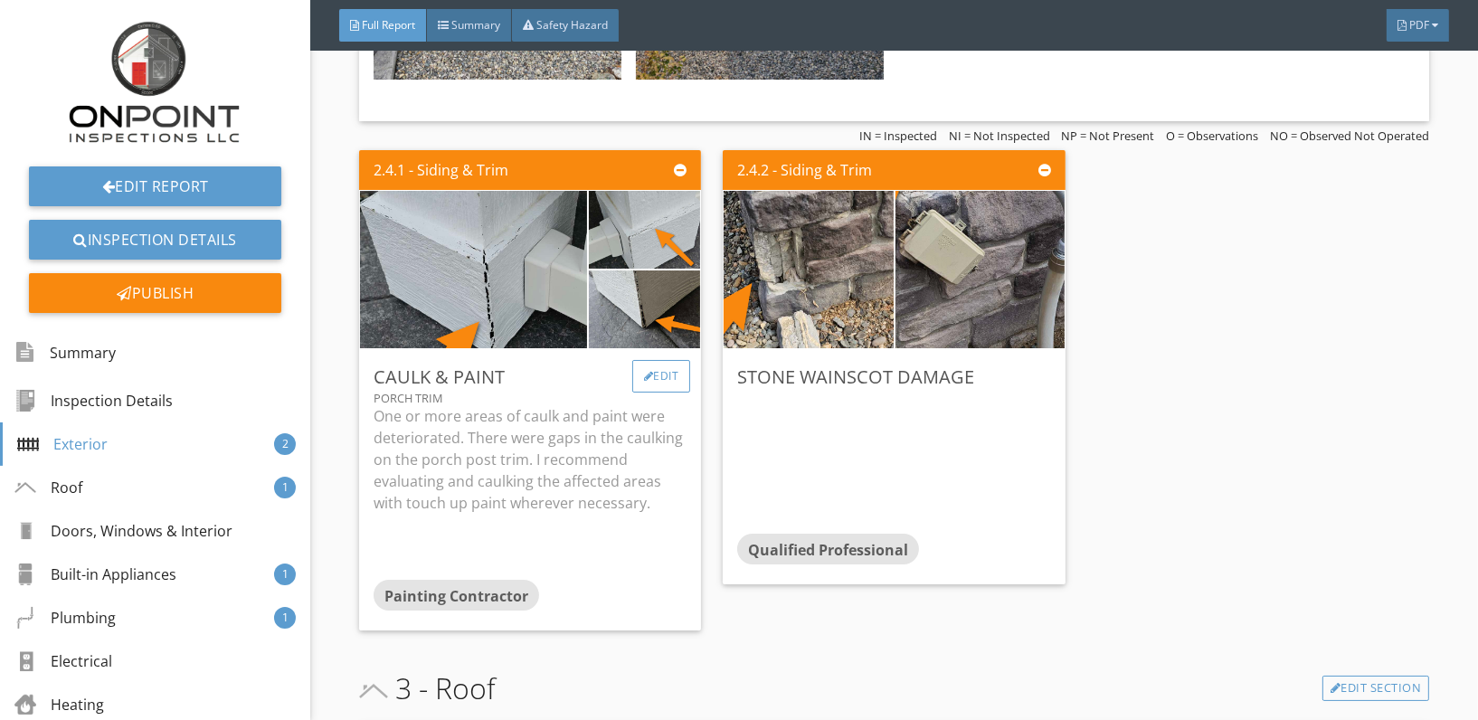
click at [659, 360] on div "Edit" at bounding box center [661, 376] width 59 height 33
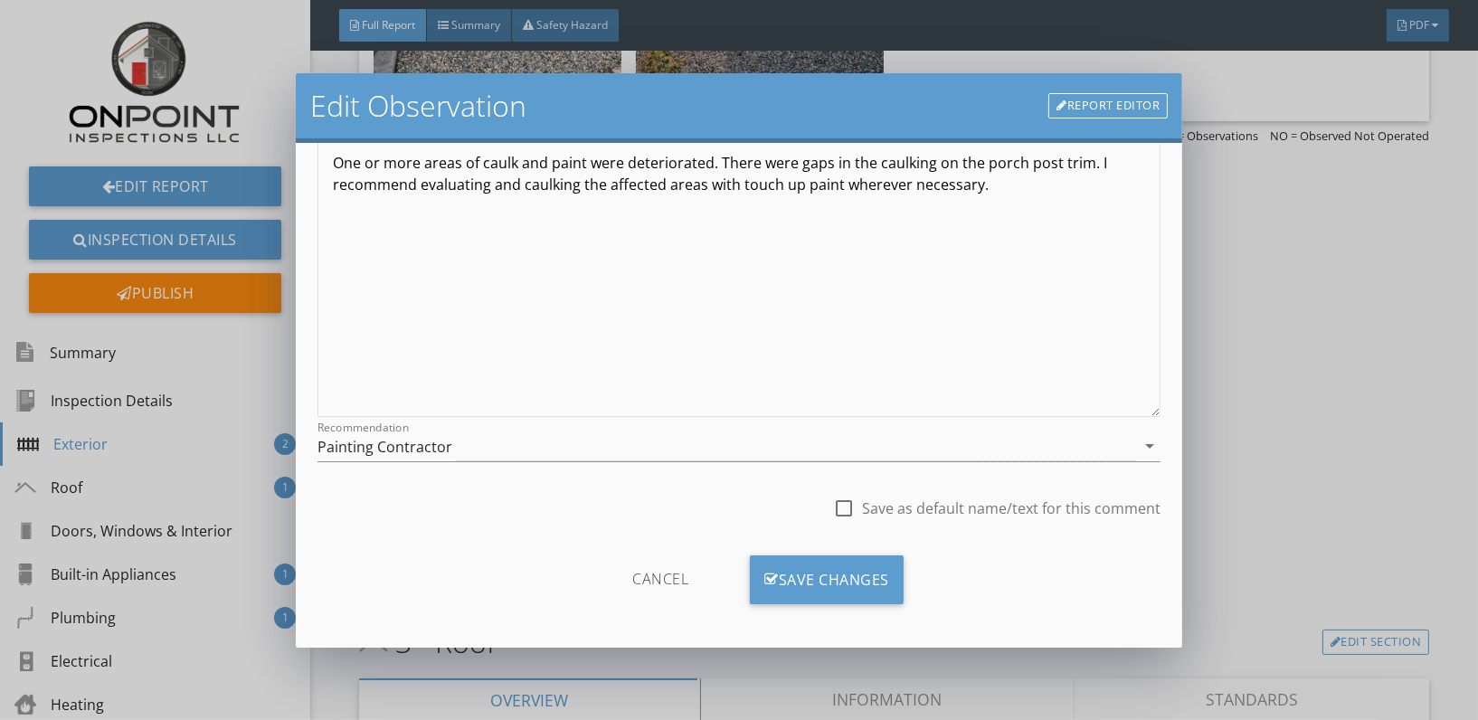
scroll to position [207, 0]
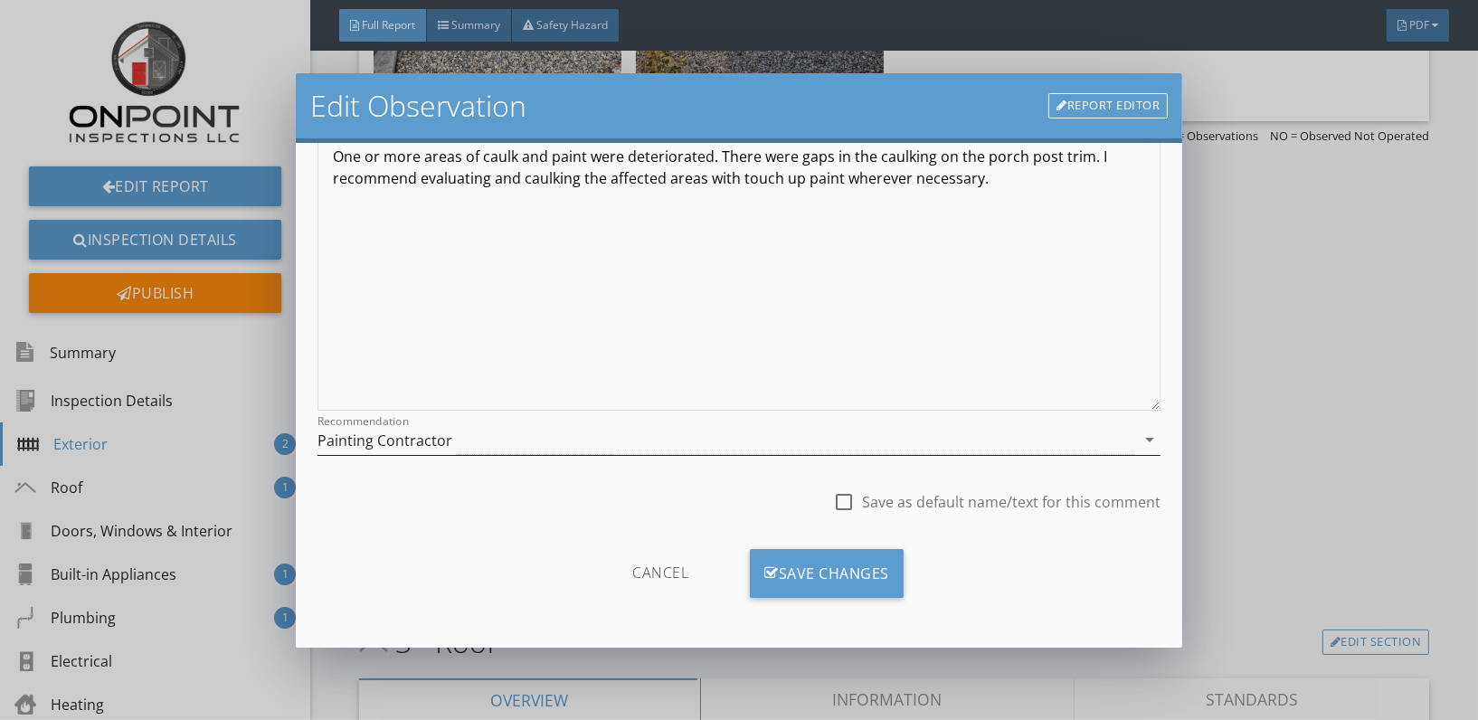
click at [523, 432] on div "Painting Contractor" at bounding box center [726, 440] width 818 height 30
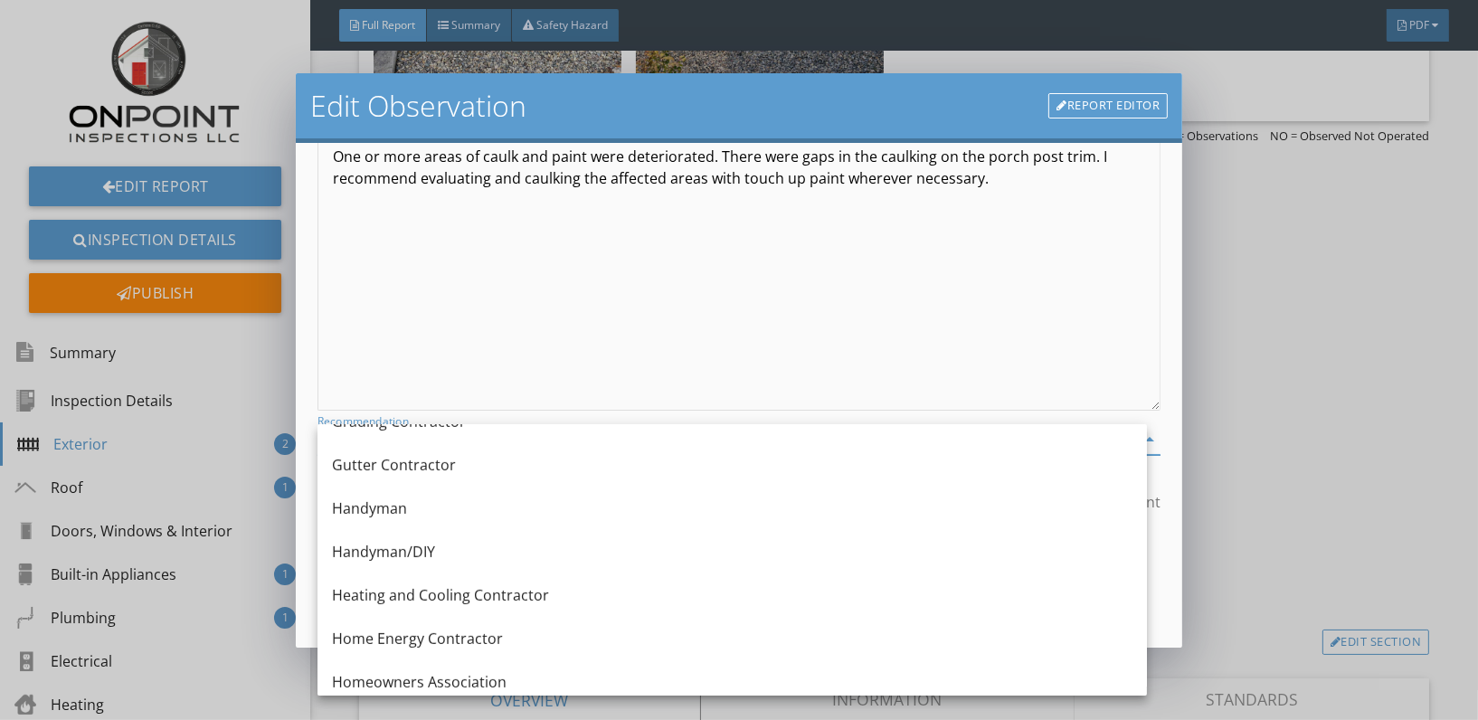
scroll to position [1121, 0]
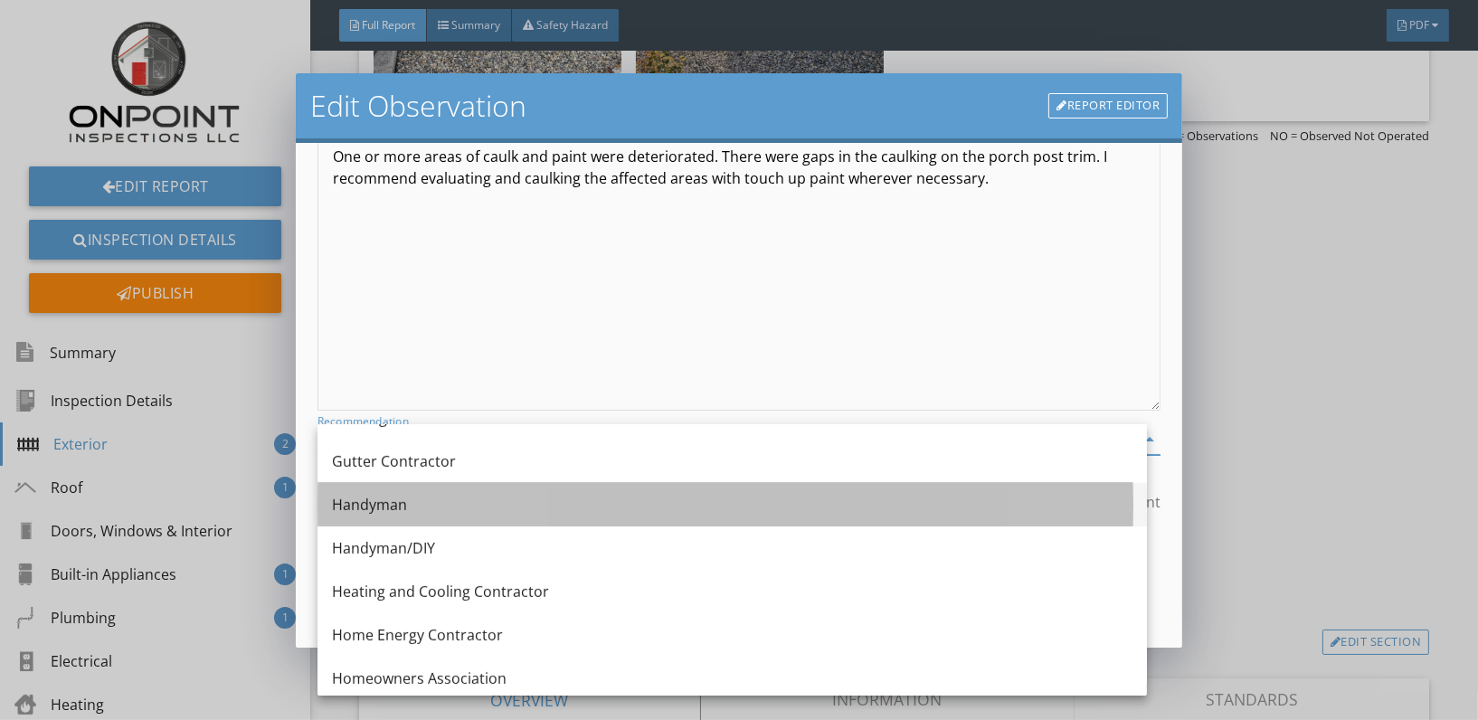
click at [427, 517] on div "Handyman" at bounding box center [732, 504] width 800 height 43
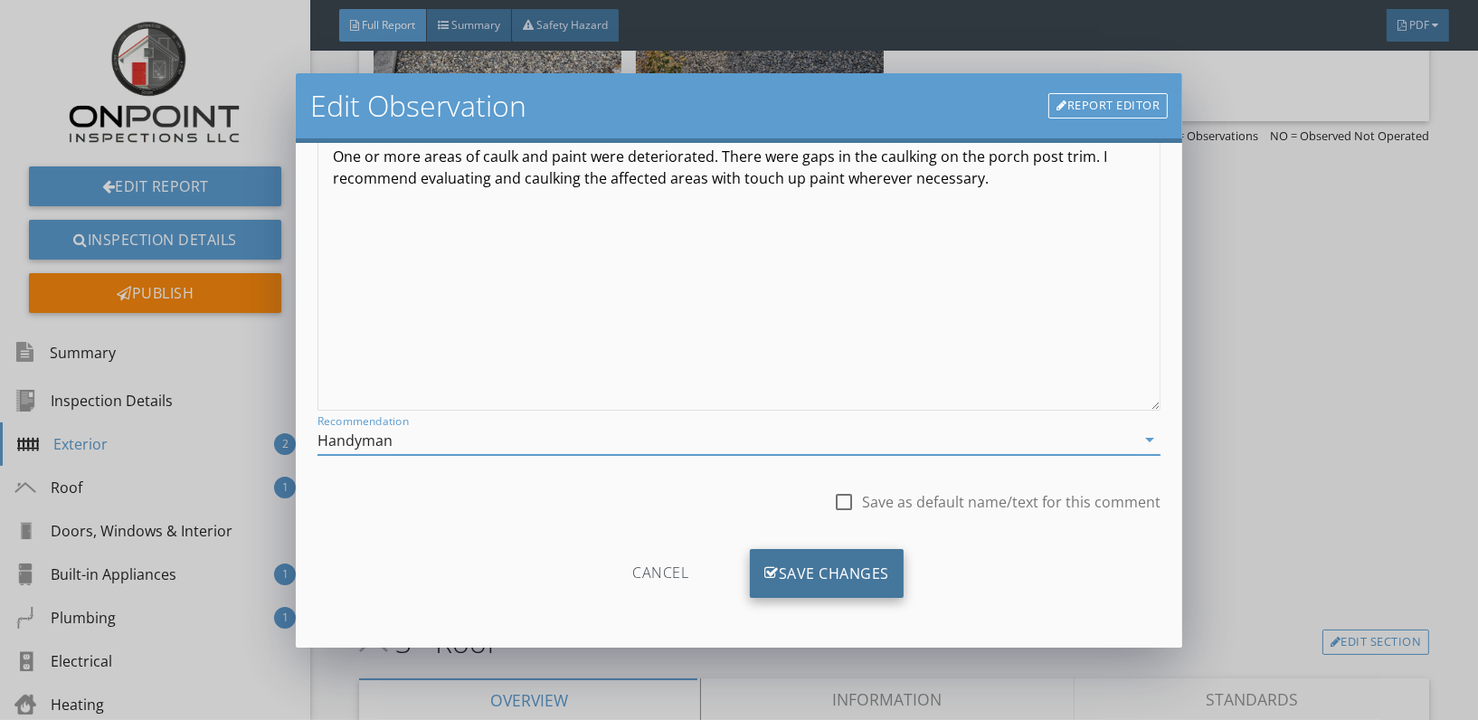
click at [824, 581] on div "Save Changes" at bounding box center [827, 573] width 154 height 49
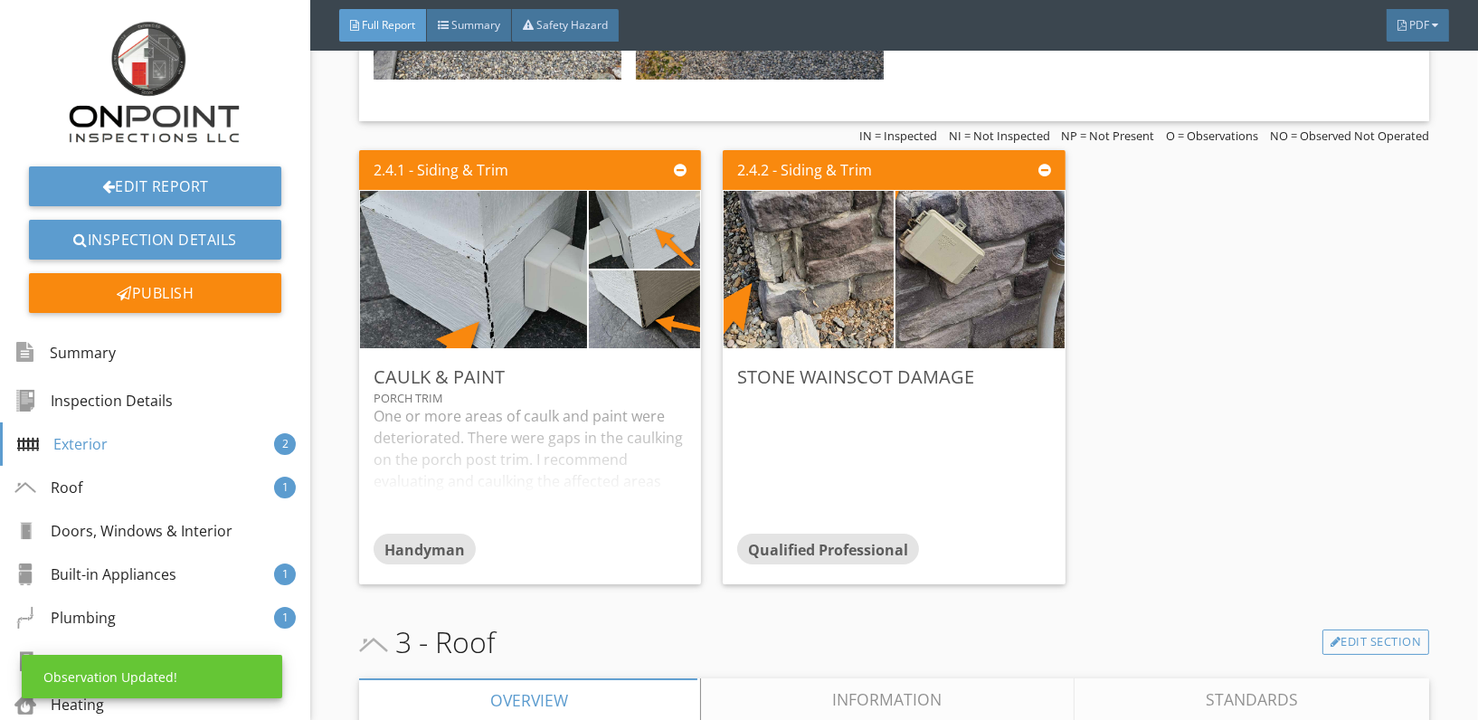
scroll to position [0, 0]
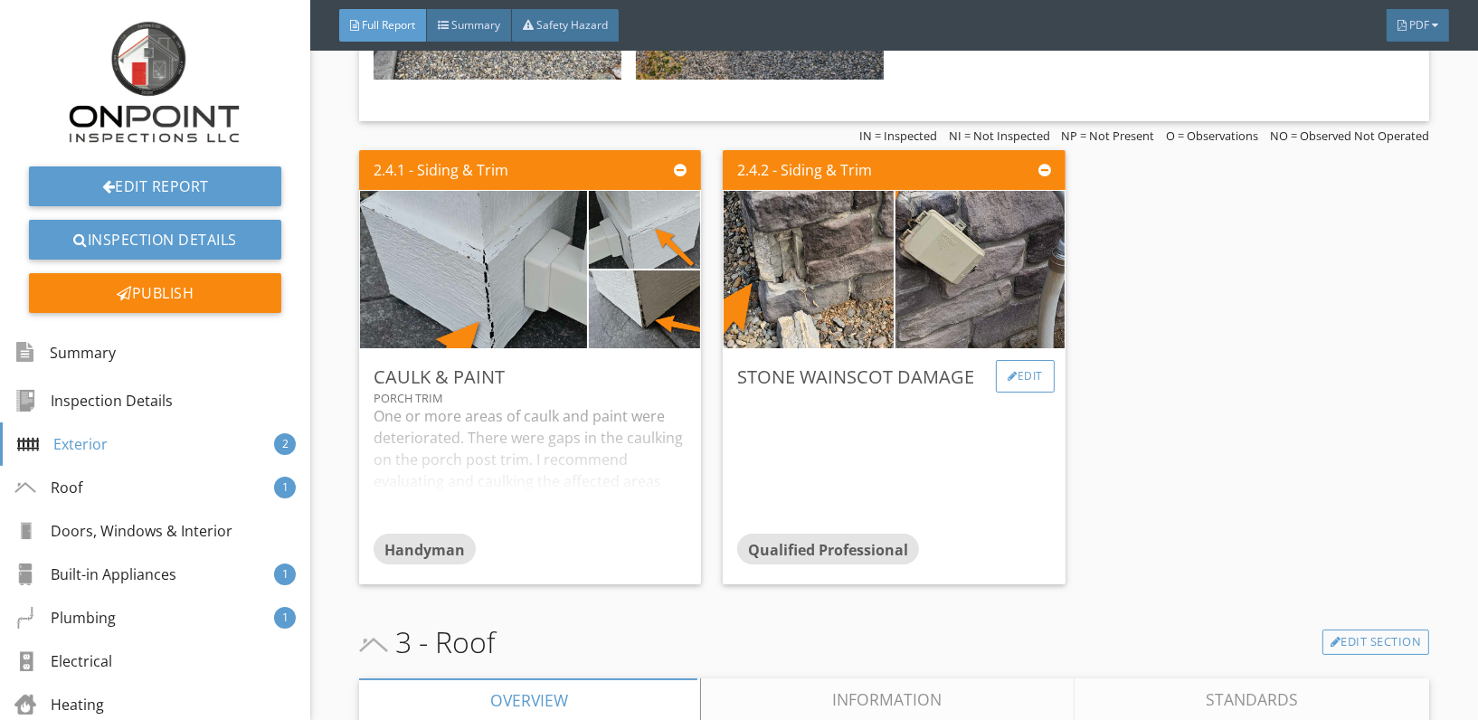
click at [1020, 360] on div "Edit" at bounding box center [1025, 376] width 59 height 33
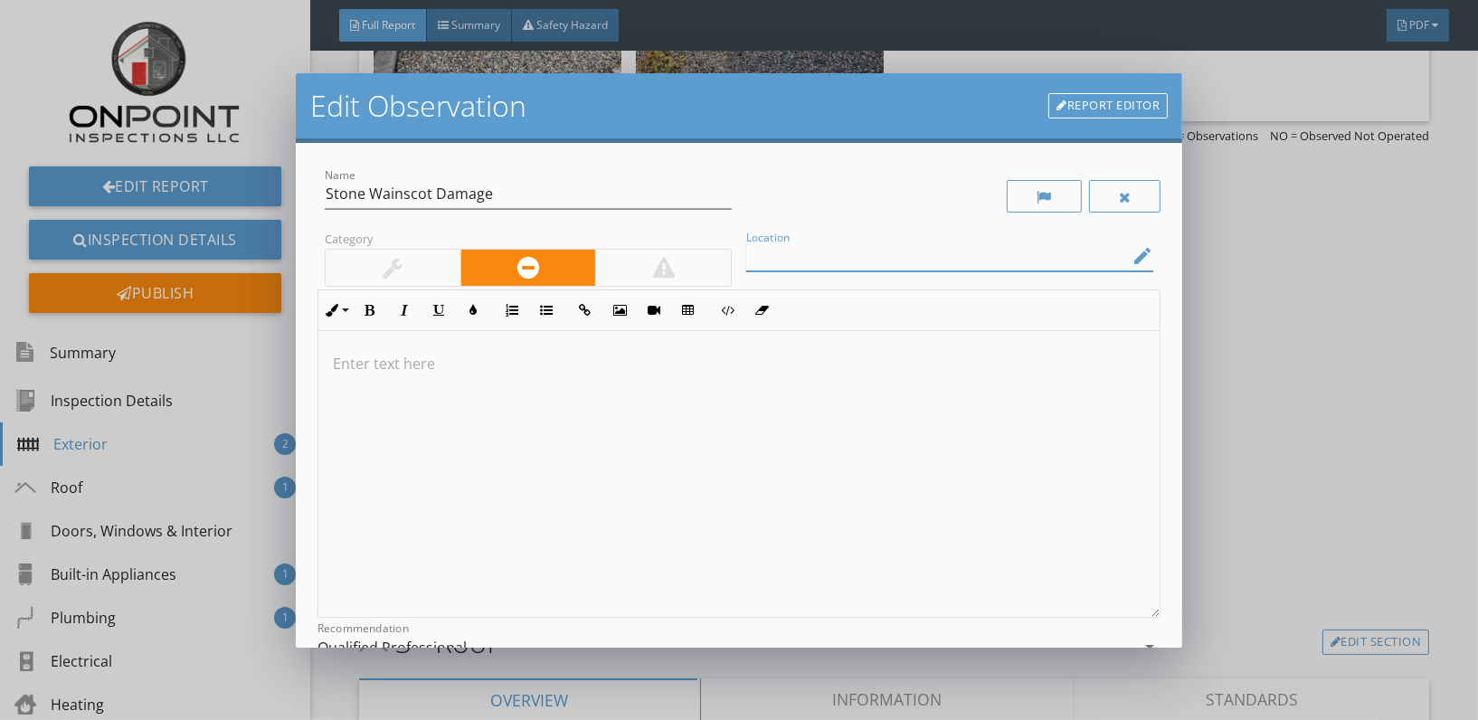
click at [820, 264] on input "Location" at bounding box center [937, 256] width 382 height 30
type input "Back Stone Veneer"
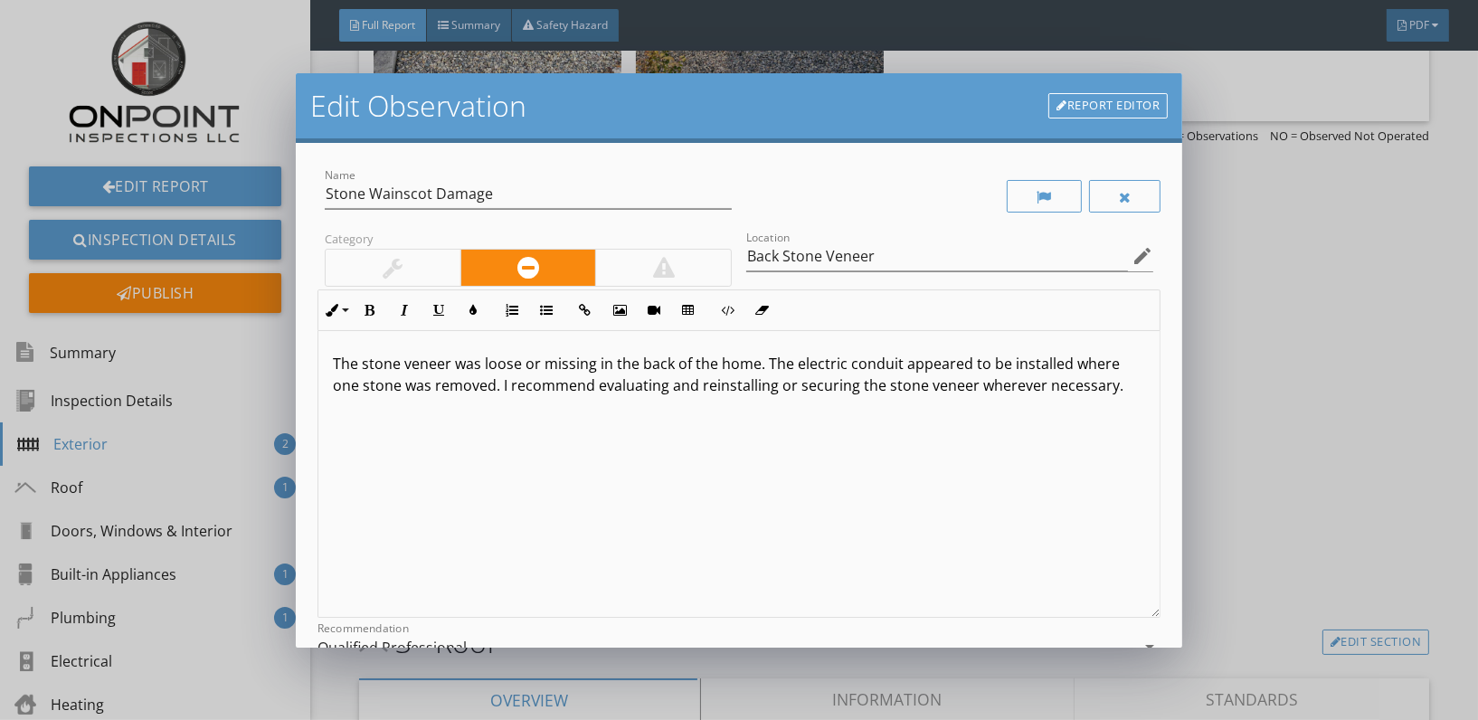
click at [500, 388] on p "The stone veneer was loose or missing in the back of the home. The electric con…" at bounding box center [739, 374] width 812 height 43
click at [858, 538] on div "The stone veneer was loose or missing in the back of the home. The electric con…" at bounding box center [738, 474] width 841 height 287
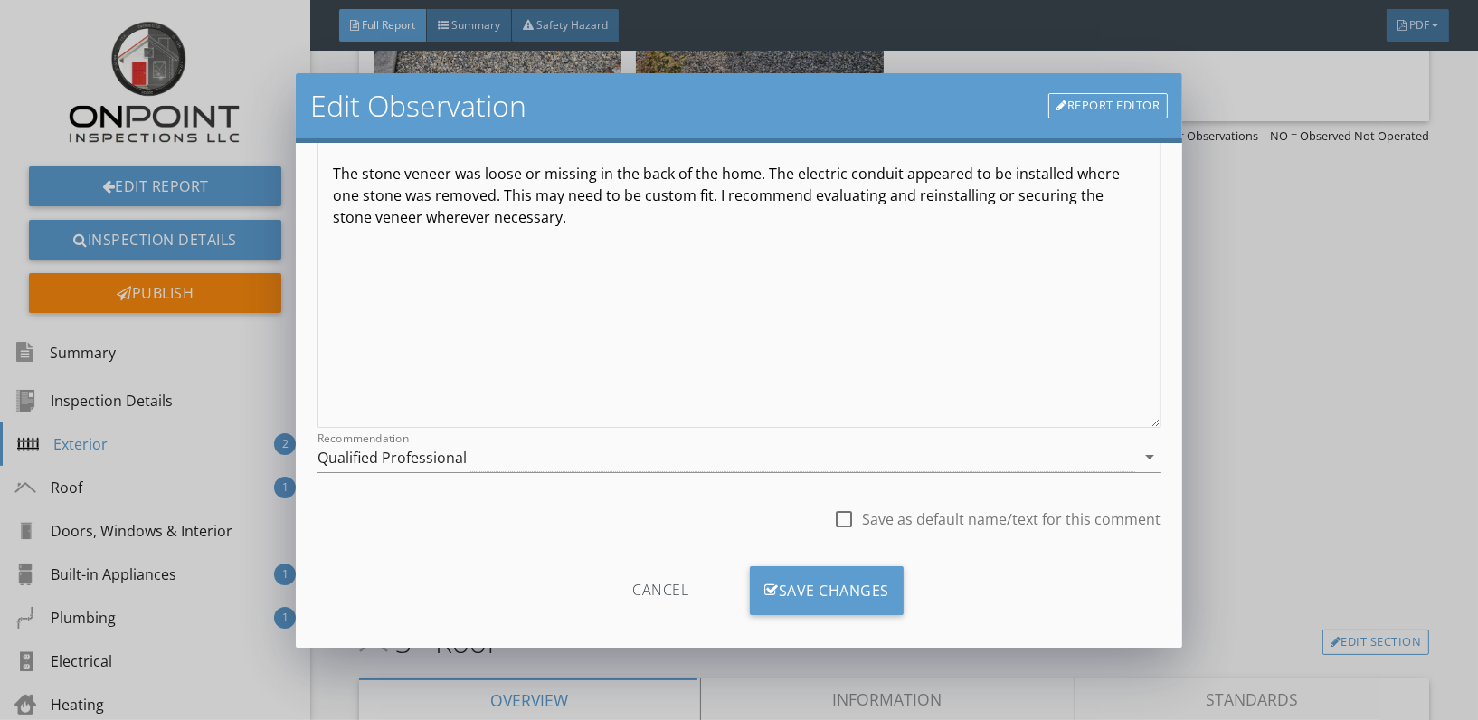
scroll to position [207, 0]
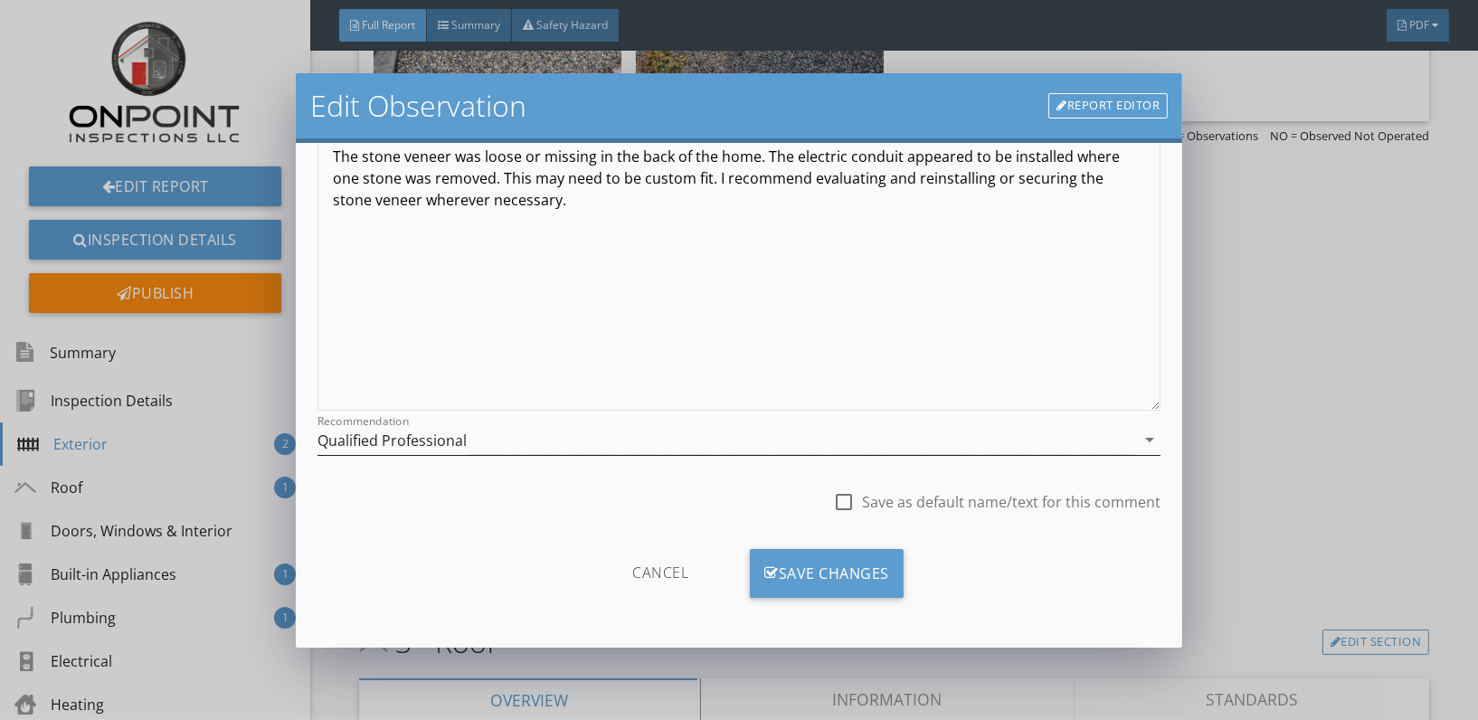
click at [604, 431] on div "Qualified Professional" at bounding box center [726, 440] width 818 height 30
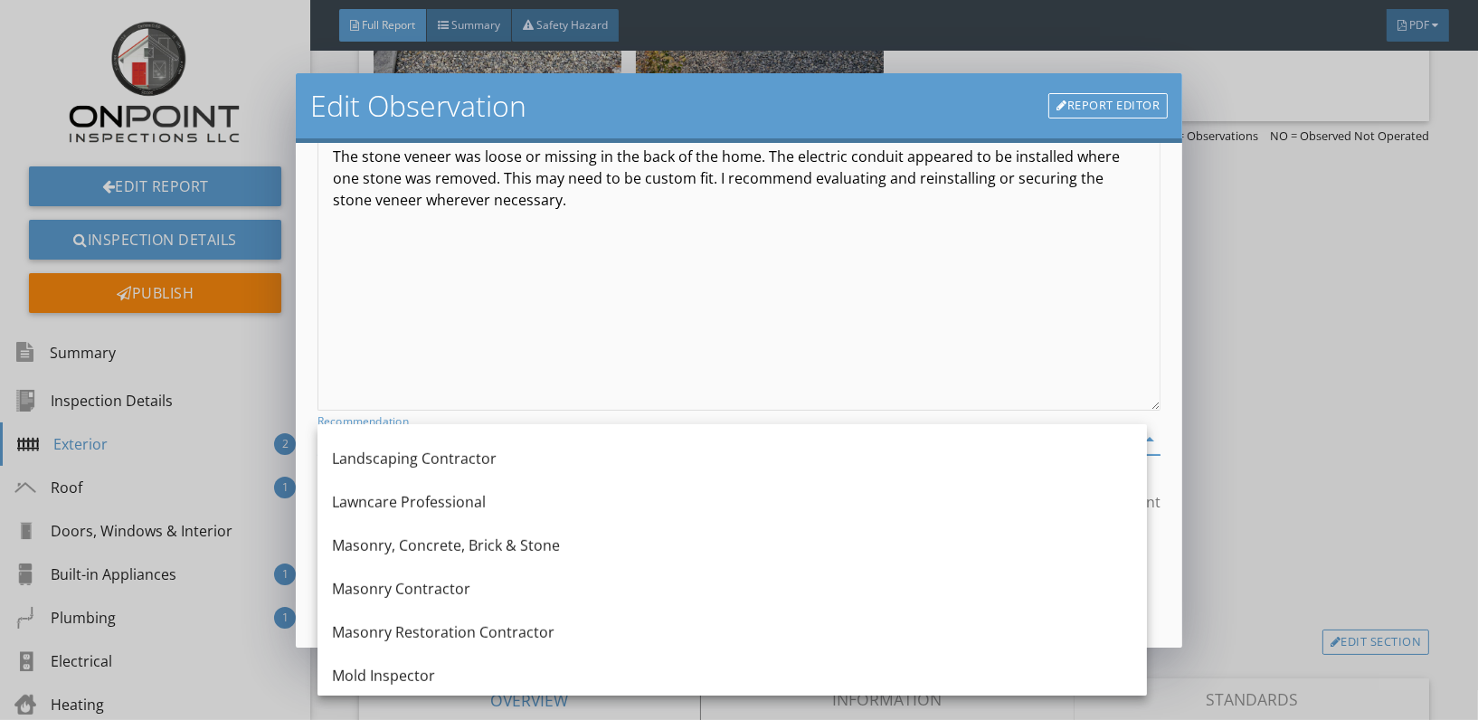
scroll to position [1516, 0]
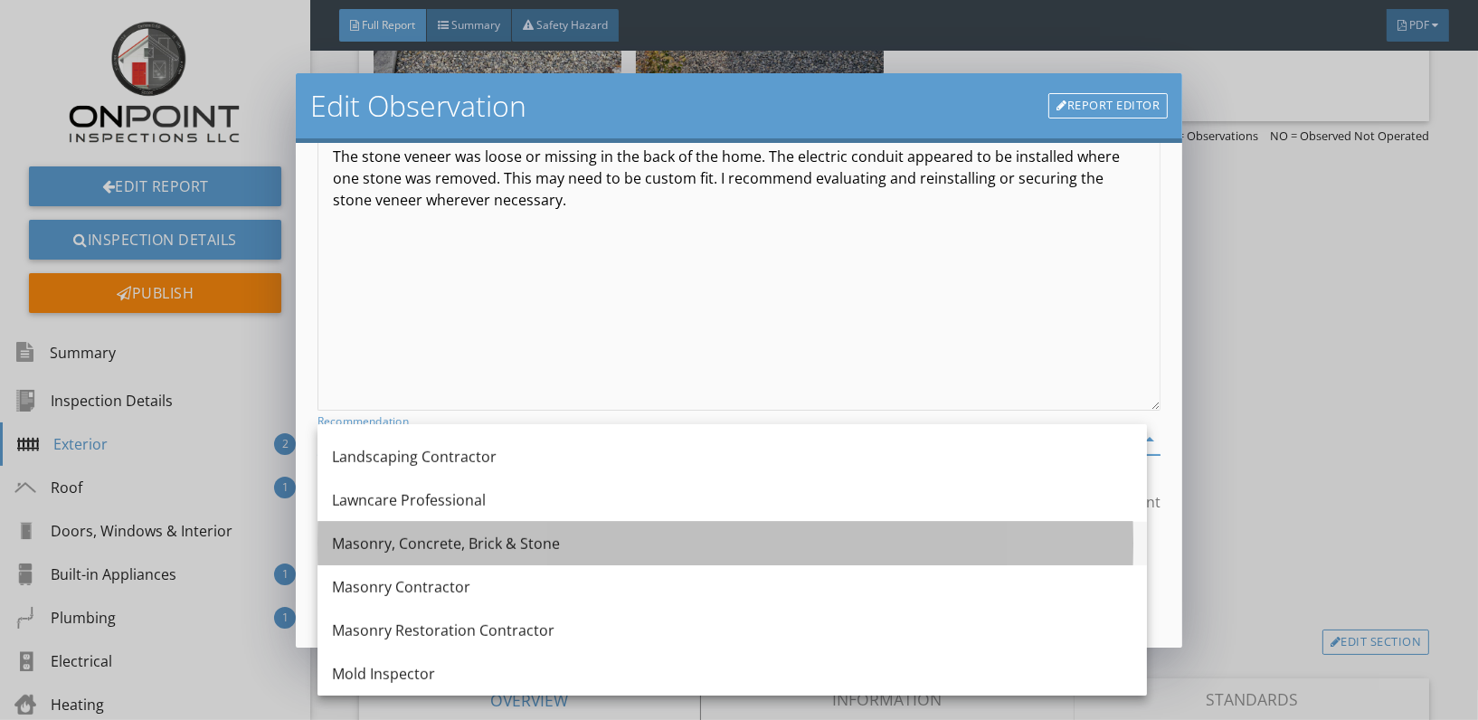
click at [504, 535] on div "Masonry, Concrete, Brick & Stone" at bounding box center [732, 544] width 800 height 22
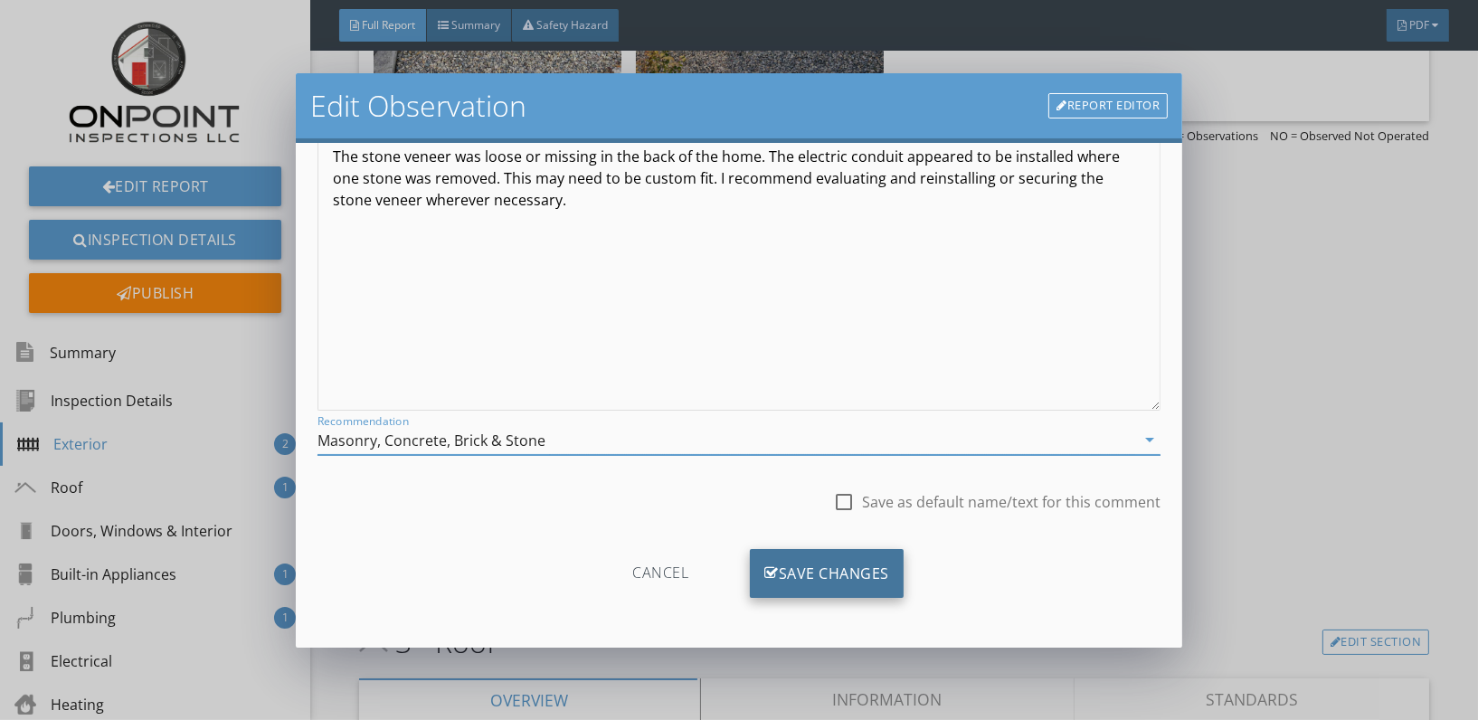
click at [848, 582] on div "Save Changes" at bounding box center [827, 573] width 154 height 49
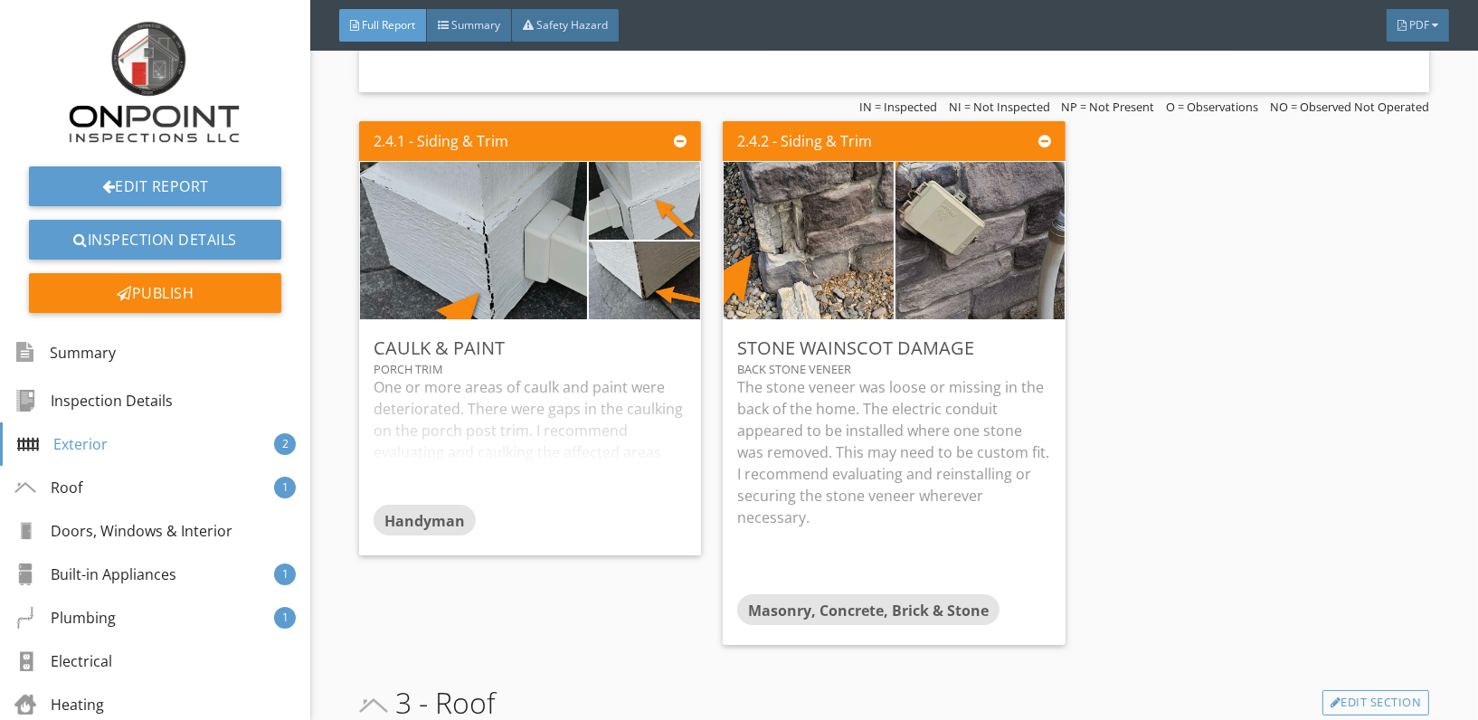
scroll to position [3283, 0]
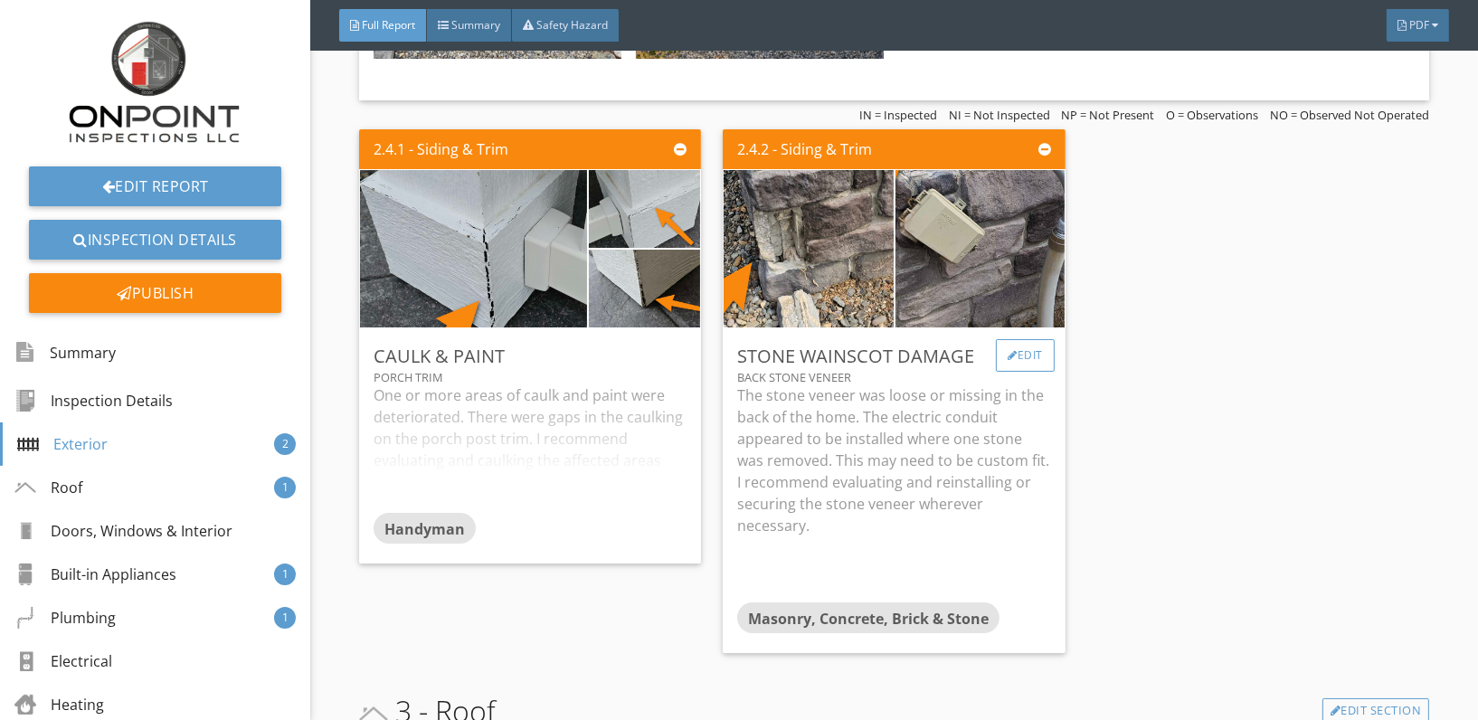
click at [1008, 350] on div at bounding box center [1013, 355] width 10 height 11
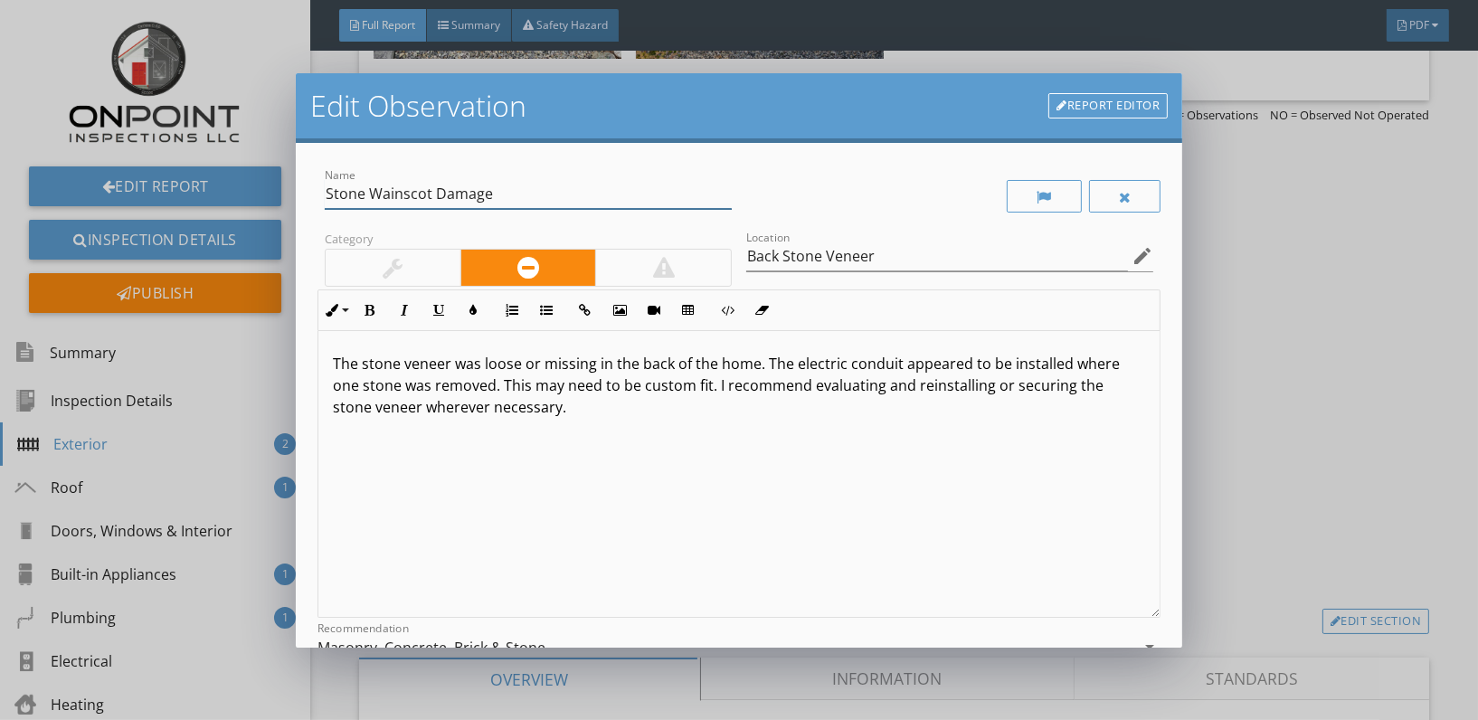
click at [427, 185] on input "Stone Wainscot Damage" at bounding box center [528, 194] width 407 height 30
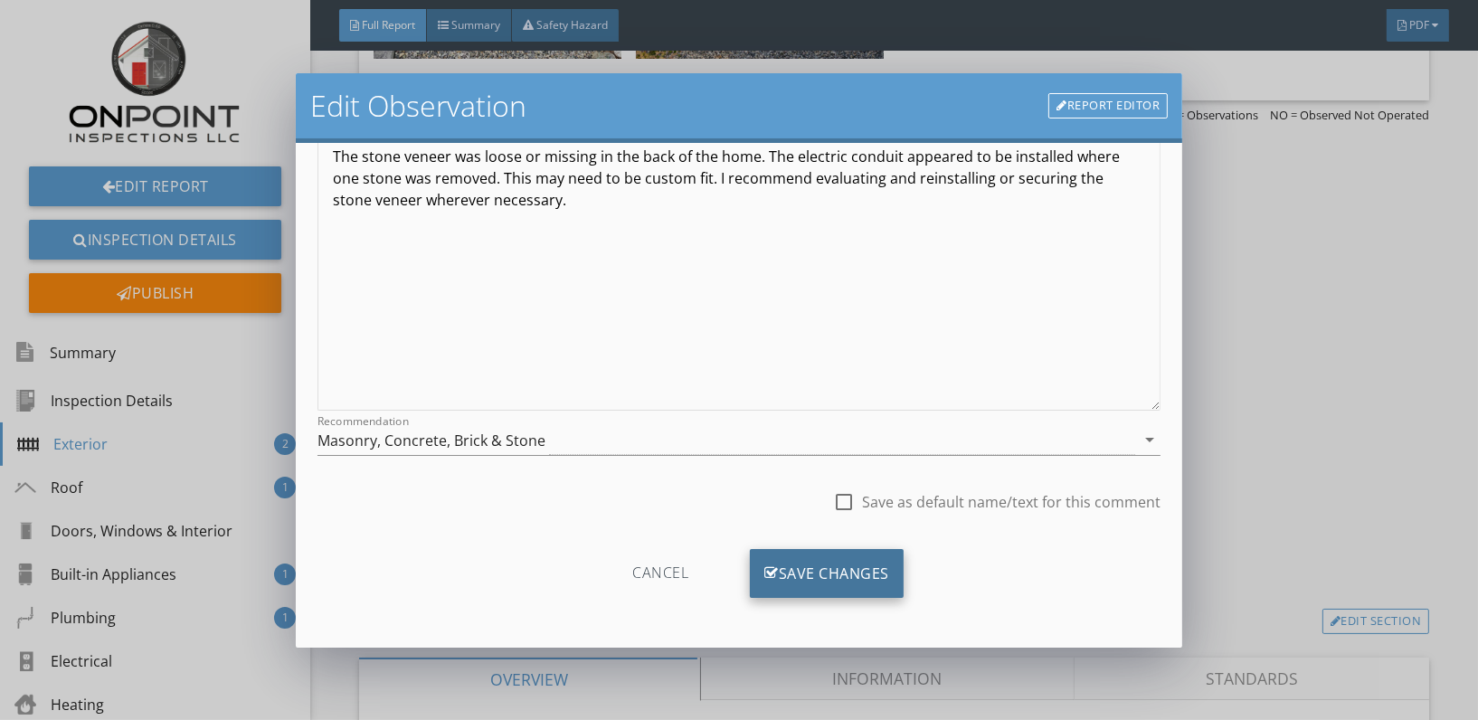
type input "Stone Veneer Damage"
click at [839, 576] on div "Save Changes" at bounding box center [827, 573] width 154 height 49
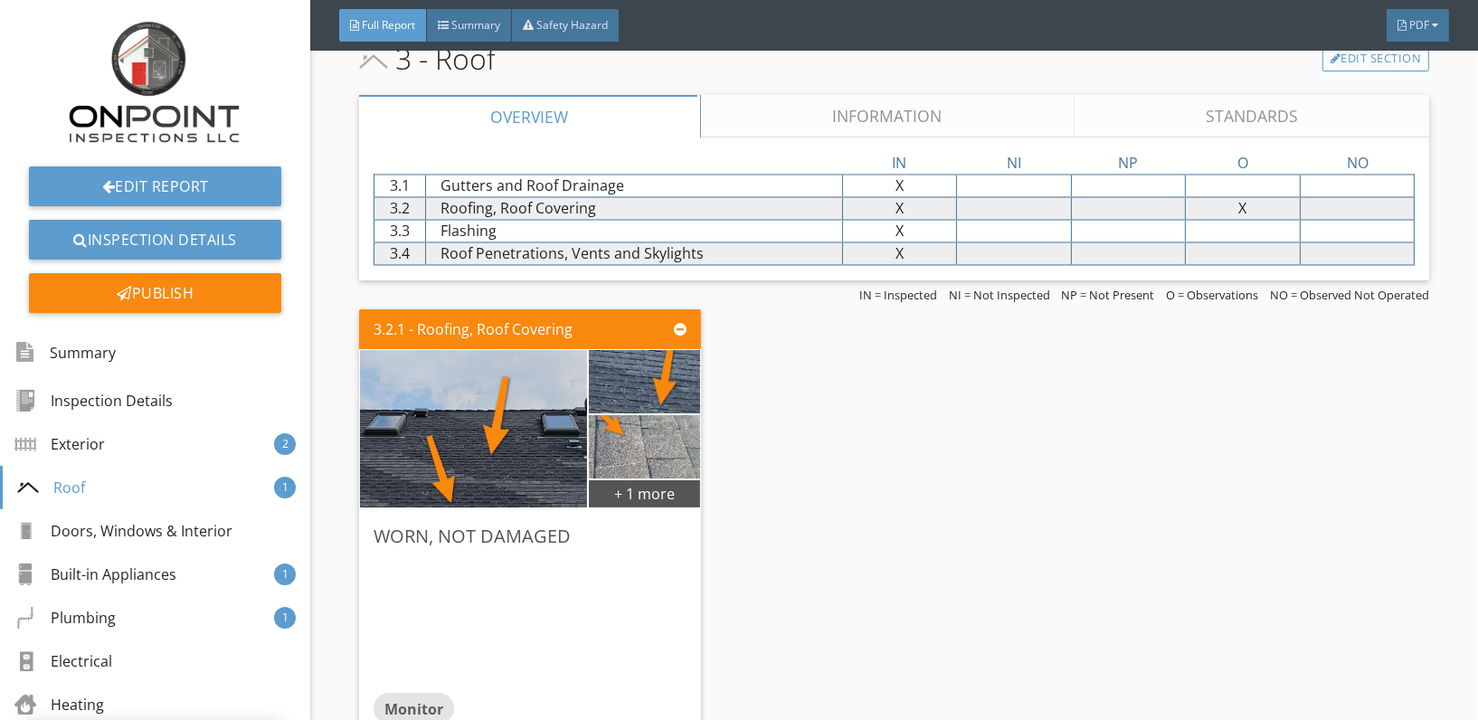
scroll to position [3844, 0]
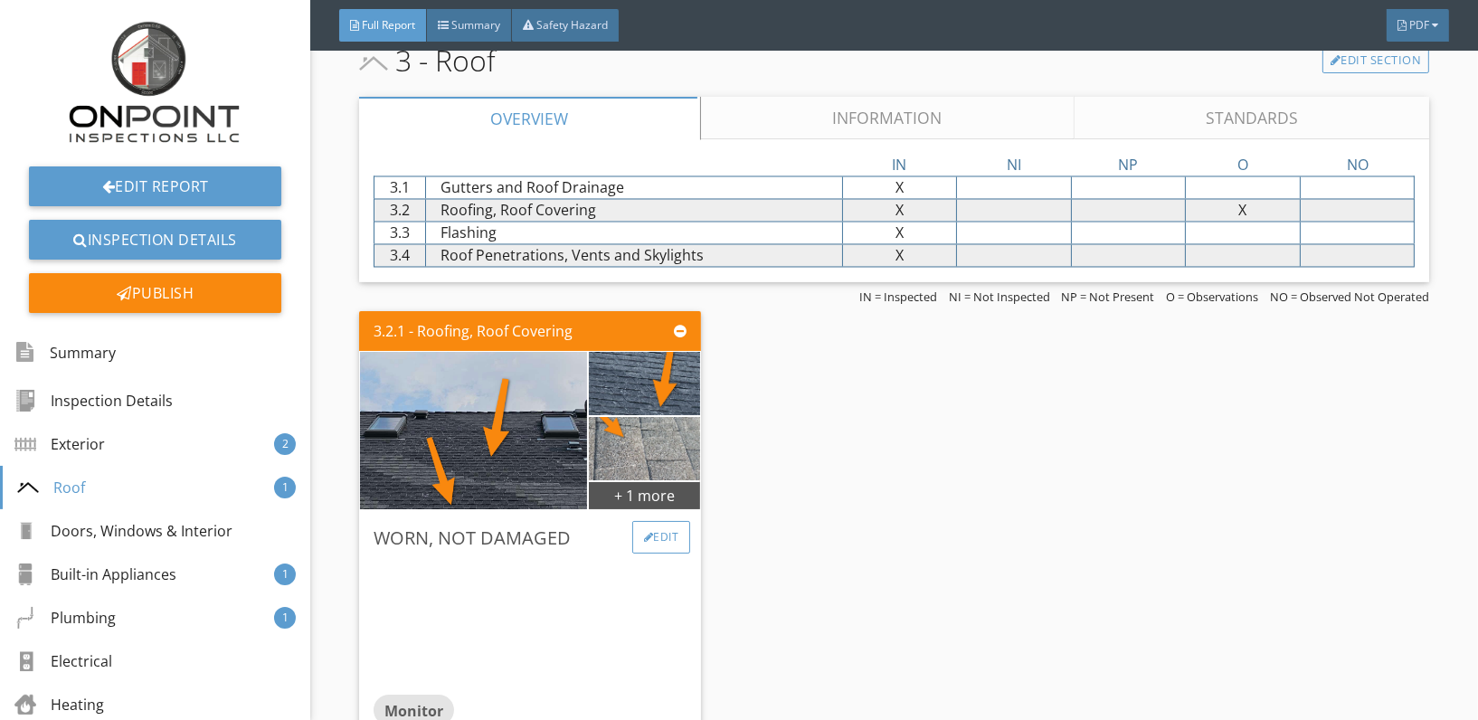
click at [655, 521] on div "Edit" at bounding box center [661, 537] width 59 height 33
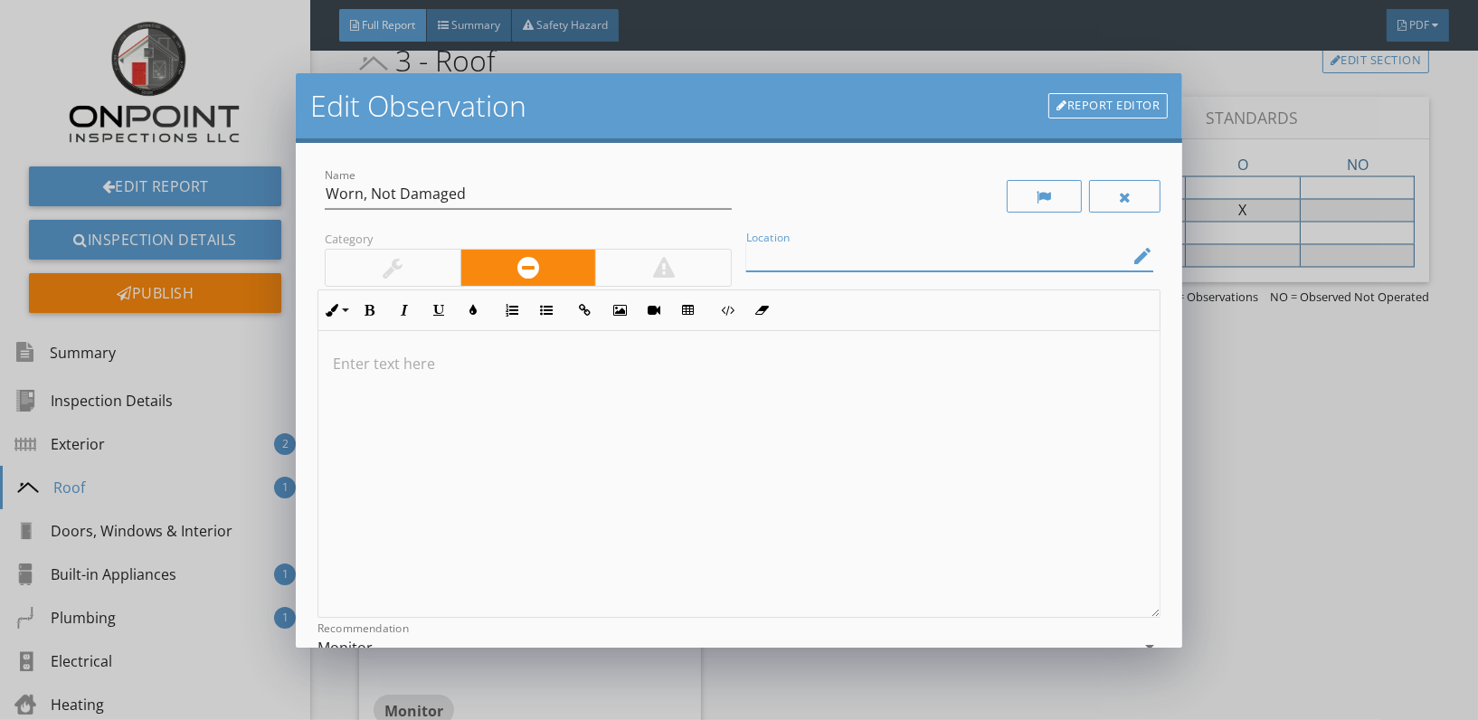
click at [889, 270] on div "Location edit" at bounding box center [949, 256] width 407 height 30
type input "Roofing"
click at [358, 363] on p at bounding box center [739, 364] width 812 height 22
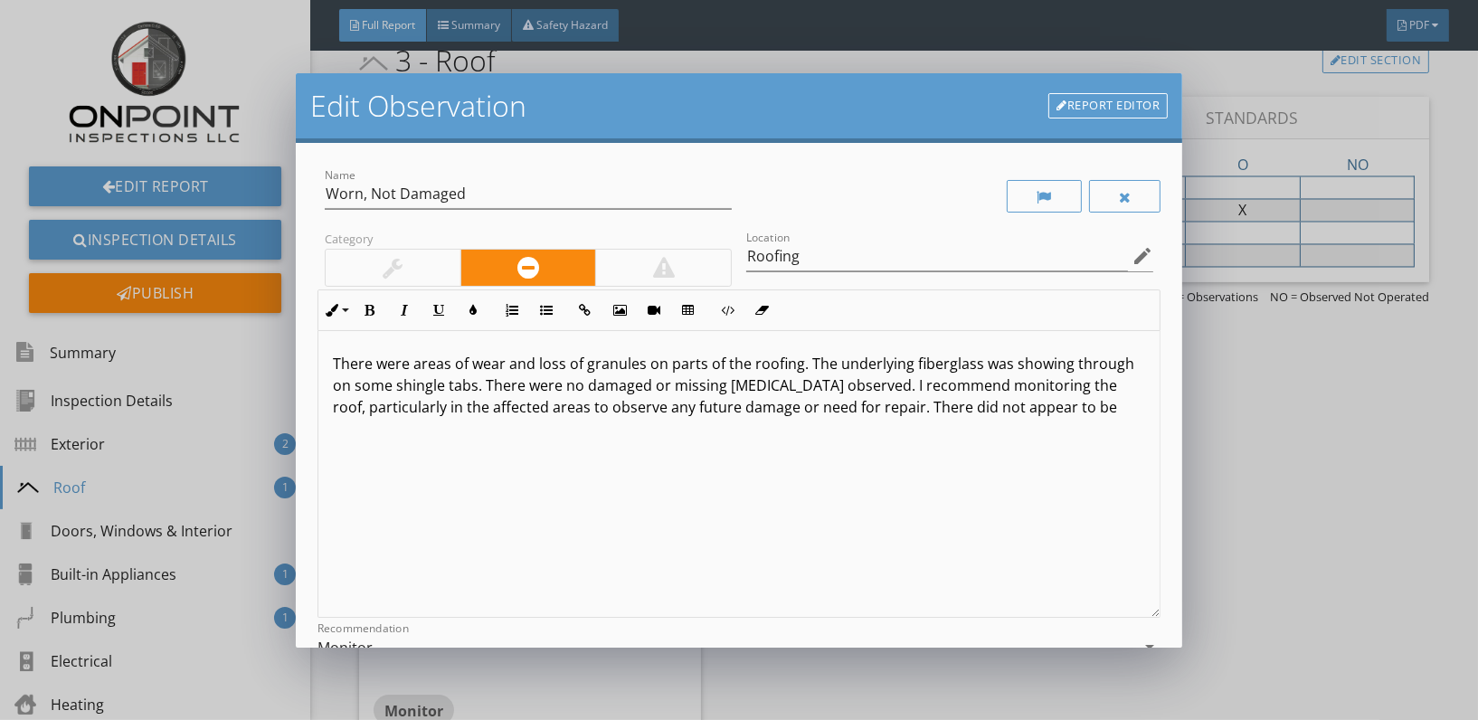
click at [1105, 414] on p "There were areas of wear and loss of granules on parts of the roofing. The unde…" at bounding box center [739, 385] width 812 height 65
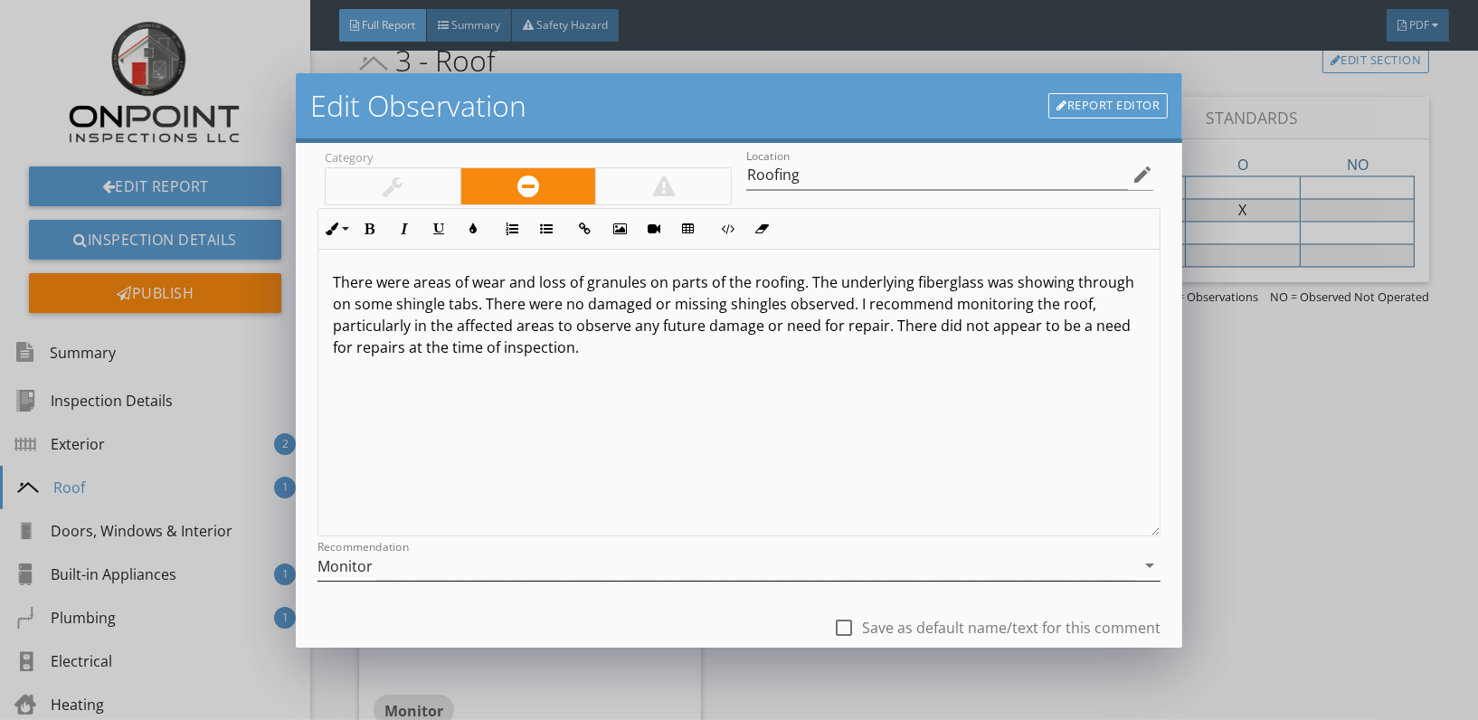
scroll to position [84, 0]
click at [576, 569] on div "Monitor" at bounding box center [726, 563] width 818 height 30
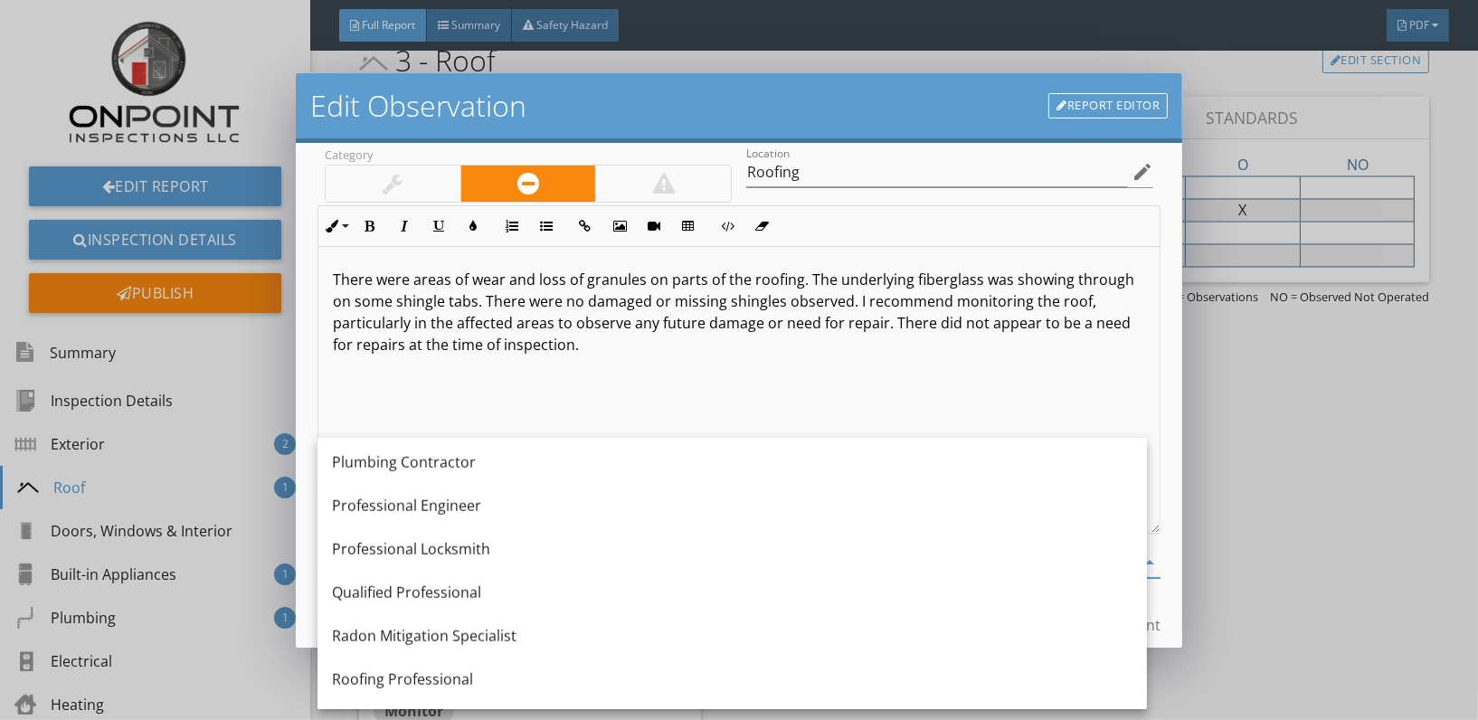
scroll to position [2010, 0]
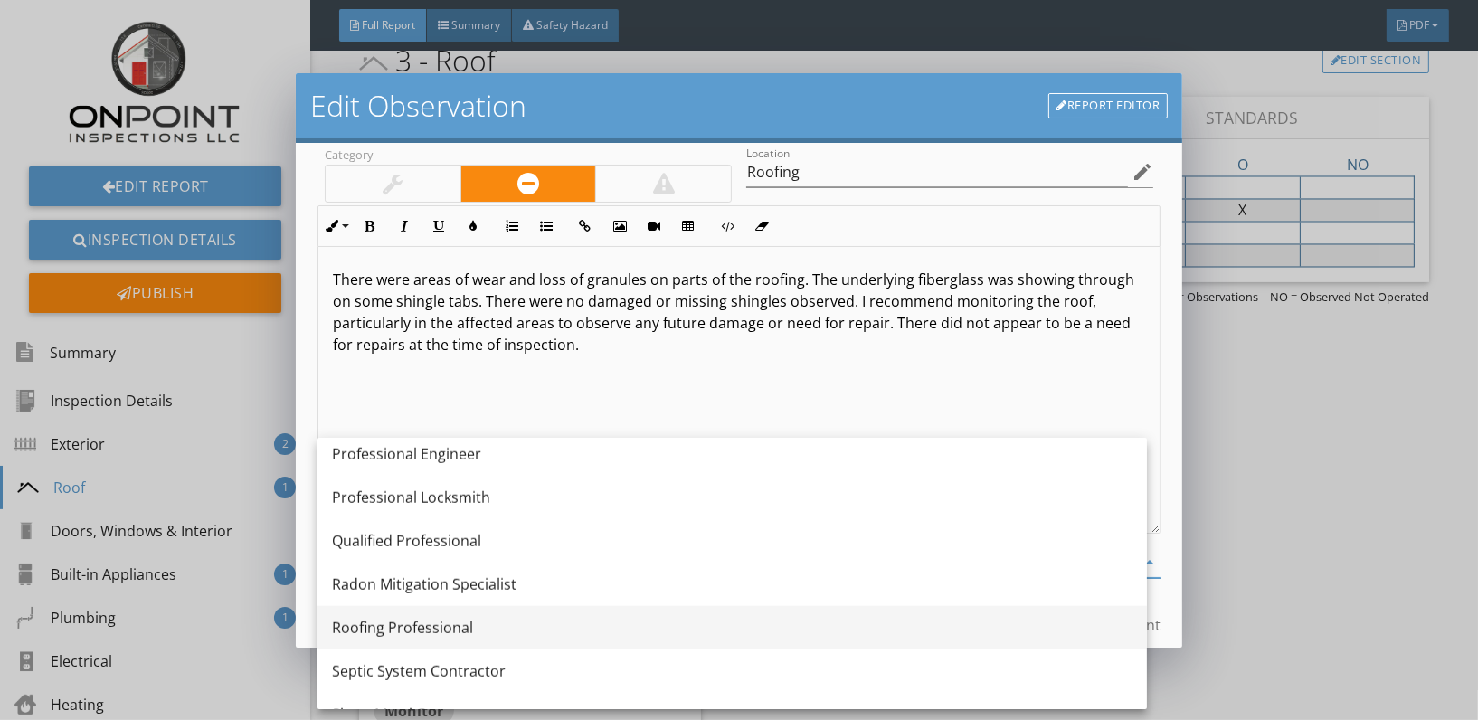
click at [473, 608] on div "Roofing Professional" at bounding box center [732, 627] width 800 height 43
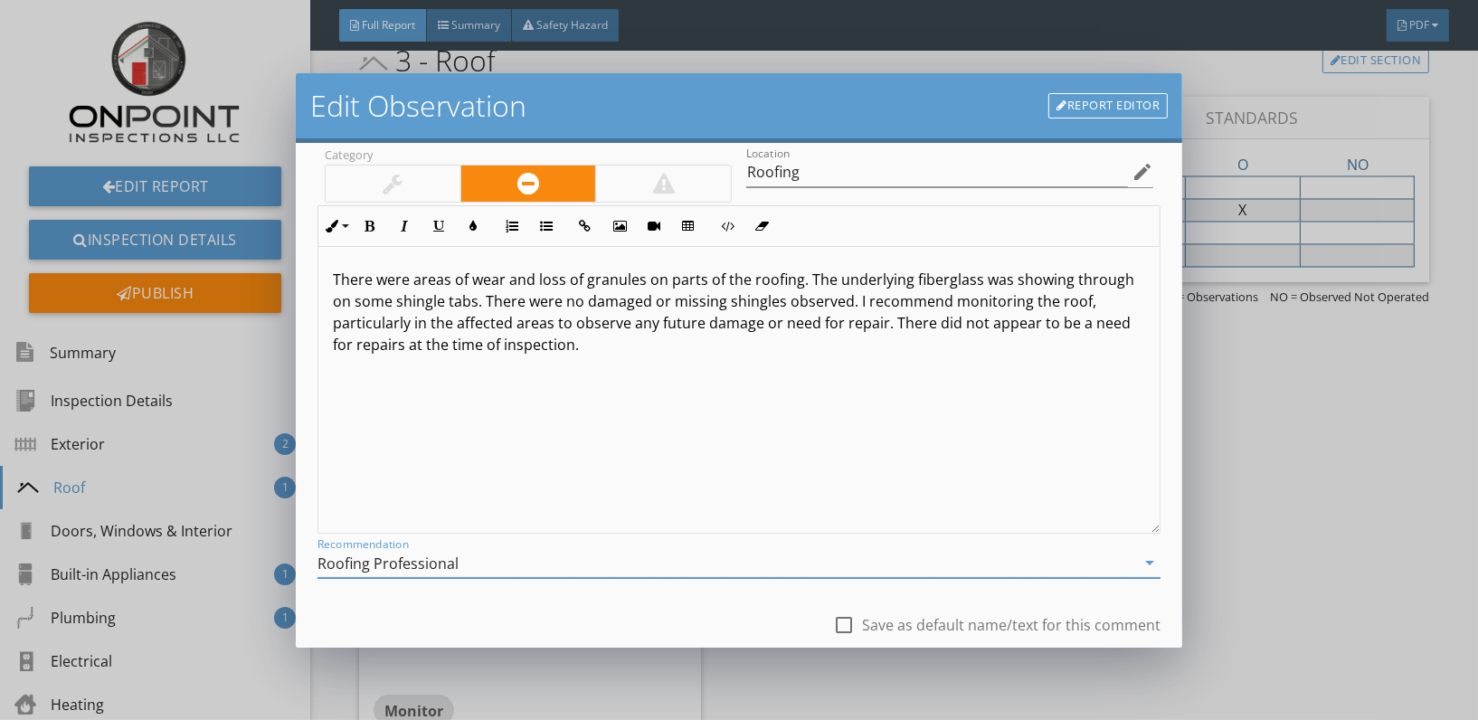
scroll to position [207, 0]
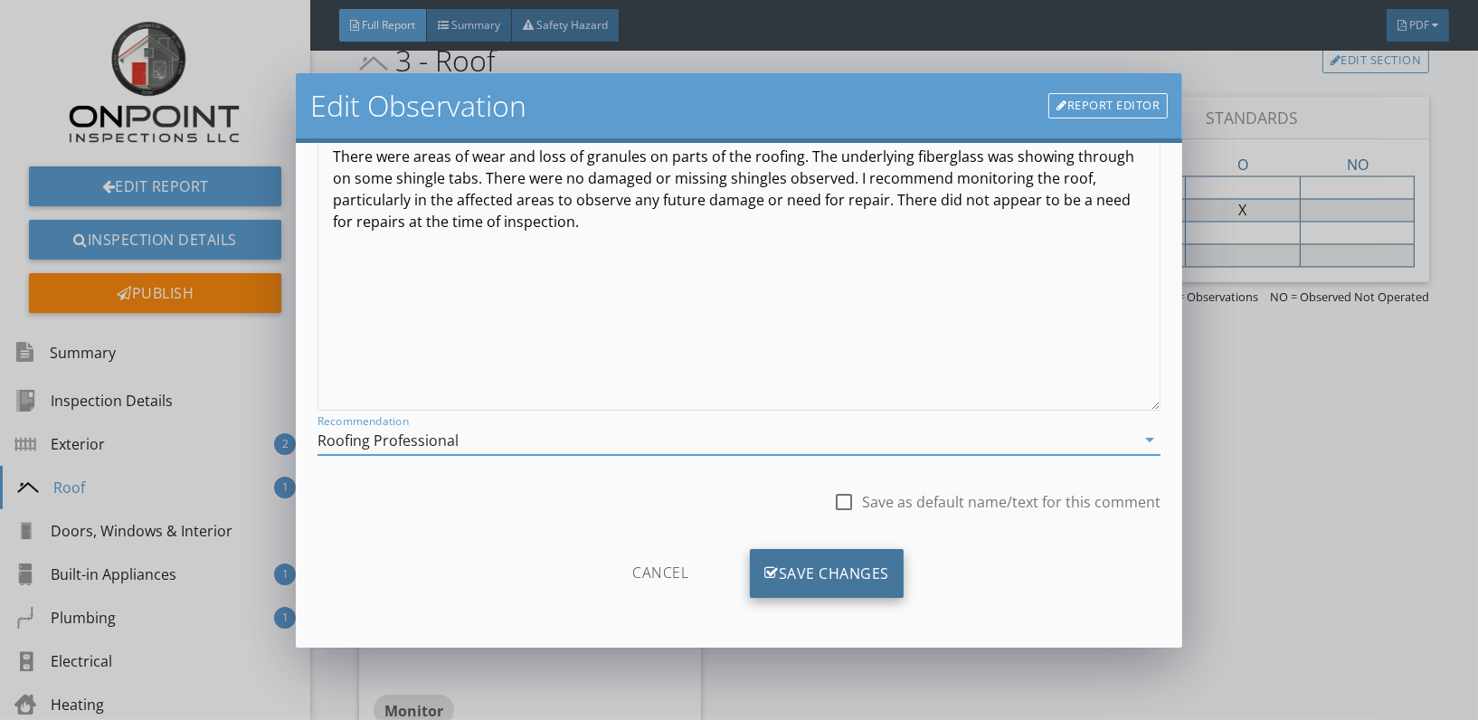
click at [831, 575] on div "Save Changes" at bounding box center [827, 573] width 154 height 49
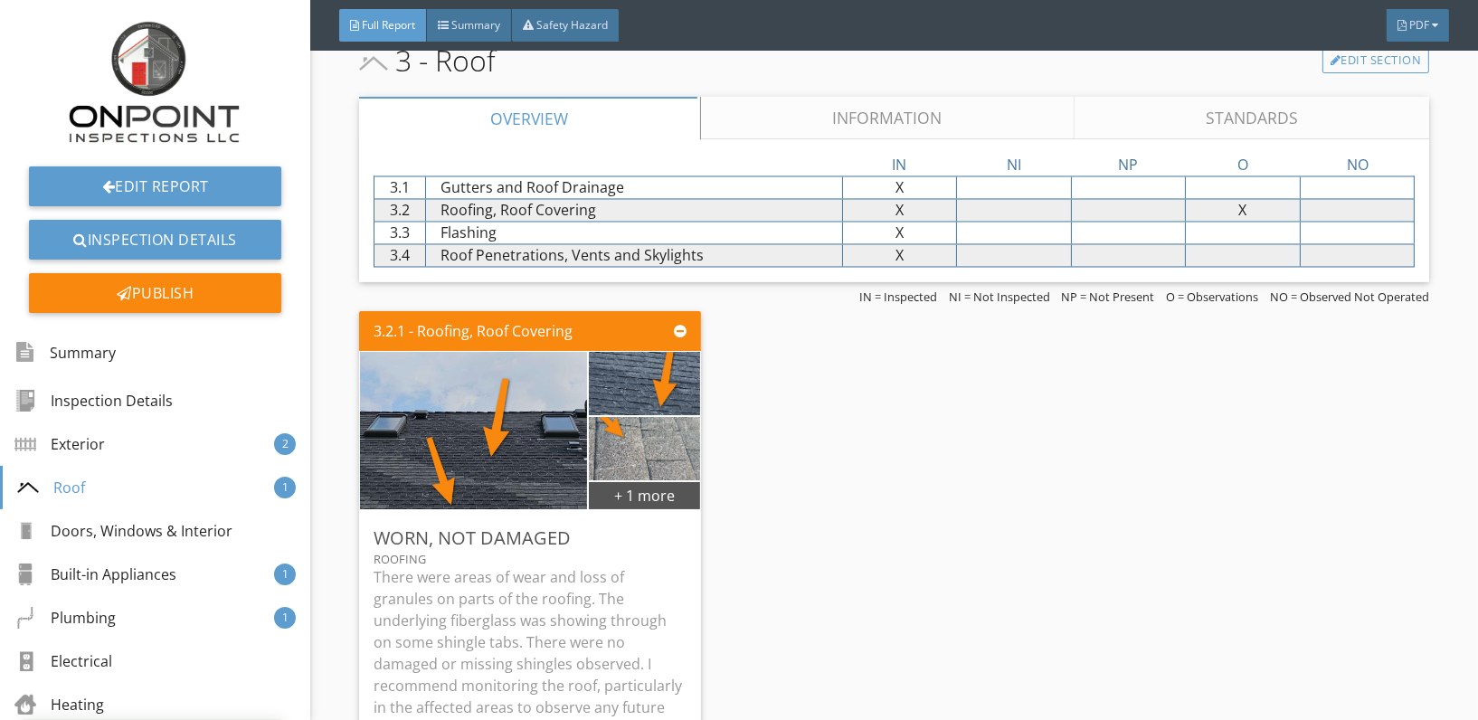
scroll to position [0, 0]
